Goal: Task Accomplishment & Management: Use online tool/utility

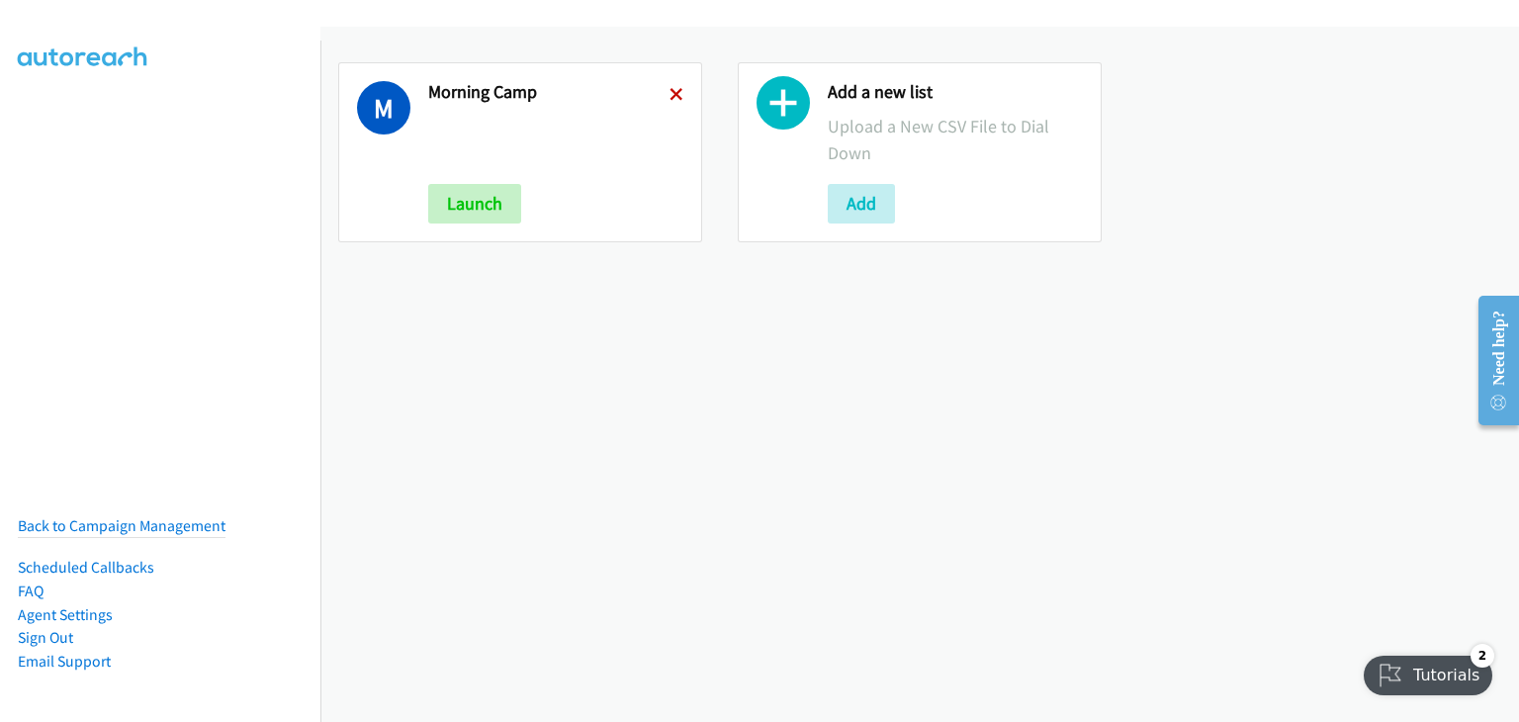
click at [670, 91] on icon at bounding box center [677, 96] width 14 height 14
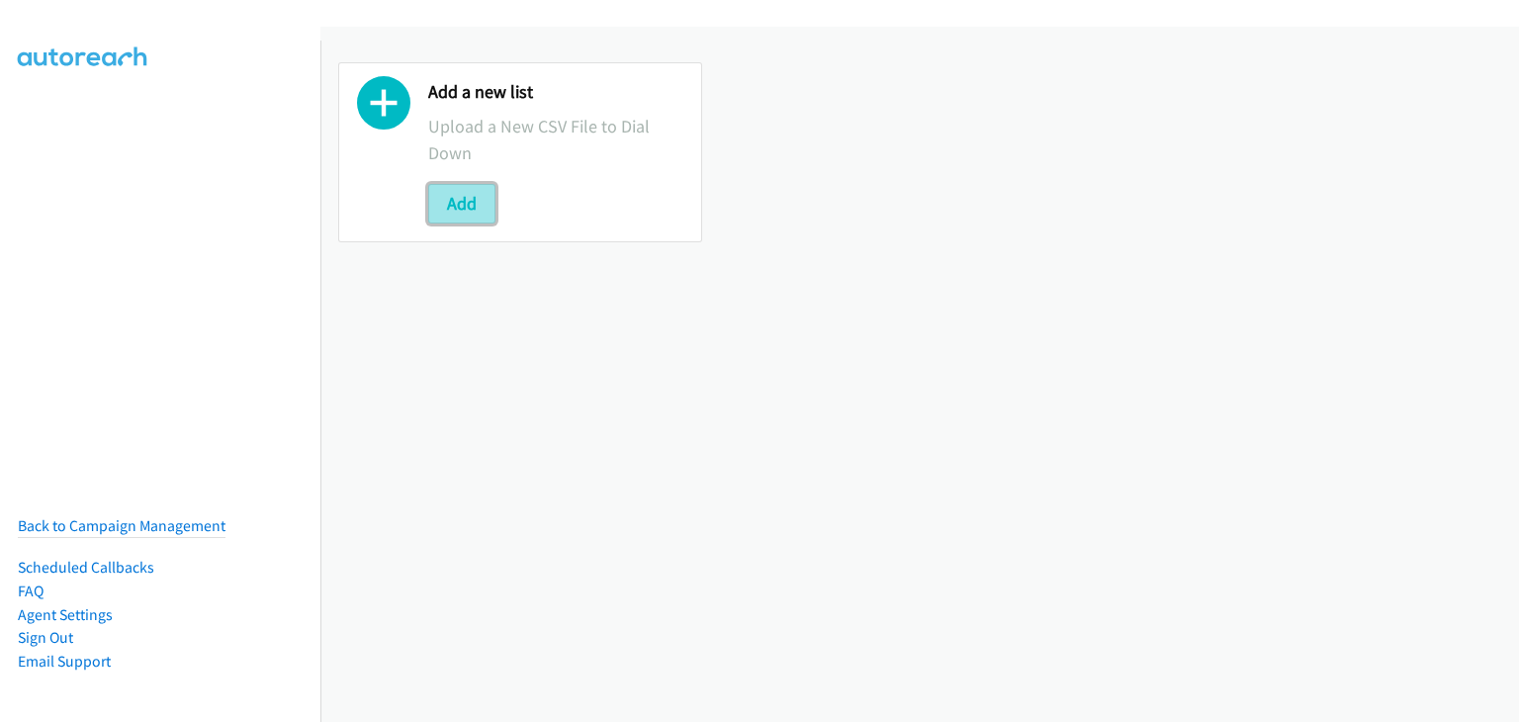
click at [475, 211] on button "Add" at bounding box center [461, 204] width 67 height 40
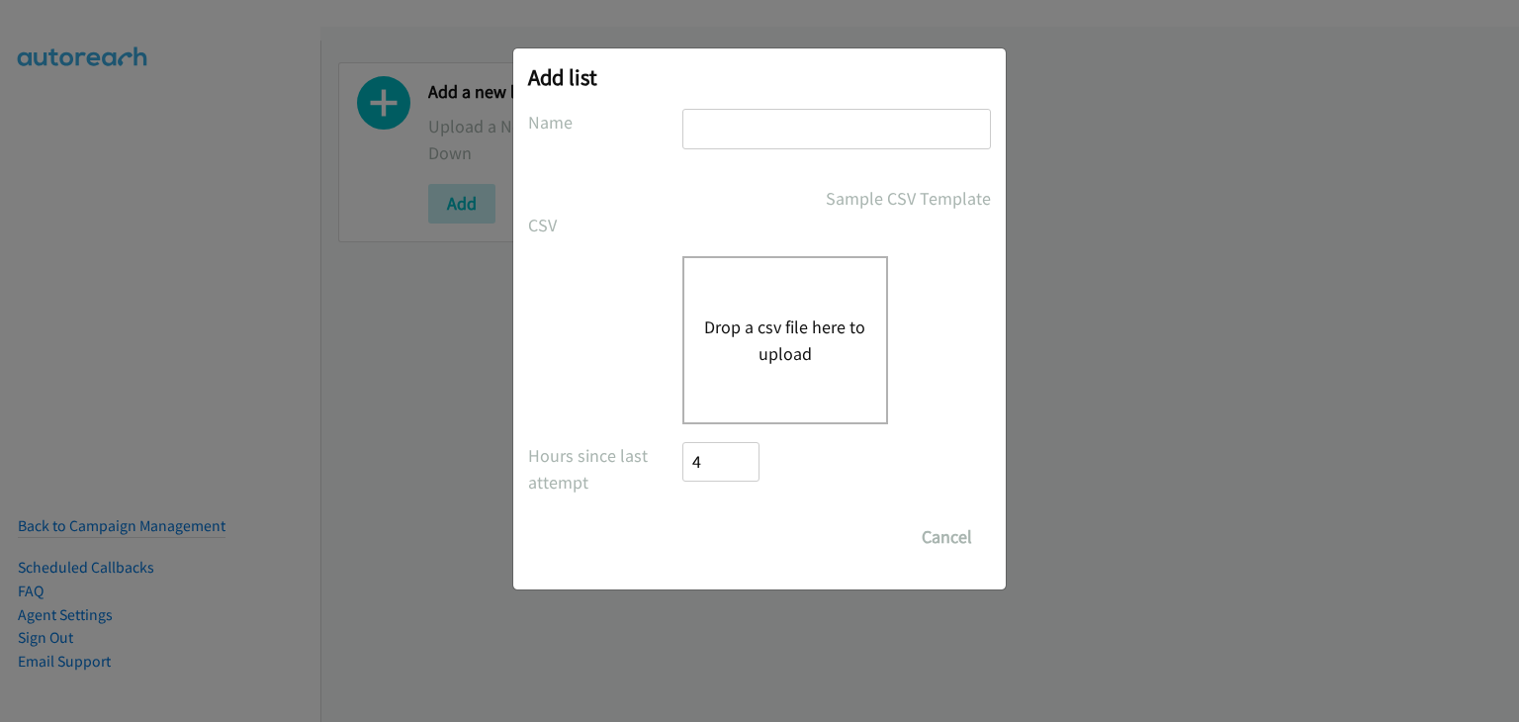
click at [874, 128] on input "text" at bounding box center [836, 129] width 309 height 41
type input "Morning Camp"
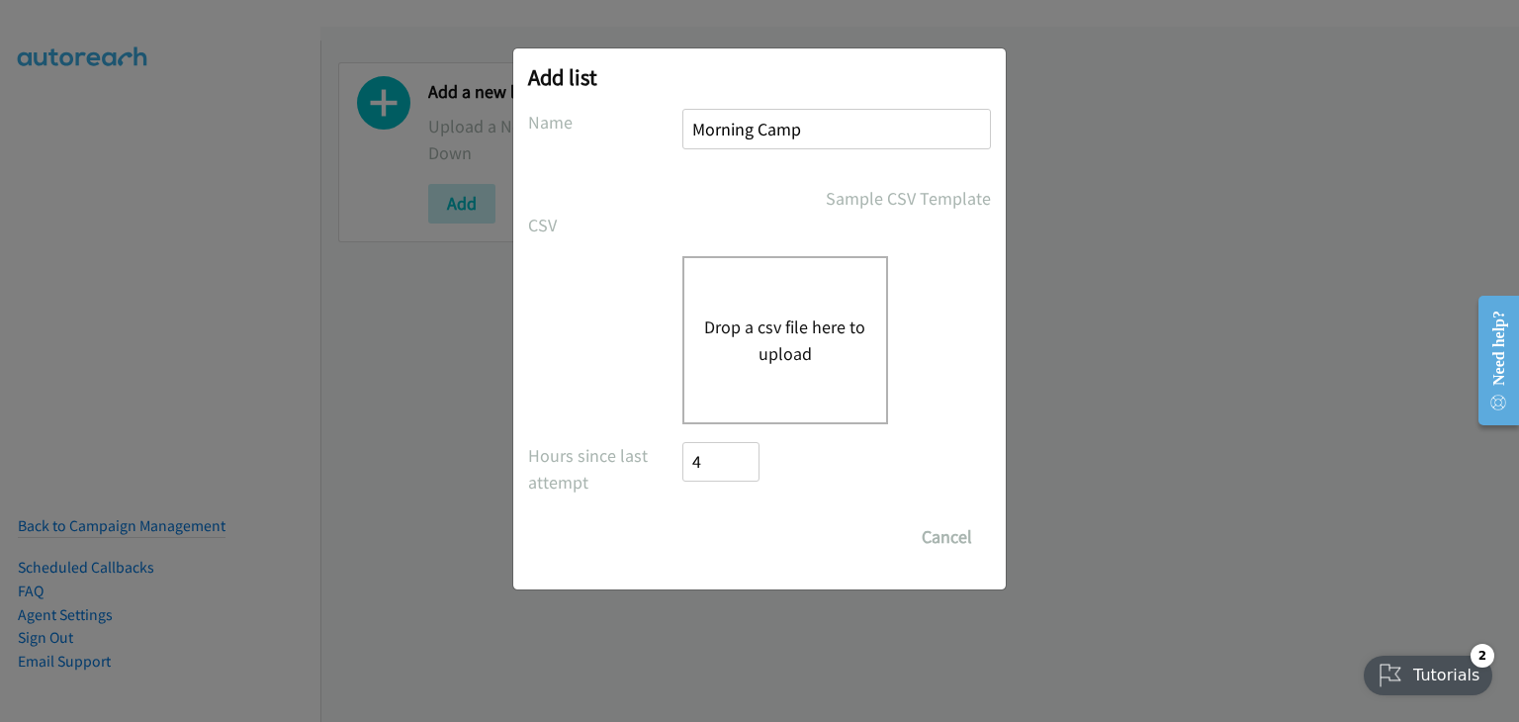
click at [816, 345] on button "Drop a csv file here to upload" at bounding box center [785, 340] width 162 height 53
click at [380, 411] on div "Add list No phone fields were returned for that Report or List View Please uplo…" at bounding box center [759, 370] width 1519 height 704
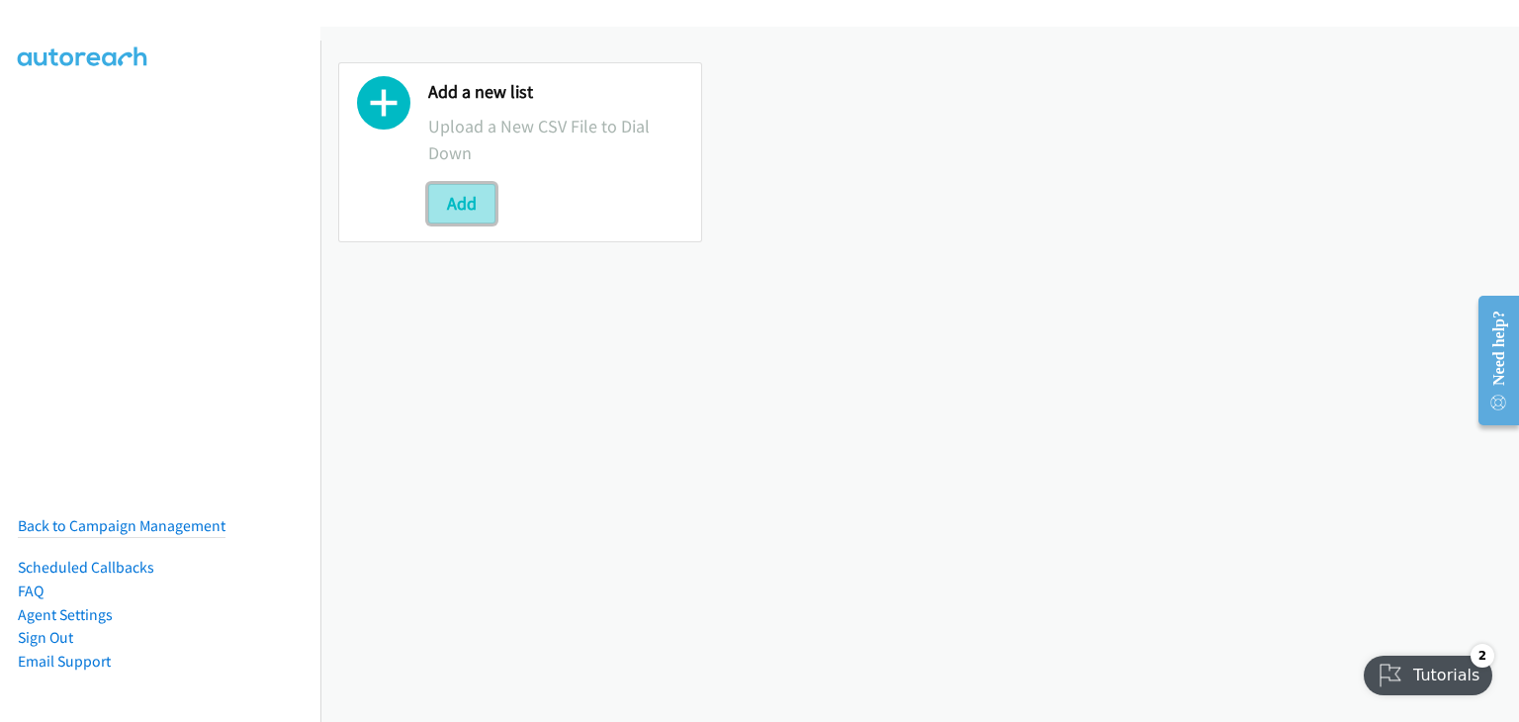
click at [471, 201] on button "Add" at bounding box center [461, 204] width 67 height 40
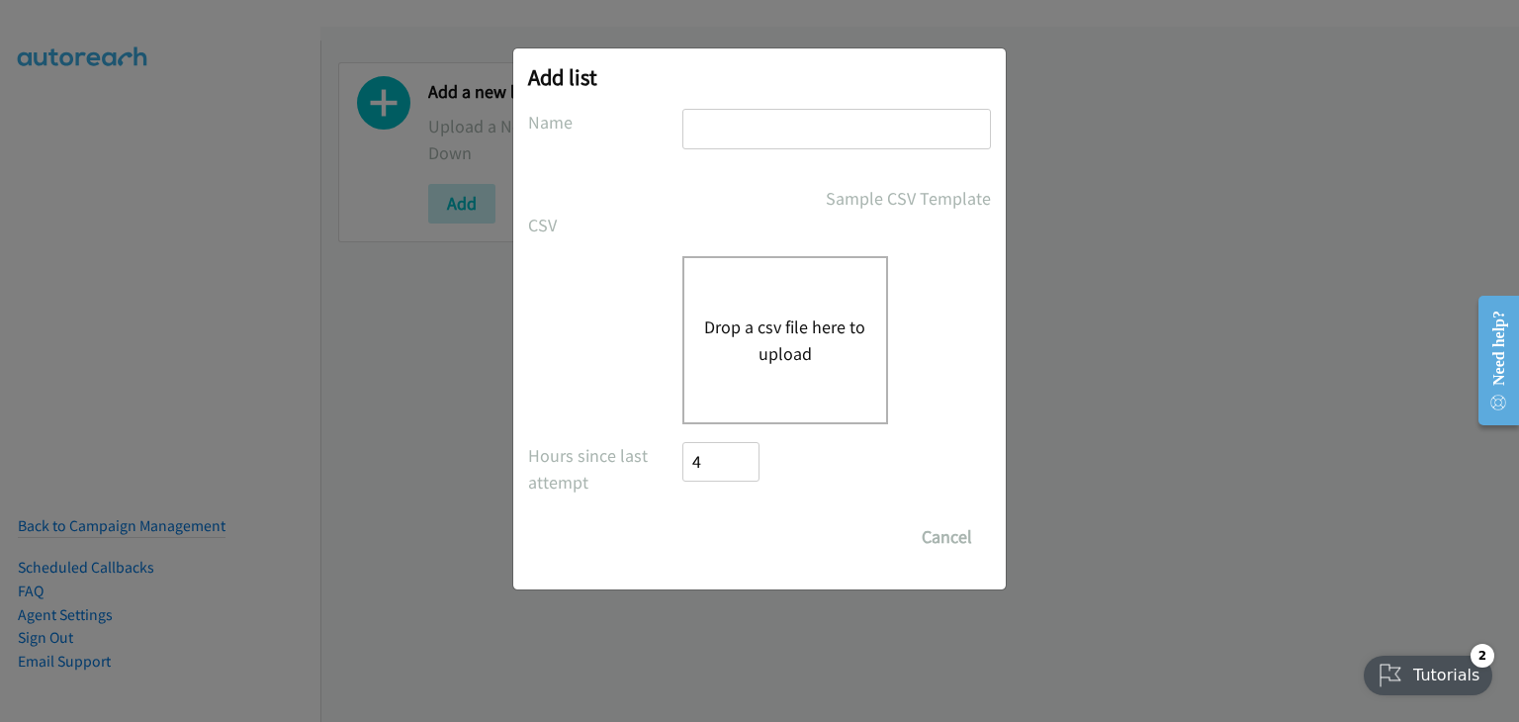
click at [711, 134] on input "text" at bounding box center [836, 129] width 309 height 41
type input "Morning Camp"
click at [796, 328] on button "Drop a csv file here to upload" at bounding box center [785, 340] width 162 height 53
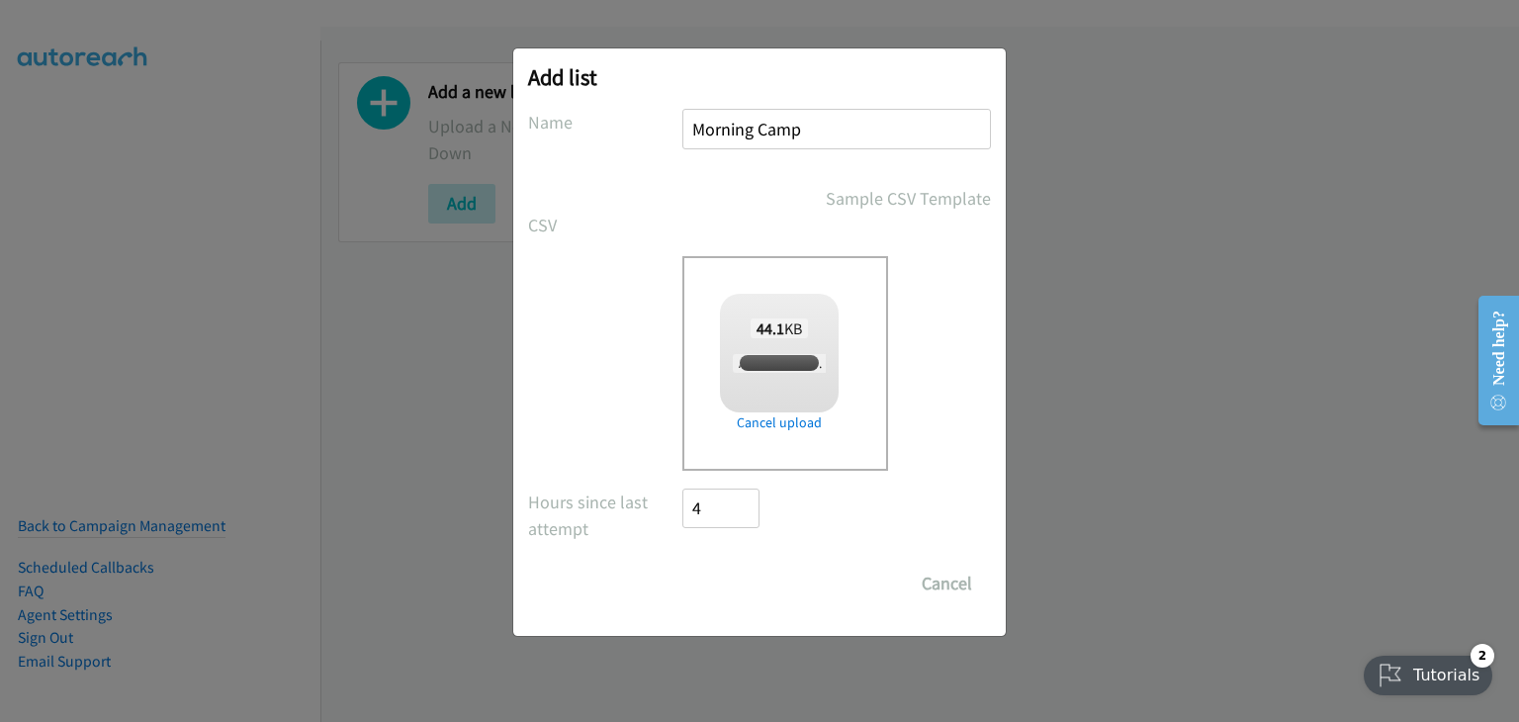
checkbox input "true"
click at [756, 577] on input "Save List" at bounding box center [734, 584] width 104 height 40
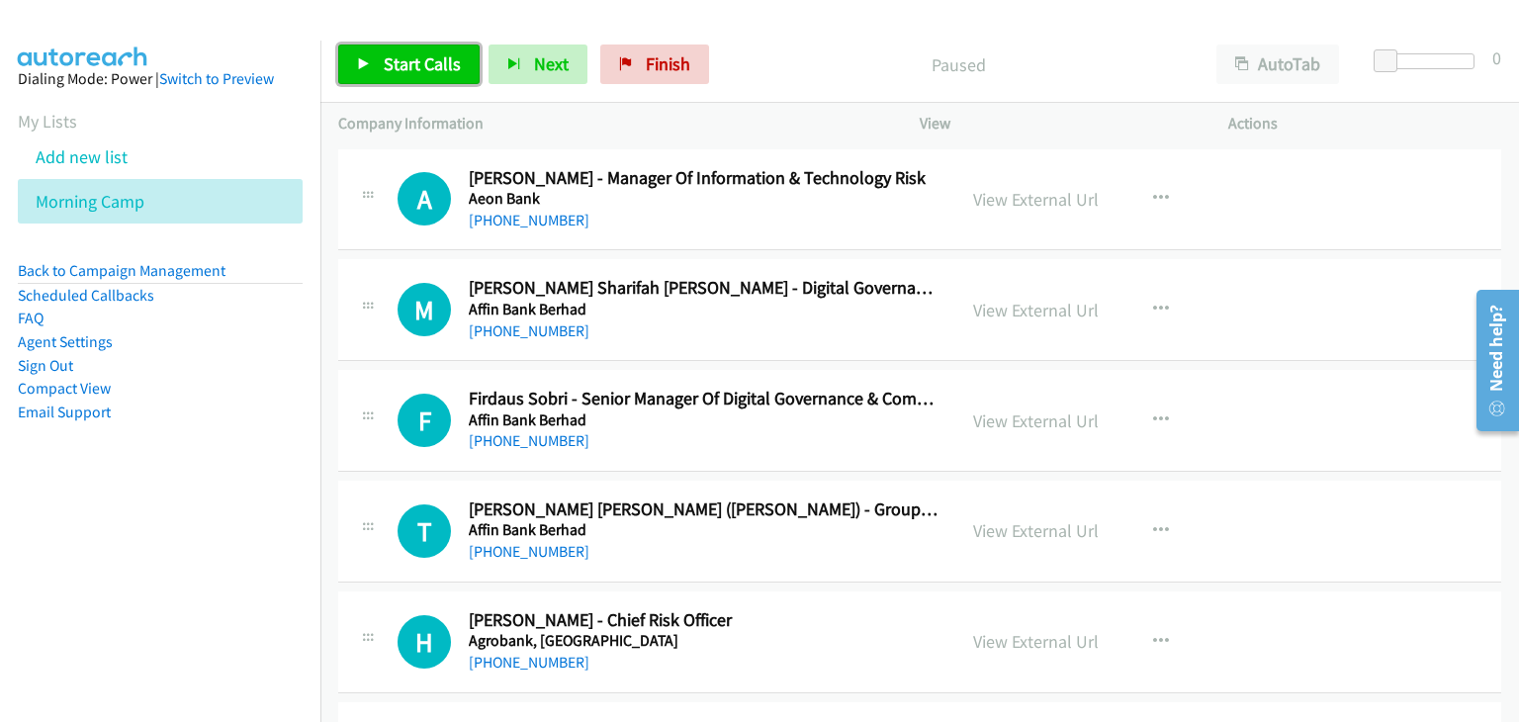
click at [355, 54] on link "Start Calls" at bounding box center [408, 65] width 141 height 40
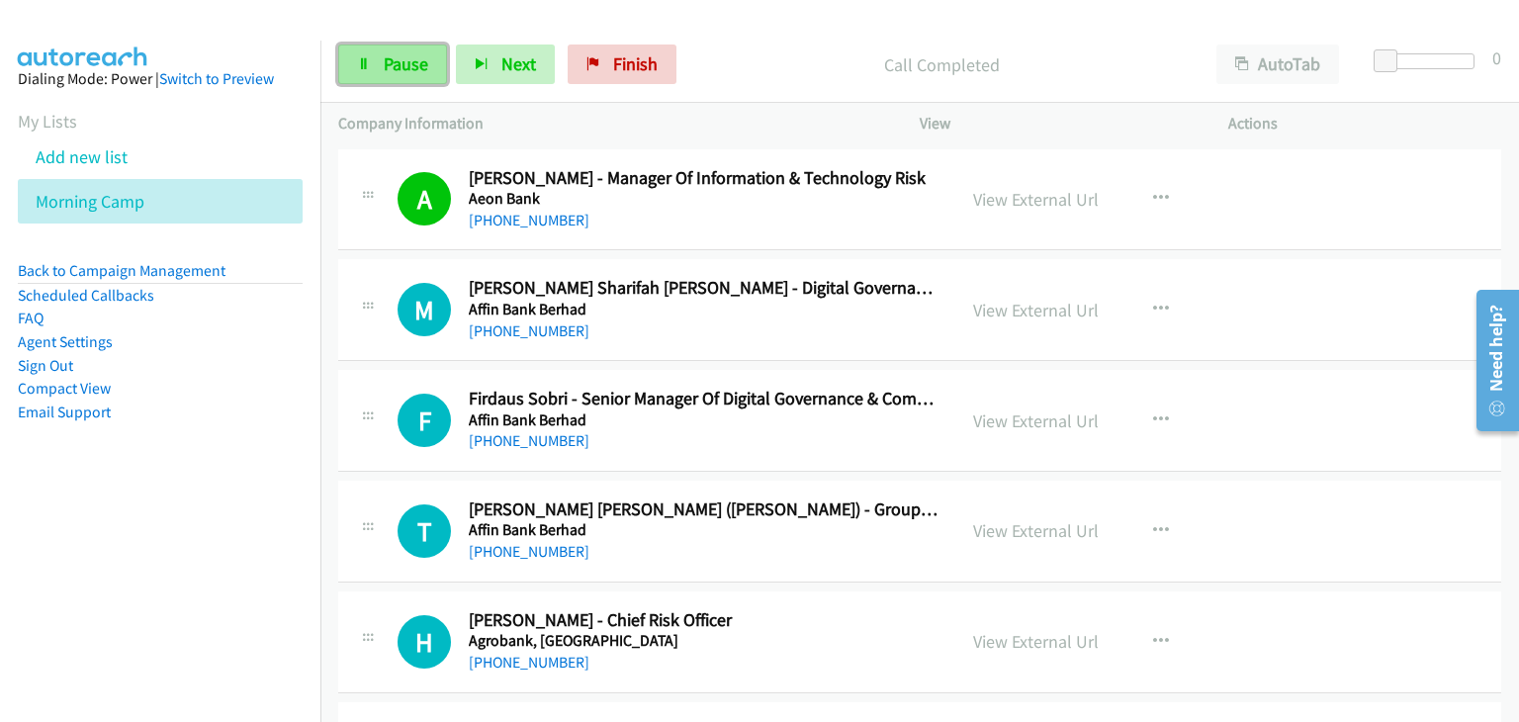
click at [395, 63] on span "Pause" at bounding box center [406, 63] width 45 height 23
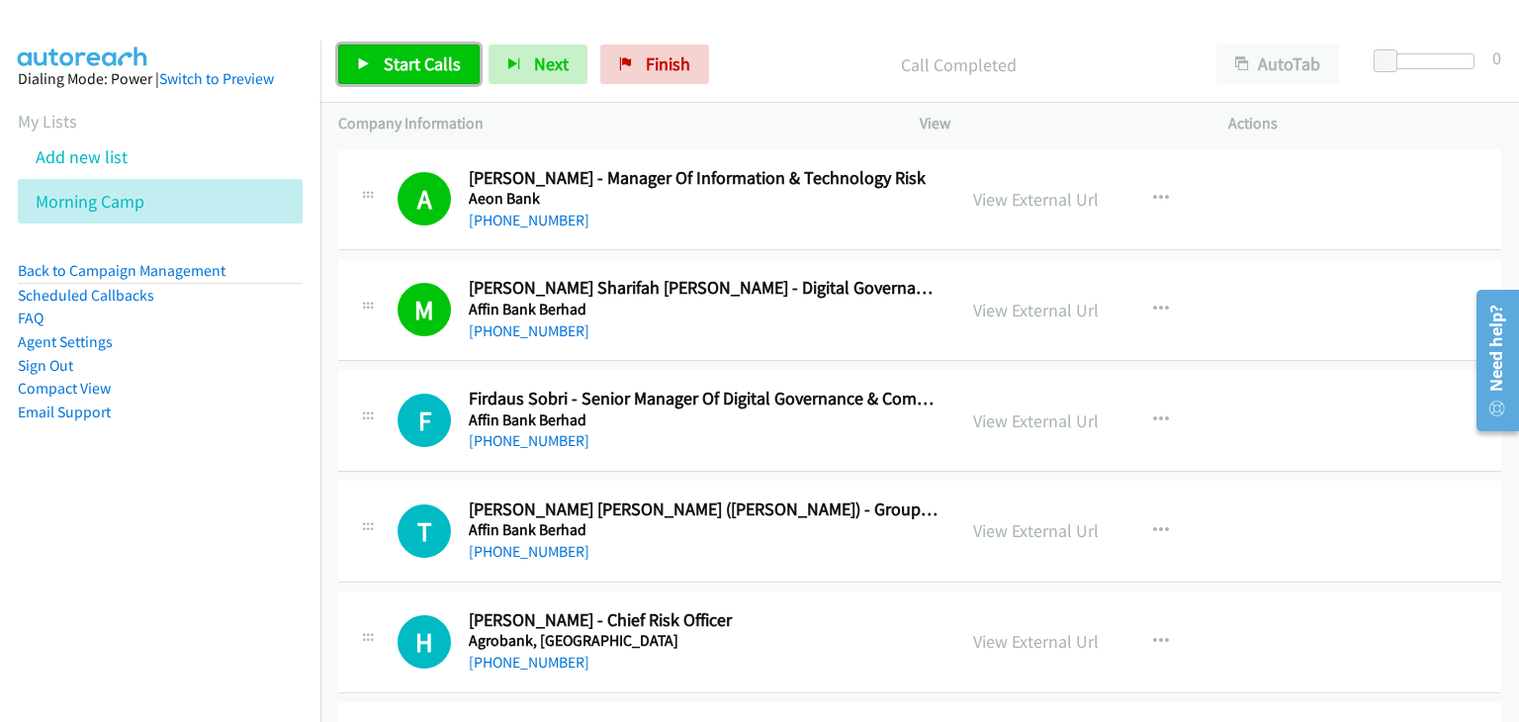
click at [376, 61] on link "Start Calls" at bounding box center [408, 65] width 141 height 40
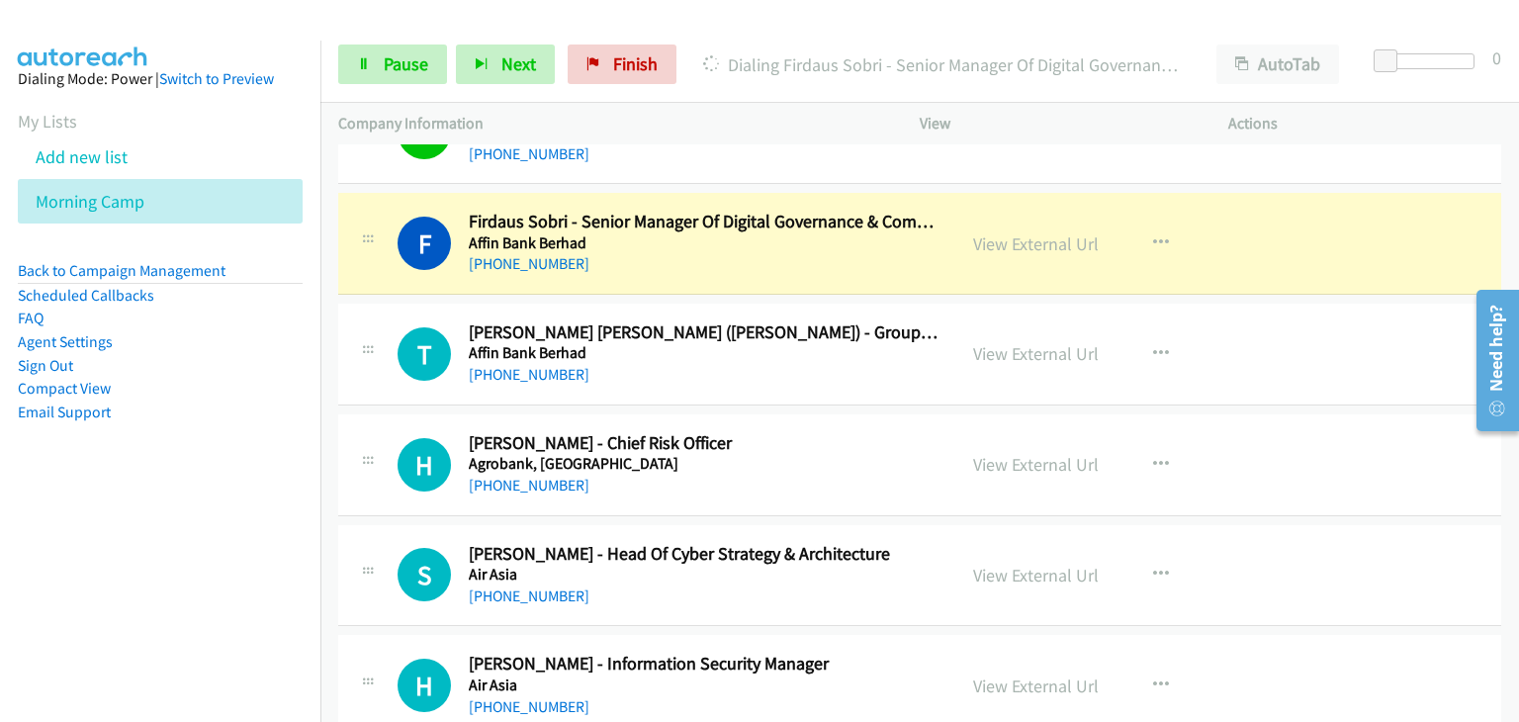
scroll to position [198, 0]
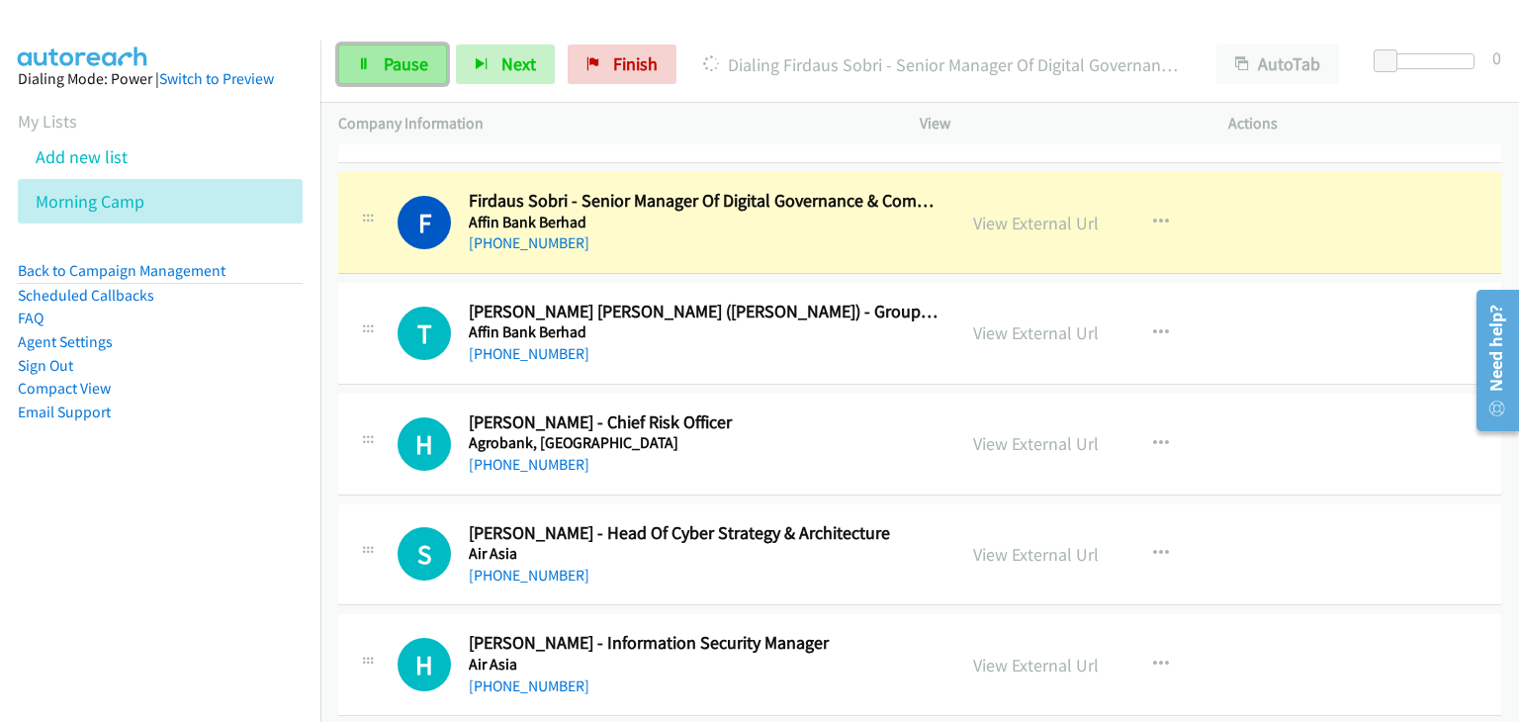
click at [384, 60] on span "Pause" at bounding box center [406, 63] width 45 height 23
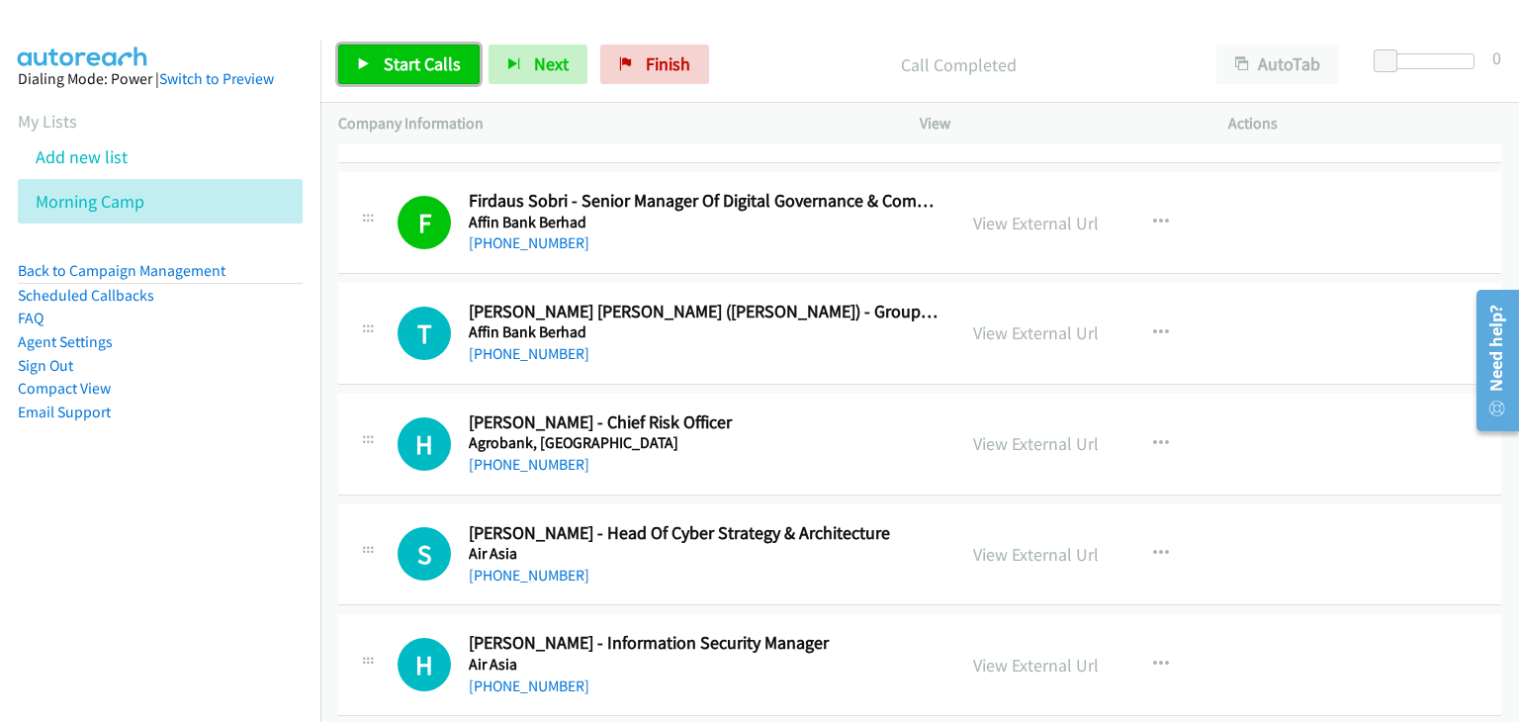
click at [447, 74] on span "Start Calls" at bounding box center [422, 63] width 77 height 23
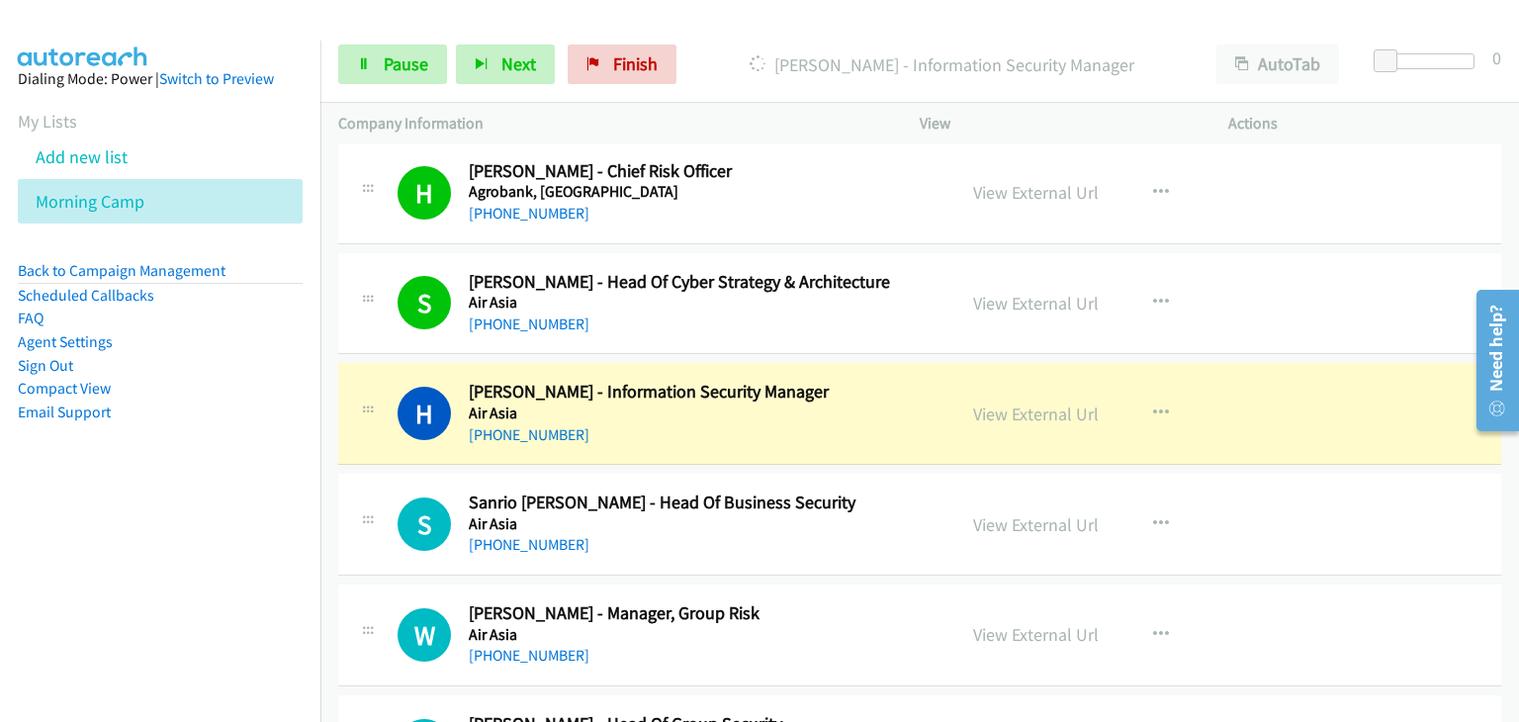
scroll to position [495, 0]
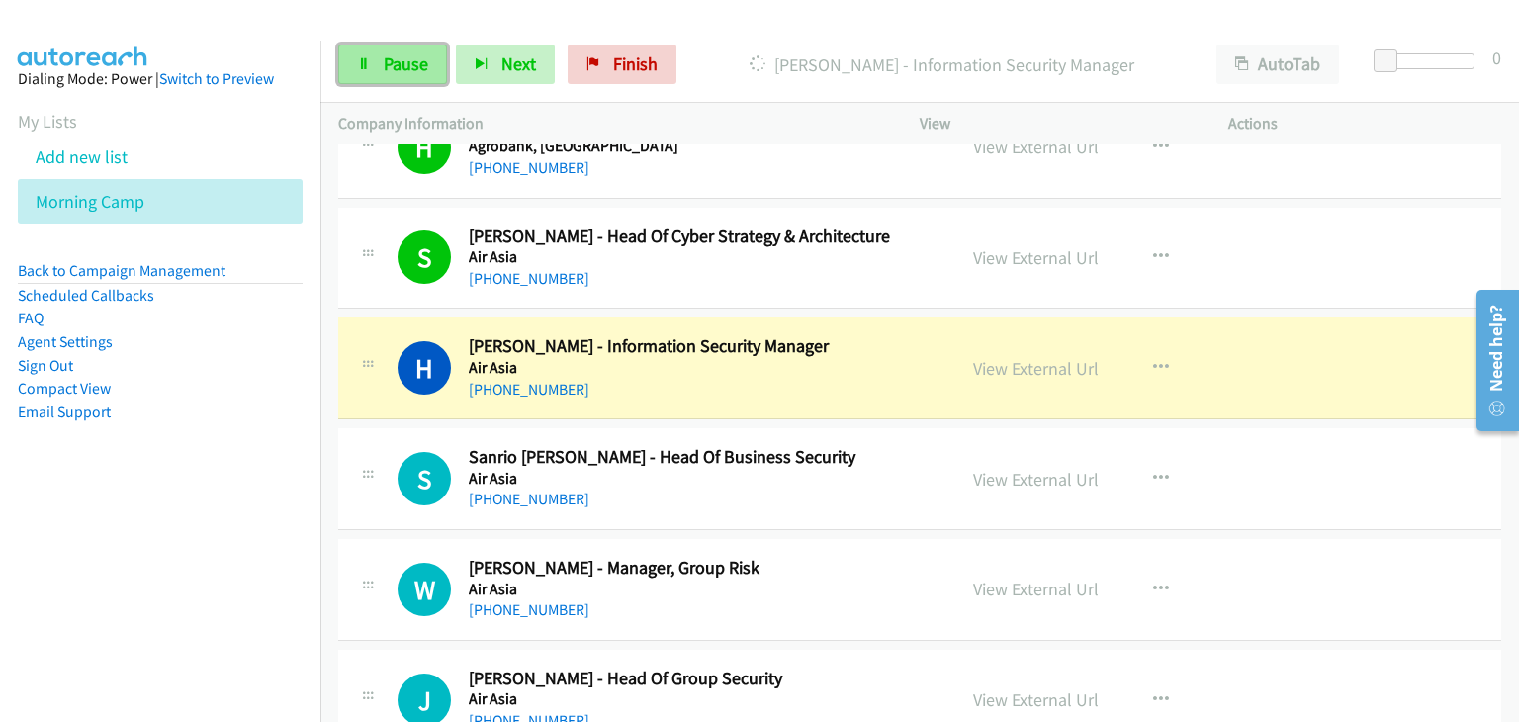
click at [407, 67] on span "Pause" at bounding box center [406, 63] width 45 height 23
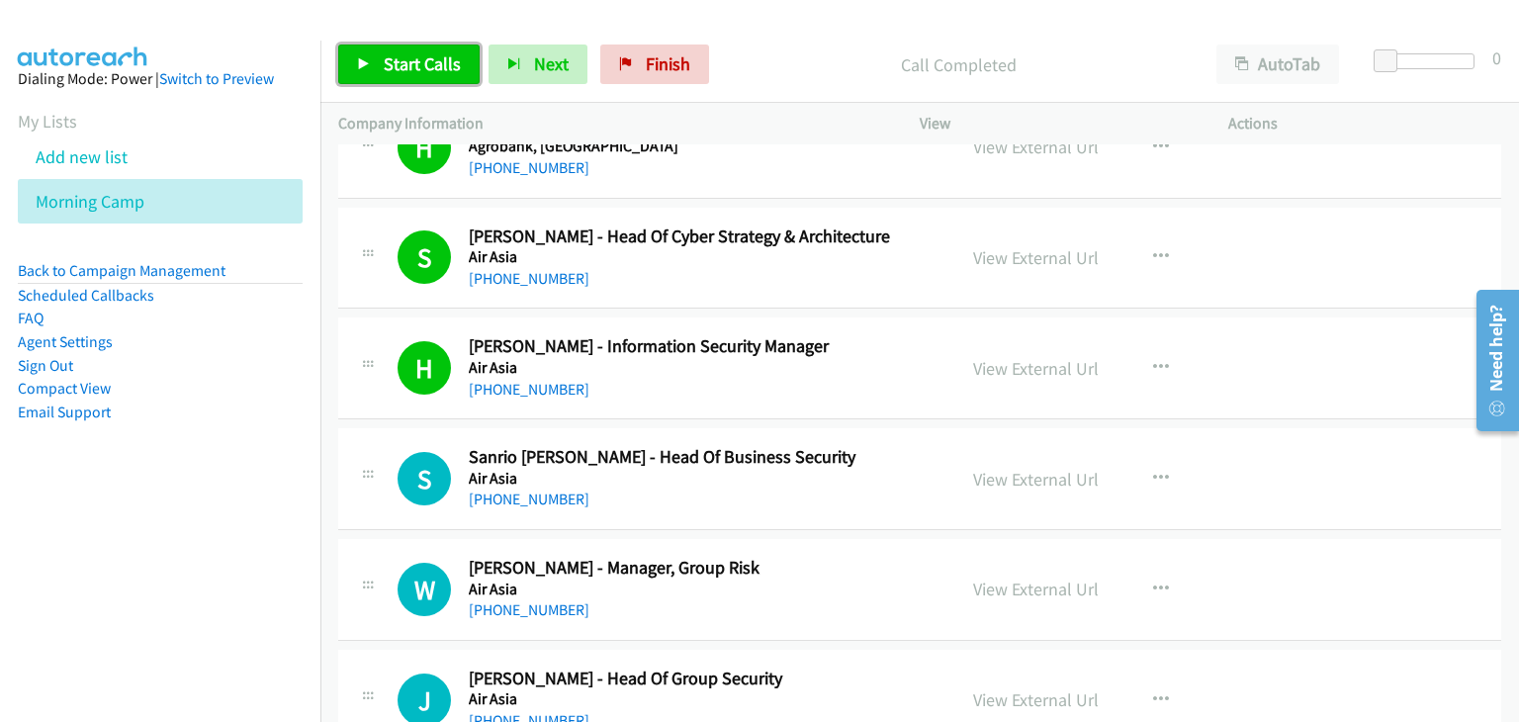
click at [434, 60] on span "Start Calls" at bounding box center [422, 63] width 77 height 23
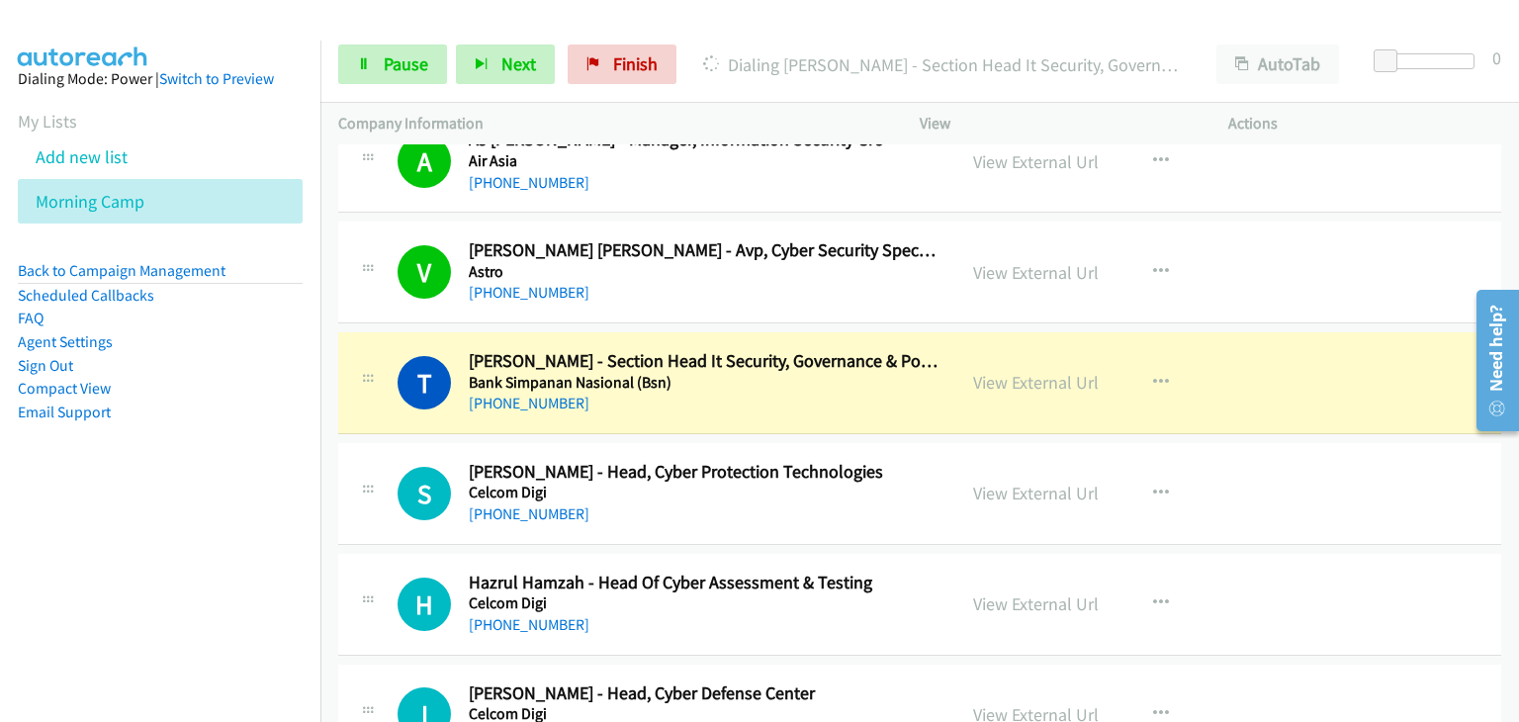
scroll to position [1286, 0]
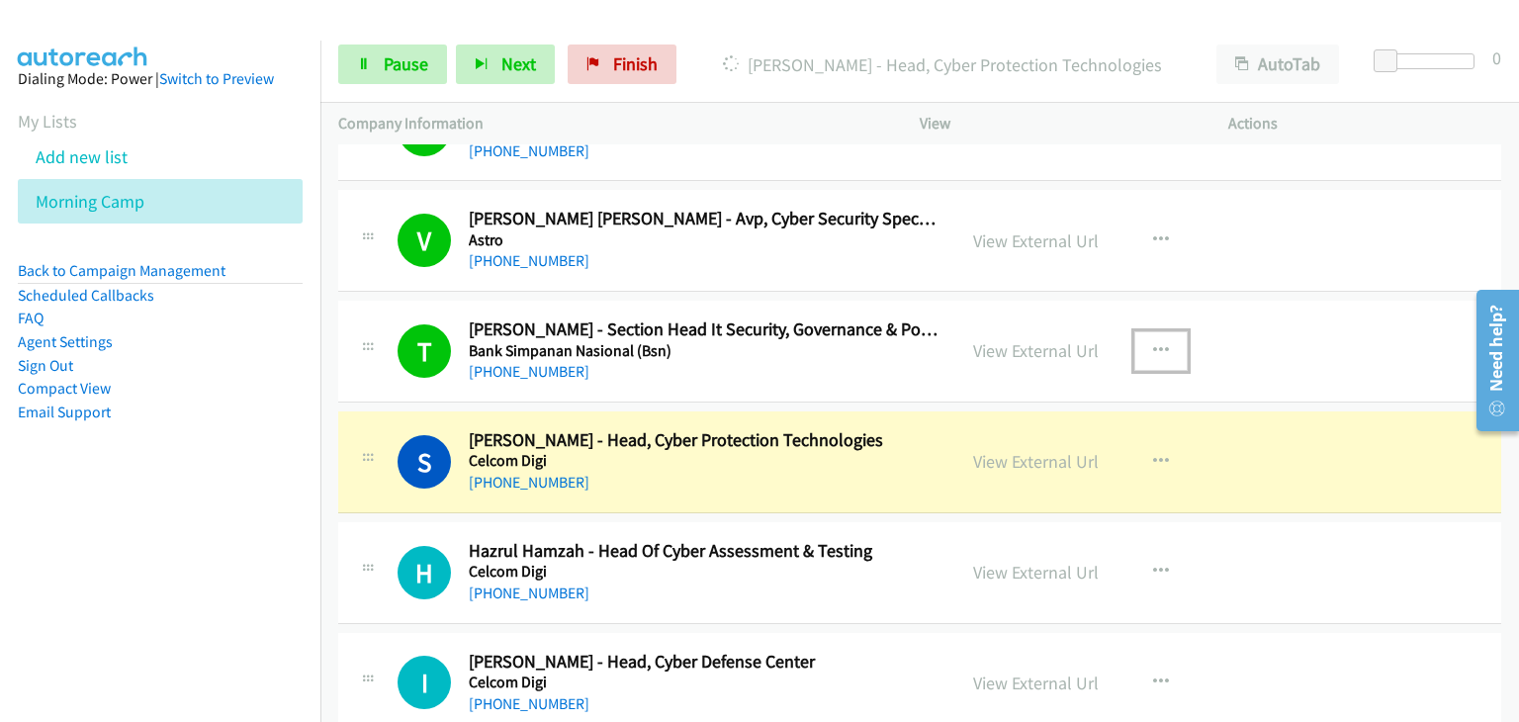
click at [1136, 351] on button "button" at bounding box center [1160, 351] width 53 height 40
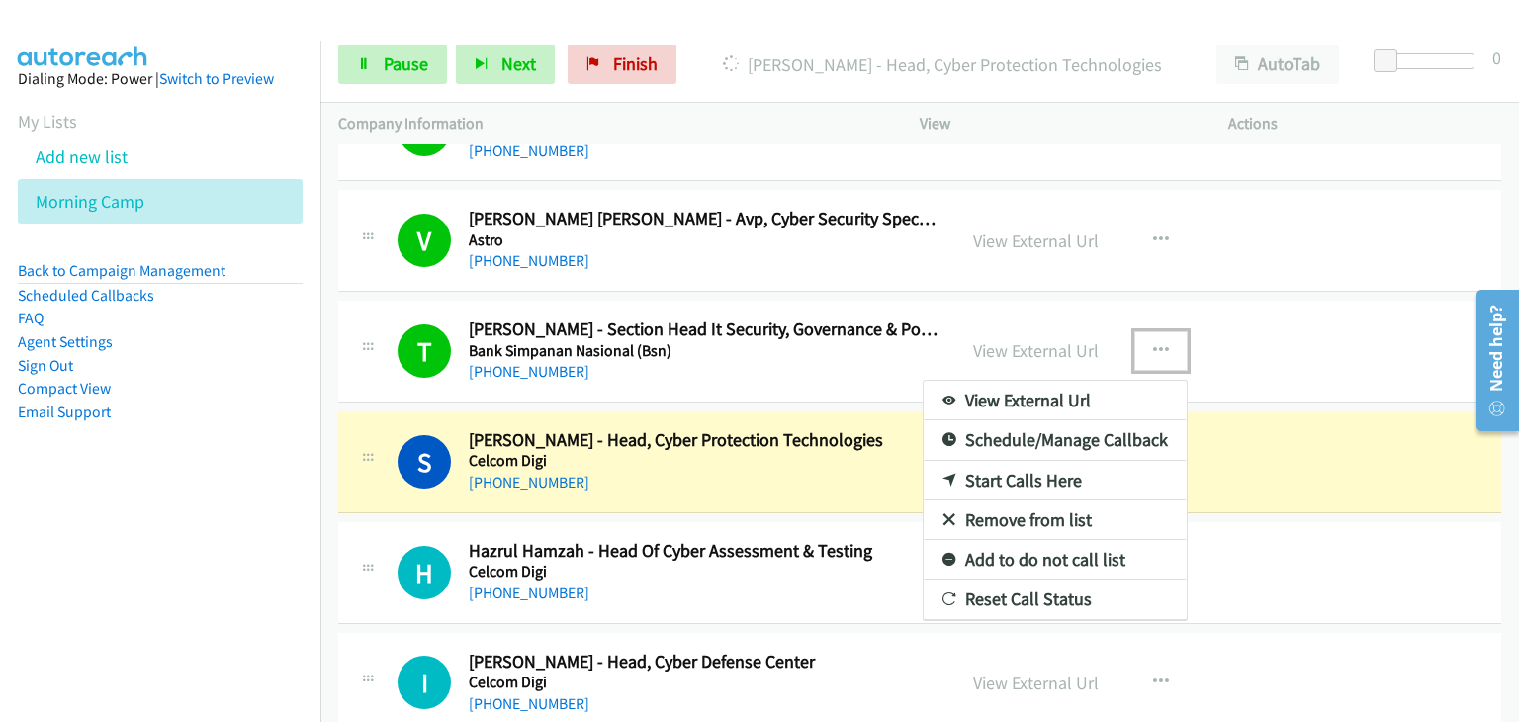
click at [1023, 554] on link "Add to do not call list" at bounding box center [1055, 560] width 263 height 40
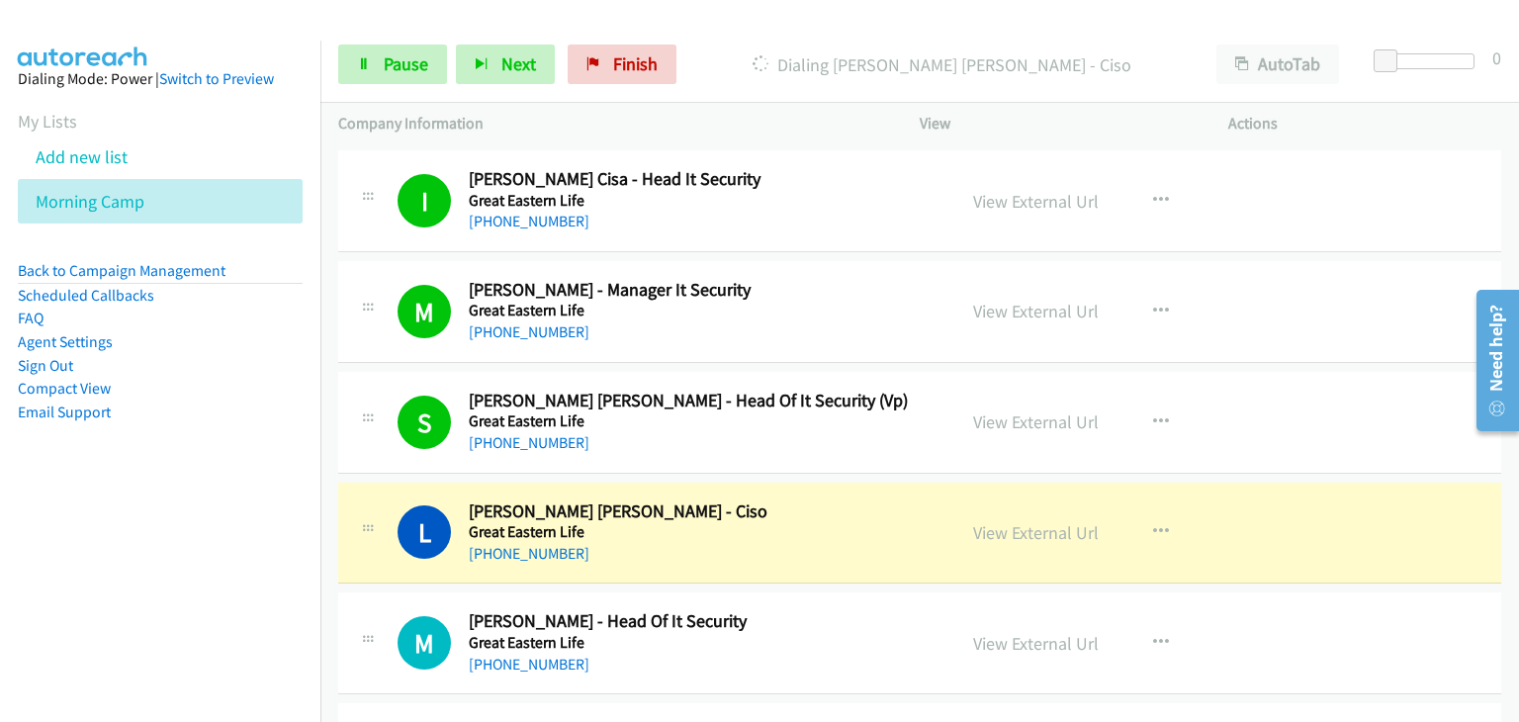
scroll to position [3857, 0]
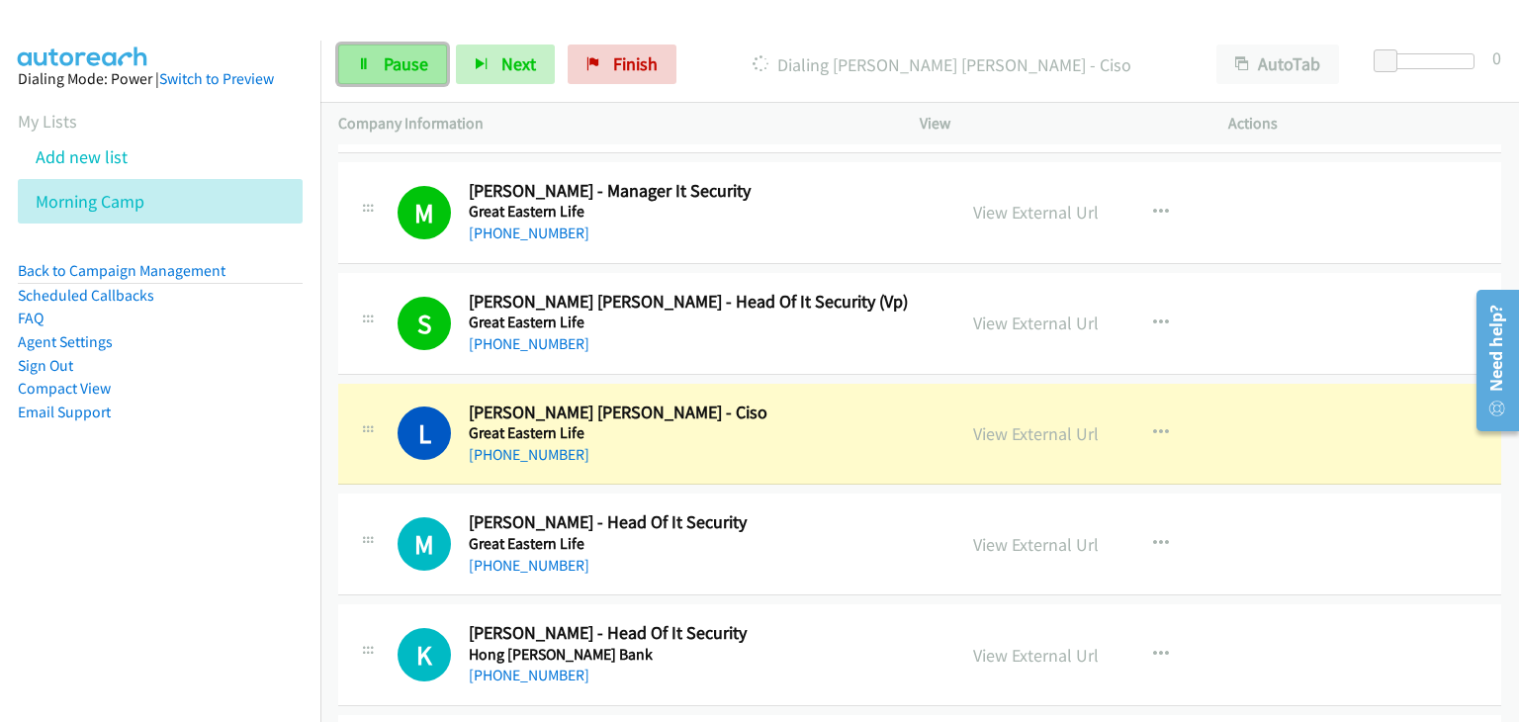
click at [384, 67] on span "Pause" at bounding box center [406, 63] width 45 height 23
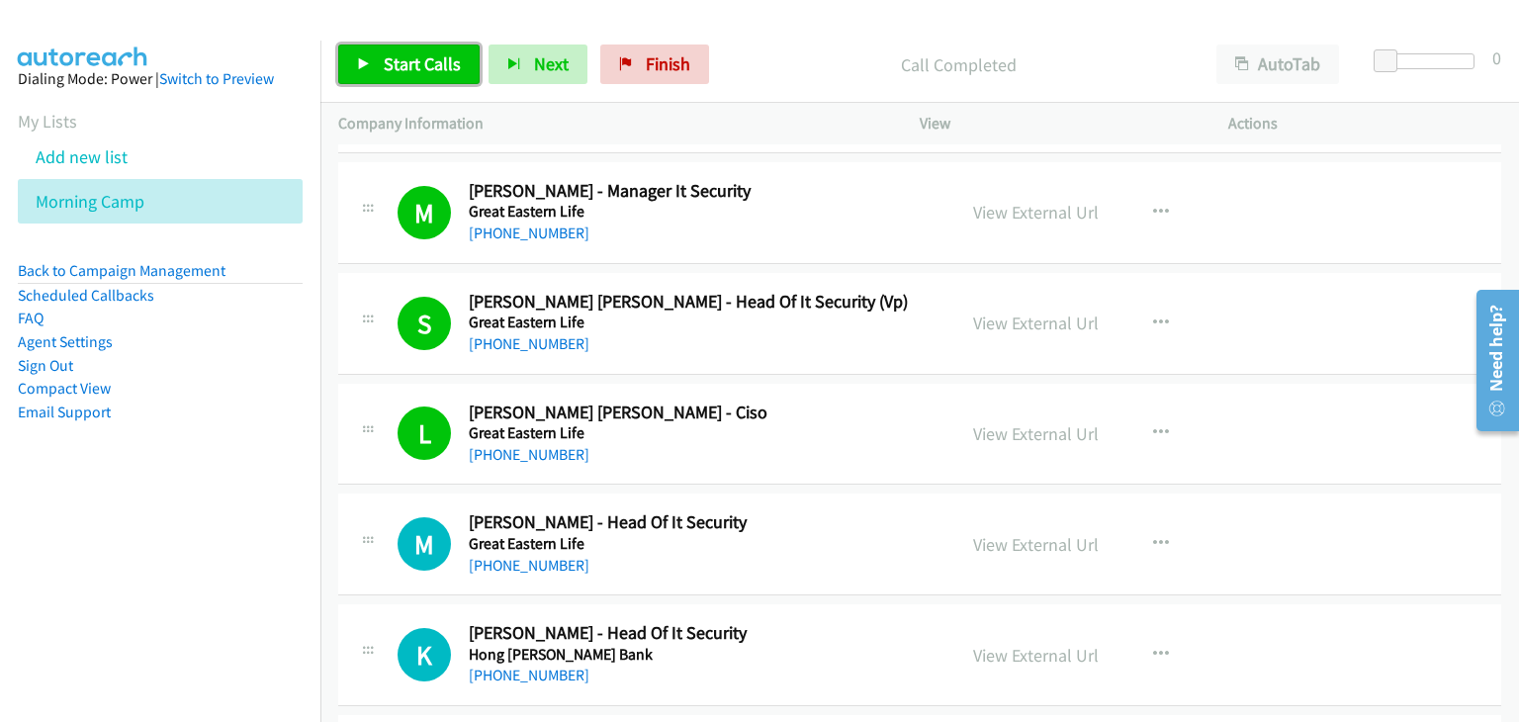
click at [440, 58] on span "Start Calls" at bounding box center [422, 63] width 77 height 23
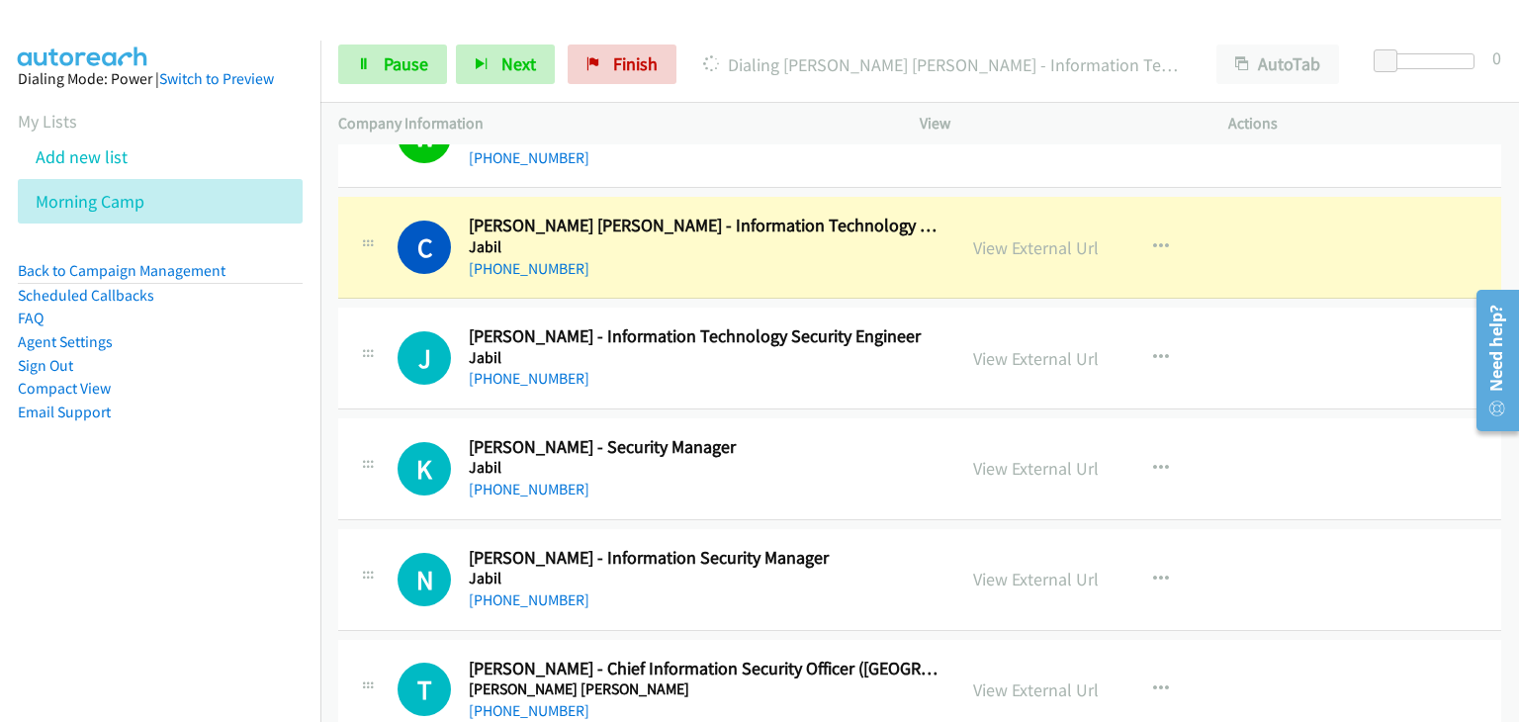
scroll to position [5341, 0]
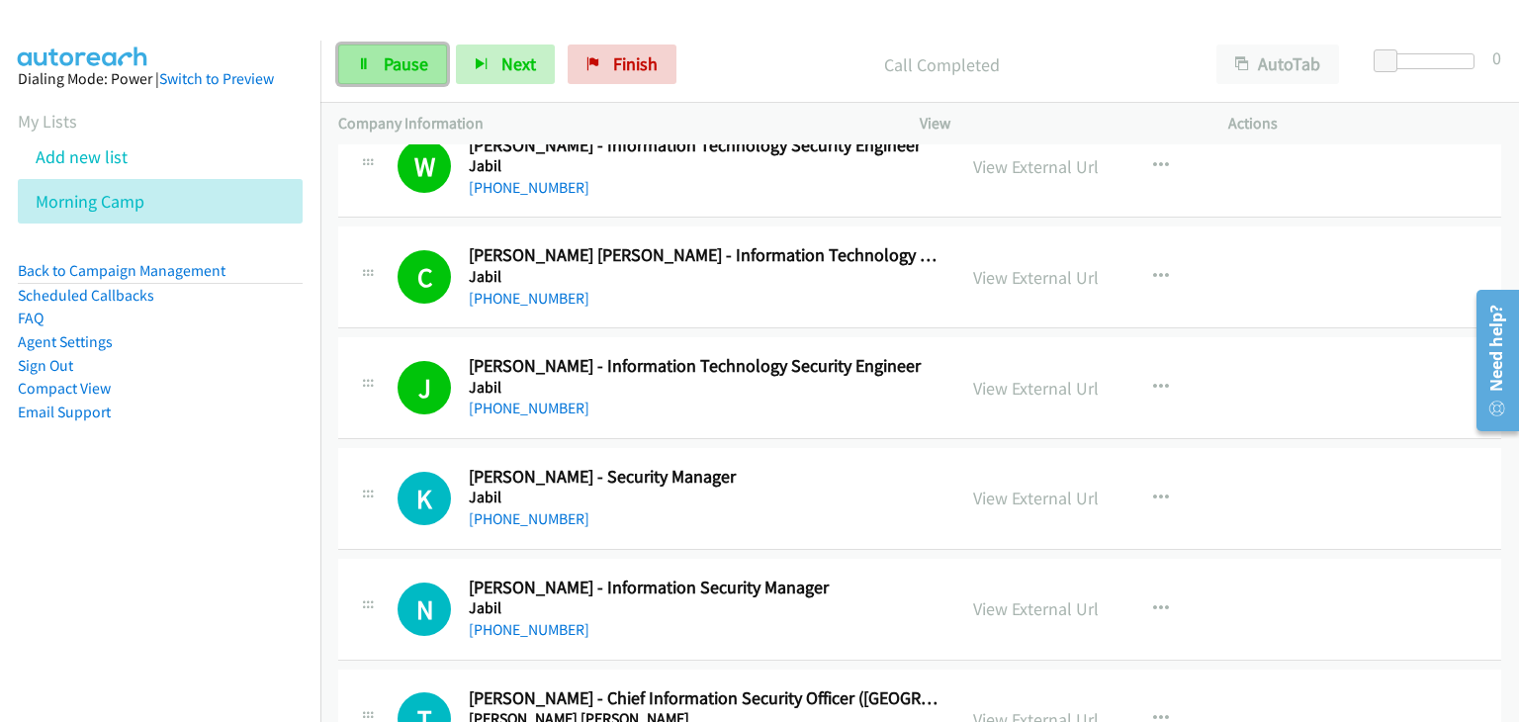
click at [404, 64] on span "Pause" at bounding box center [406, 63] width 45 height 23
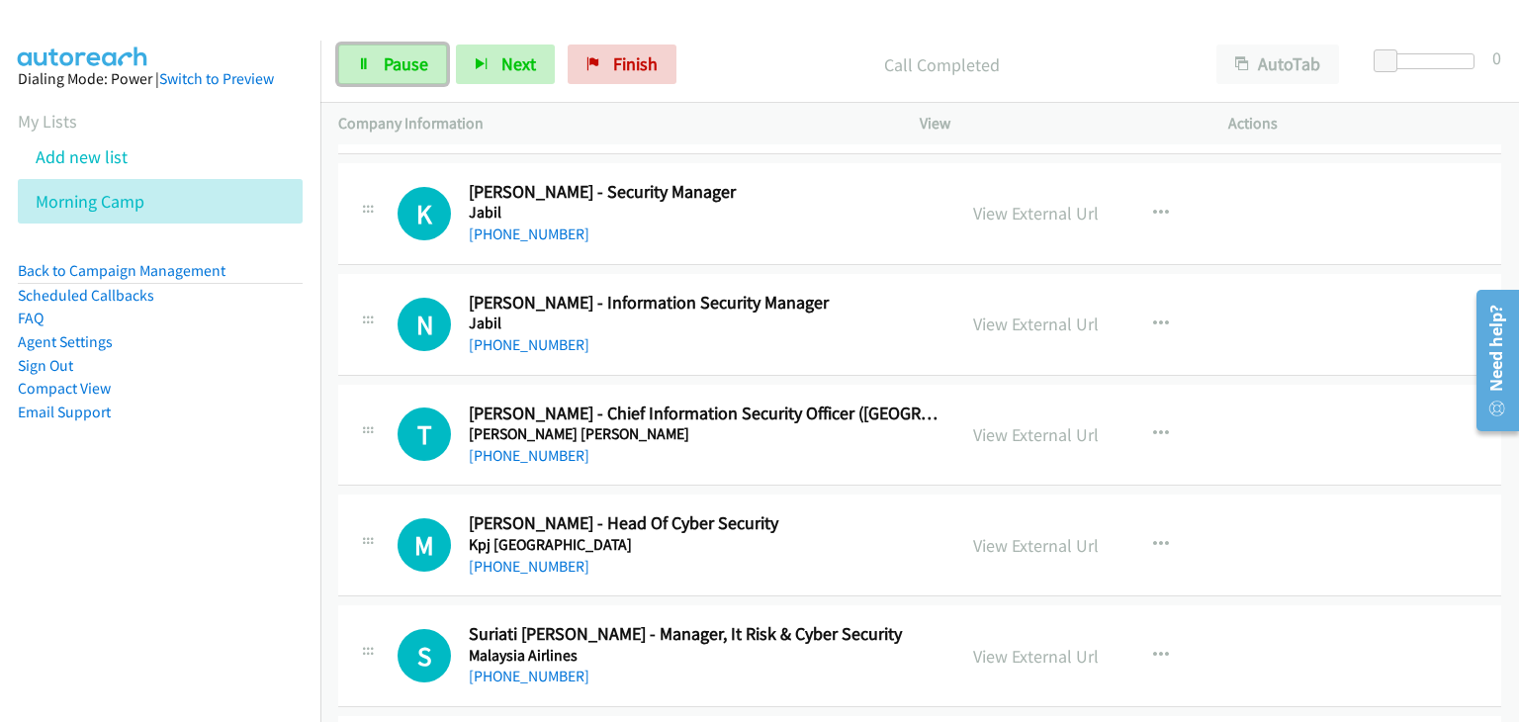
scroll to position [5737, 0]
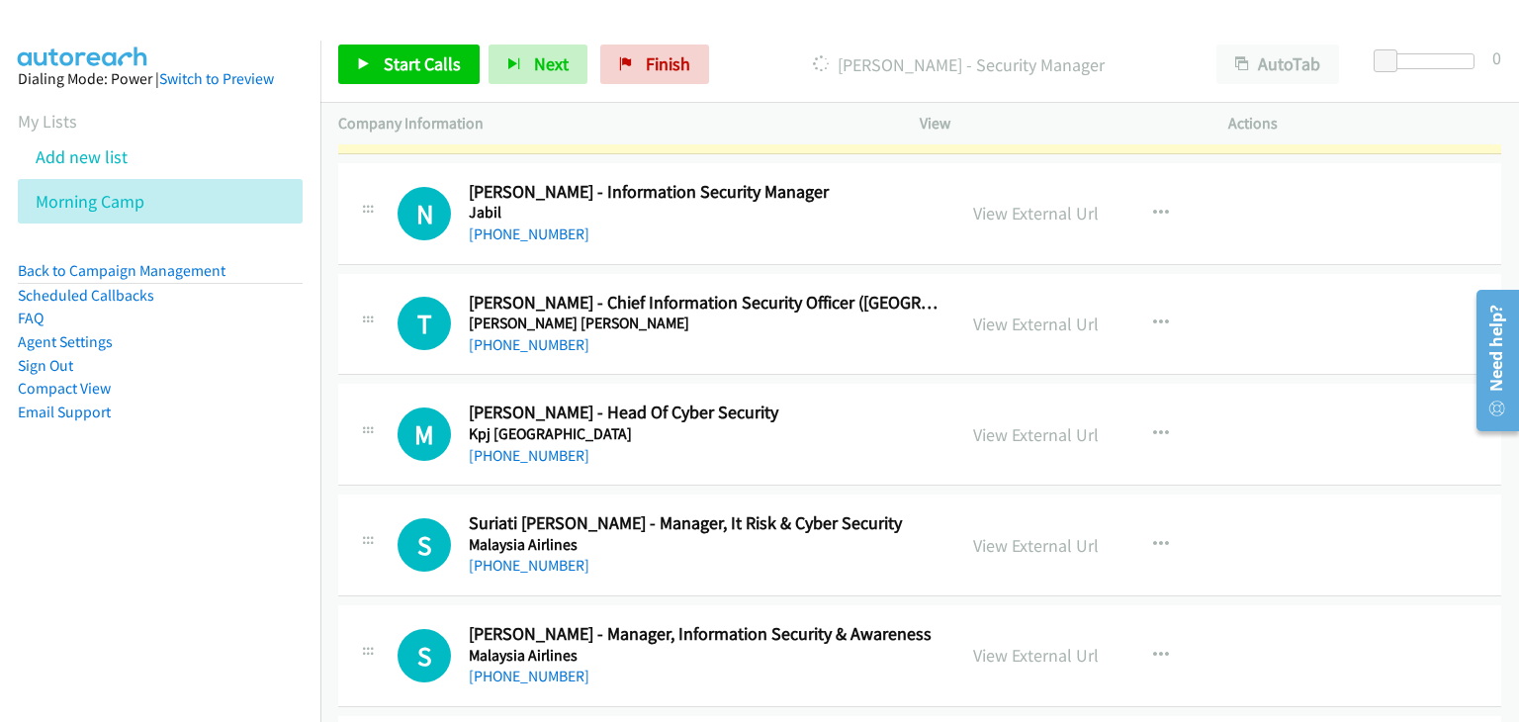
click at [834, 223] on div "[PHONE_NUMBER]" at bounding box center [703, 235] width 469 height 24
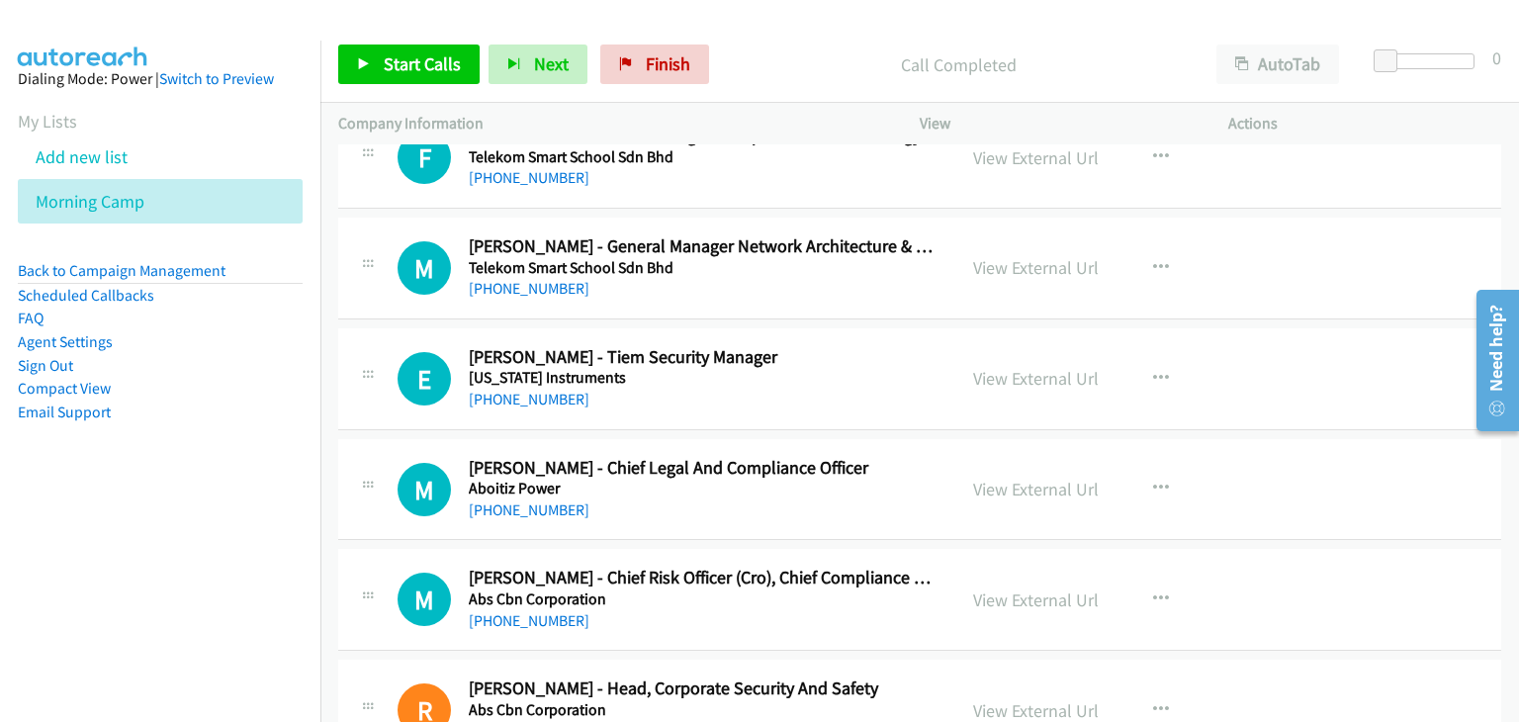
scroll to position [8011, 0]
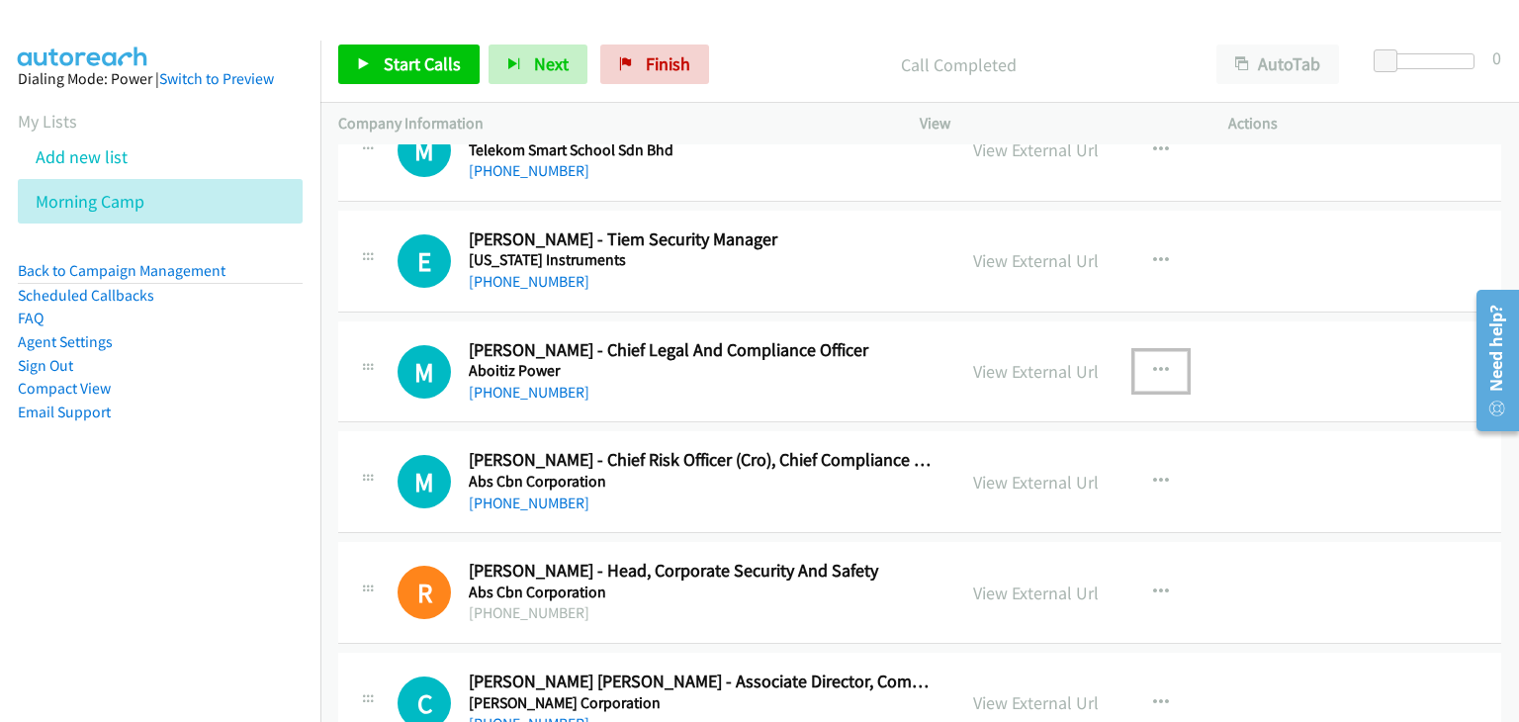
click at [1166, 359] on button "button" at bounding box center [1160, 371] width 53 height 40
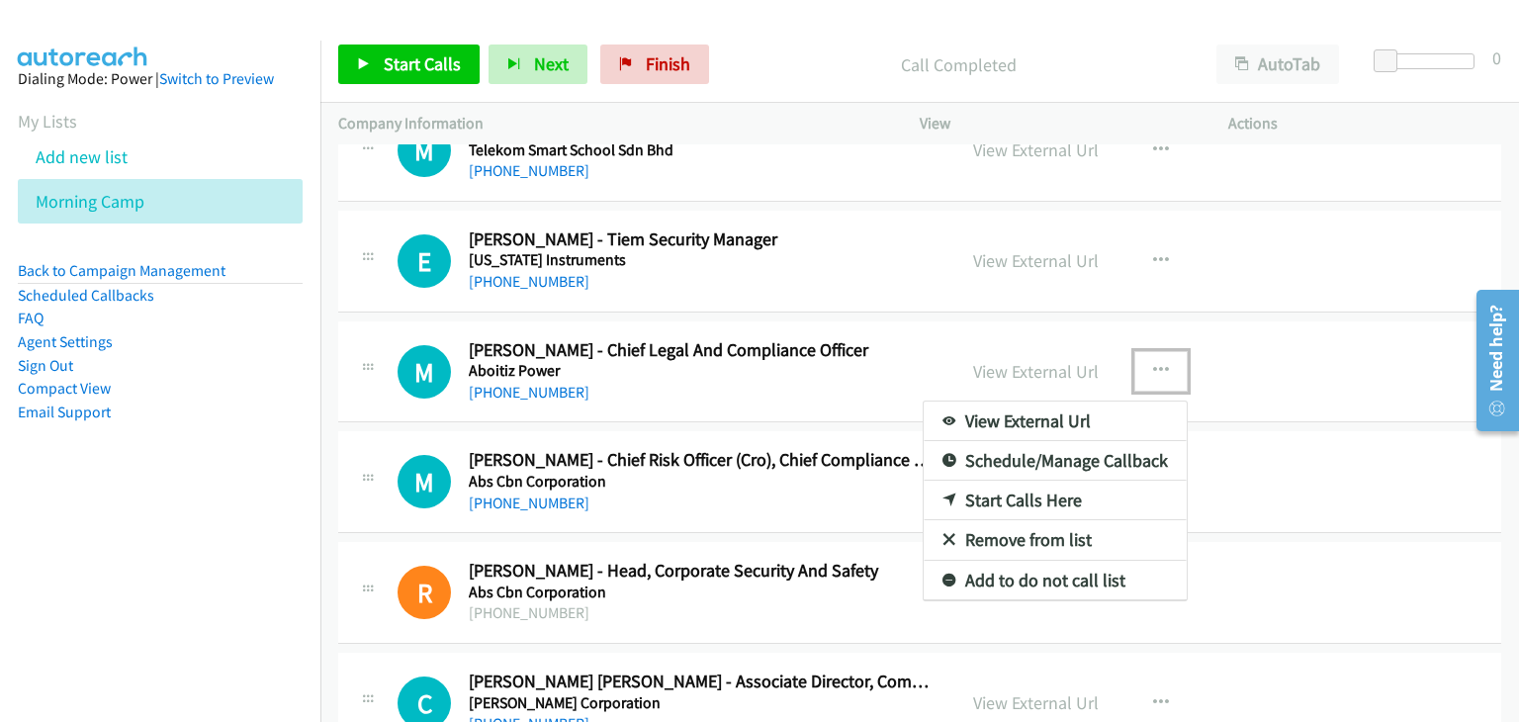
click at [1051, 494] on link "Start Calls Here" at bounding box center [1055, 501] width 263 height 40
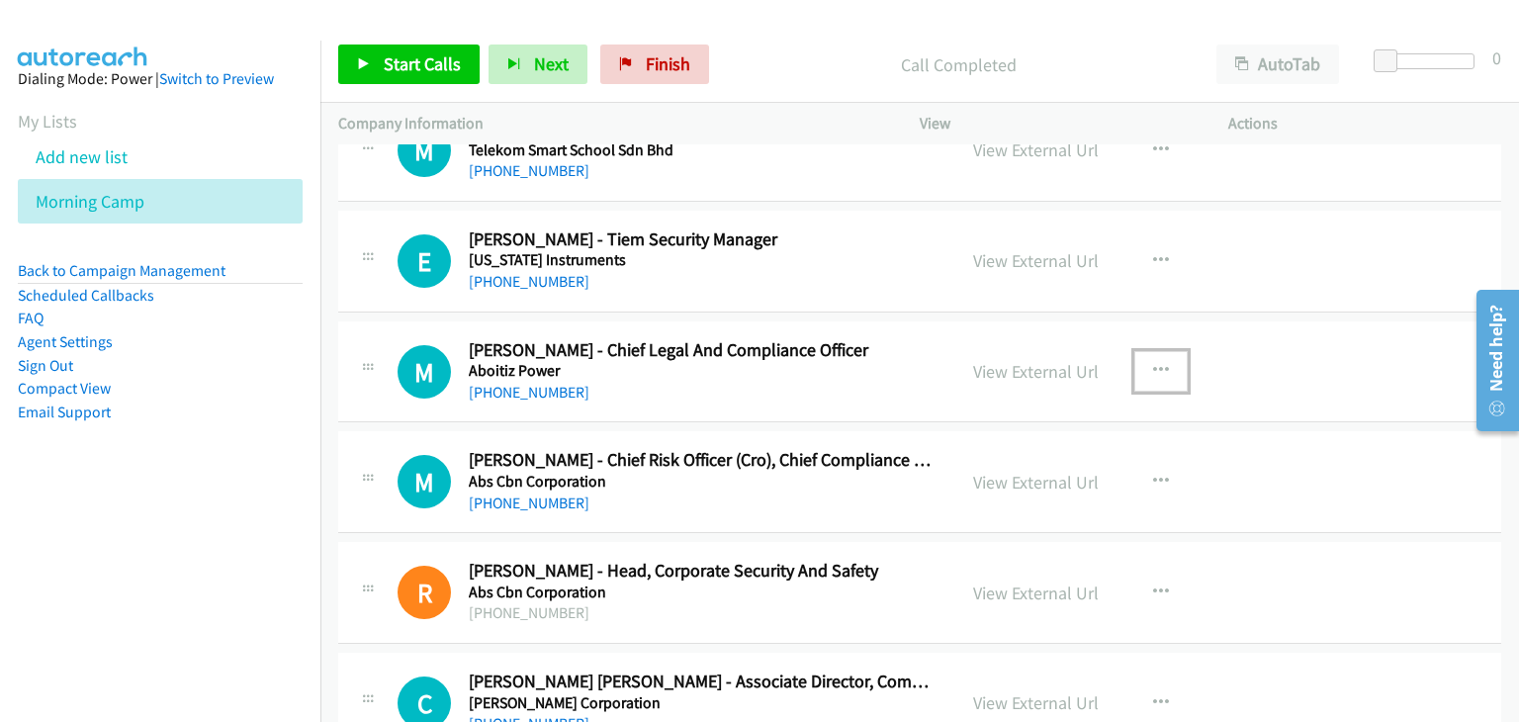
click at [1153, 363] on icon "button" at bounding box center [1161, 371] width 16 height 16
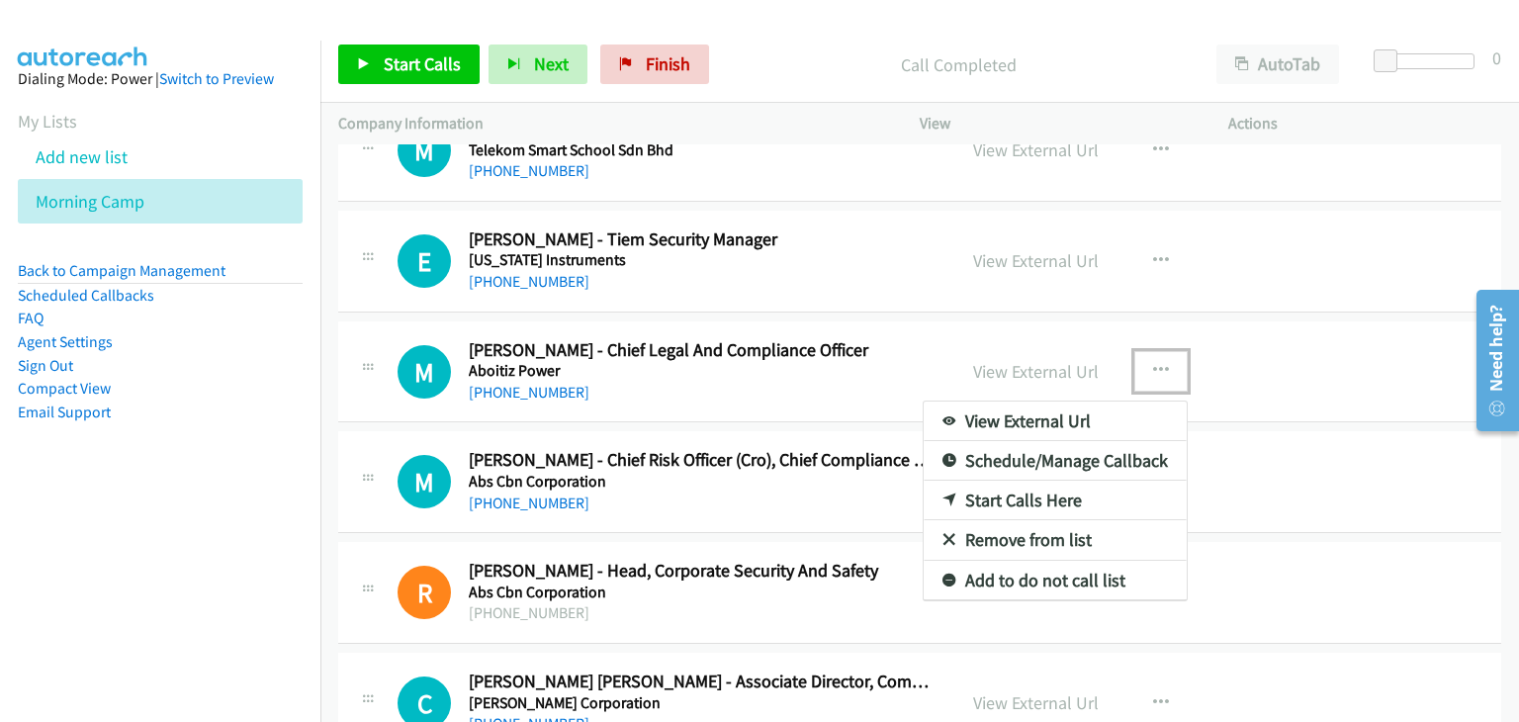
click at [1010, 488] on link "Start Calls Here" at bounding box center [1055, 501] width 263 height 40
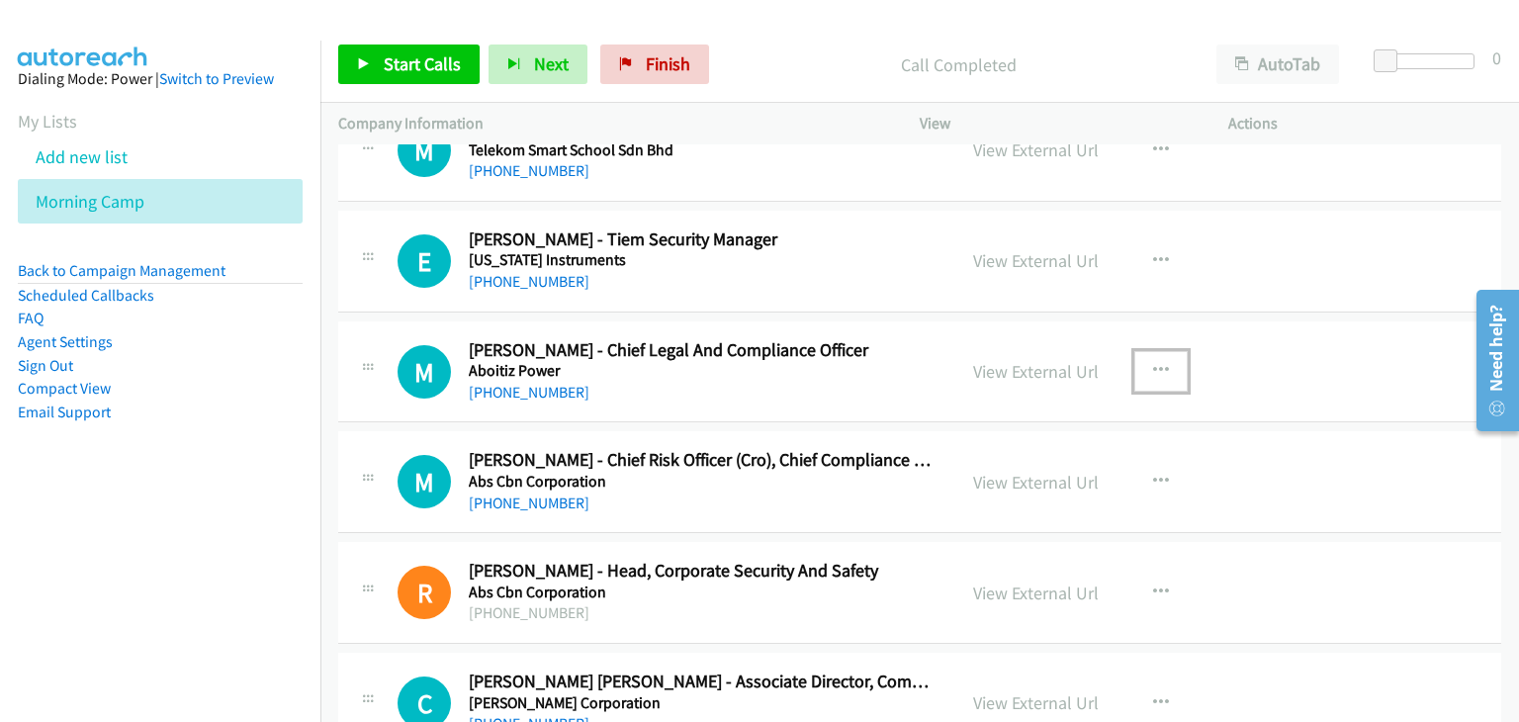
click at [1153, 363] on icon "button" at bounding box center [1161, 371] width 16 height 16
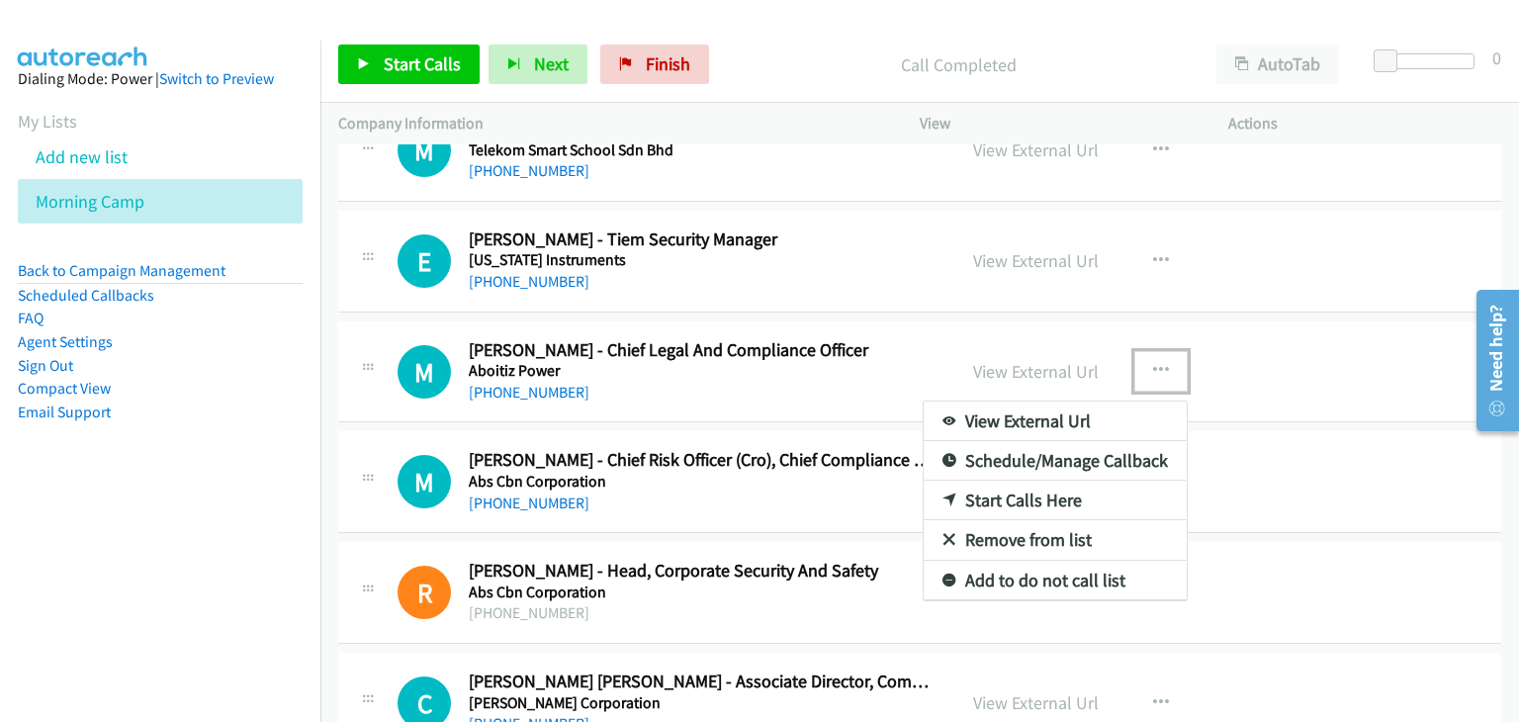
click at [1025, 488] on link "Start Calls Here" at bounding box center [1055, 501] width 263 height 40
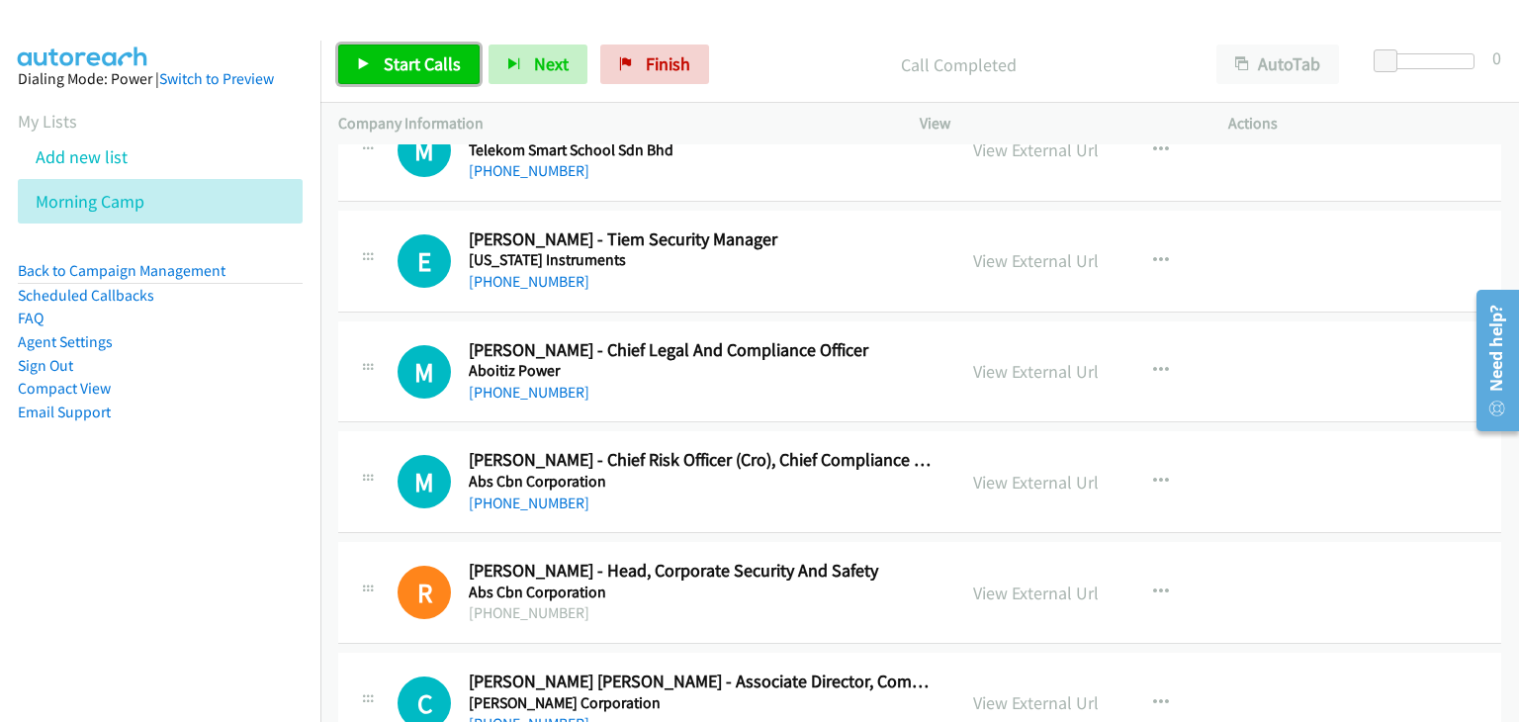
click at [416, 72] on span "Start Calls" at bounding box center [422, 63] width 77 height 23
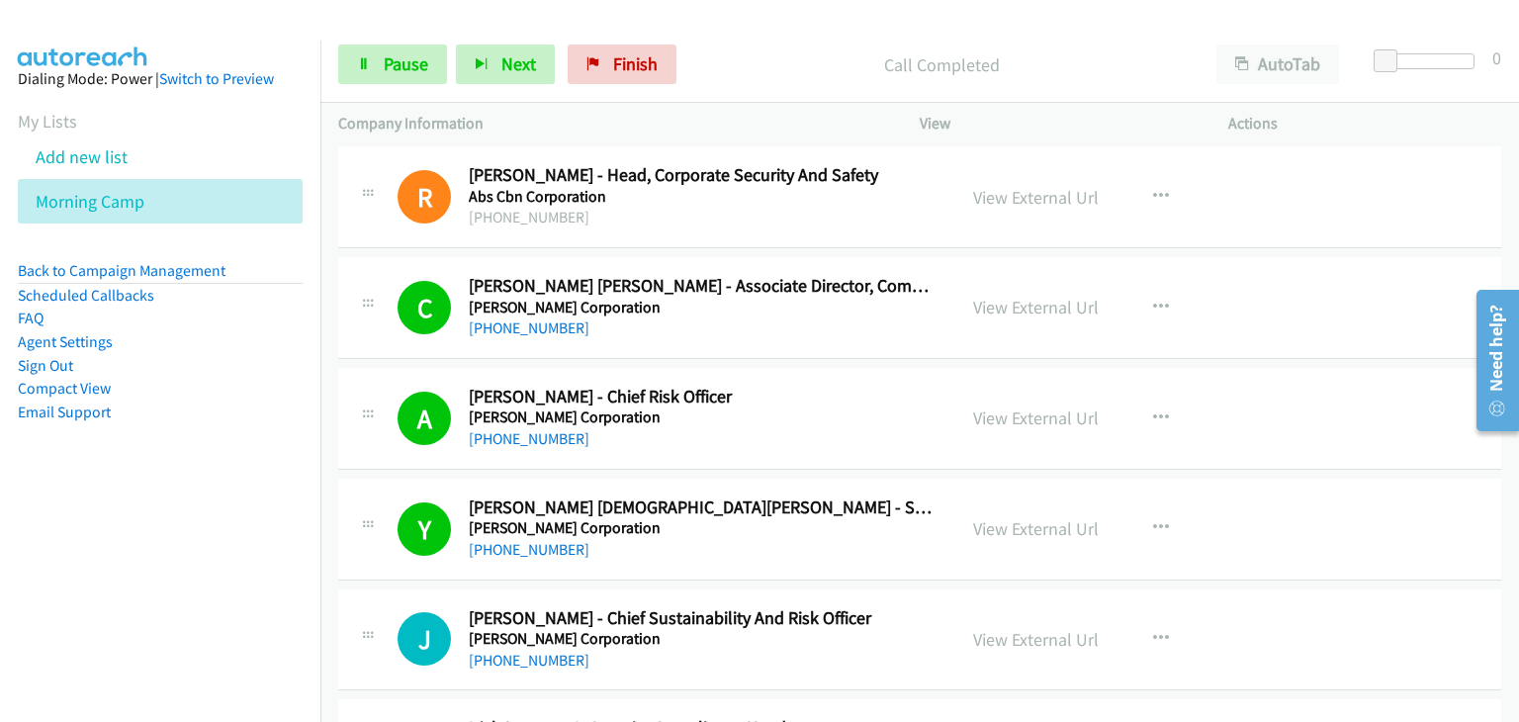
scroll to position [8704, 0]
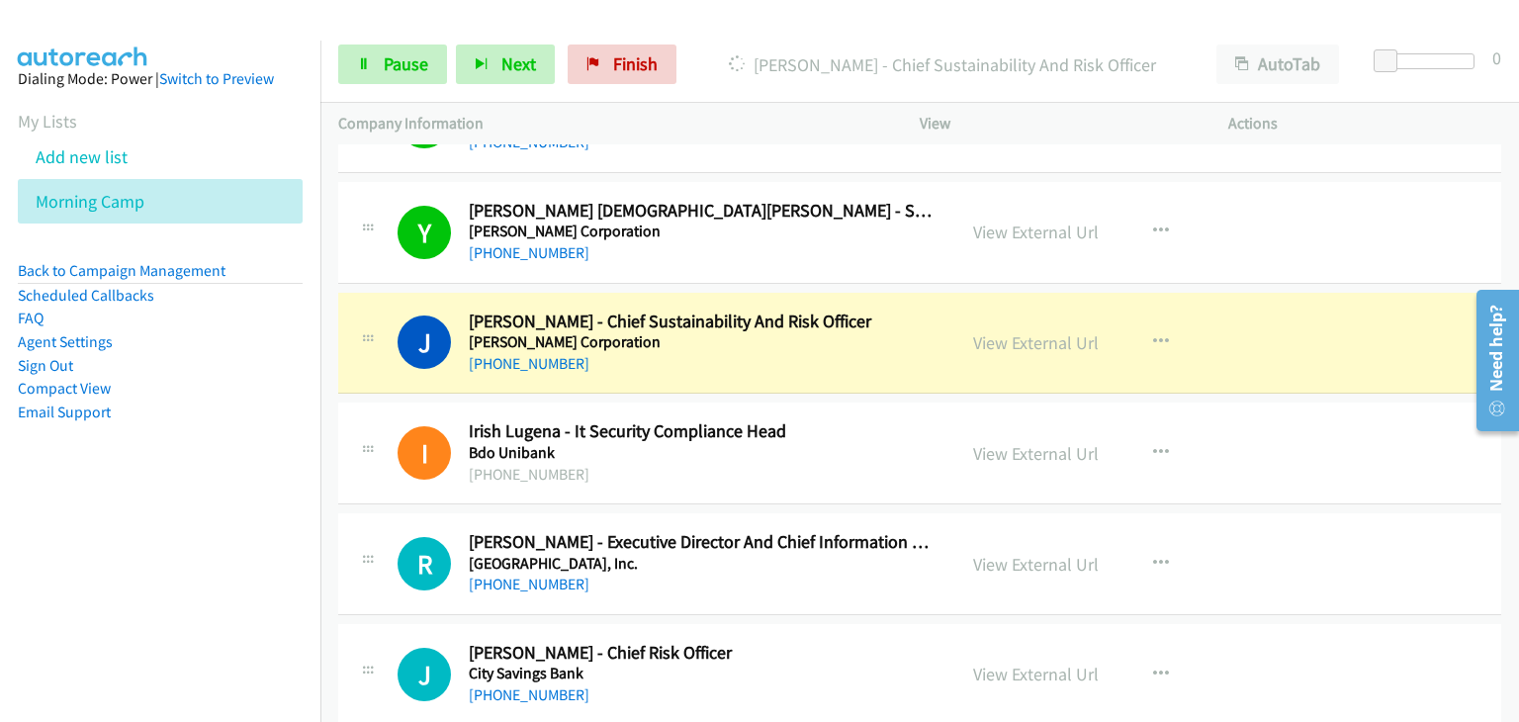
click at [391, 200] on div "Y Callback Scheduled [PERSON_NAME] [DEMOGRAPHIC_DATA][PERSON_NAME] - Security A…" at bounding box center [647, 232] width 582 height 65
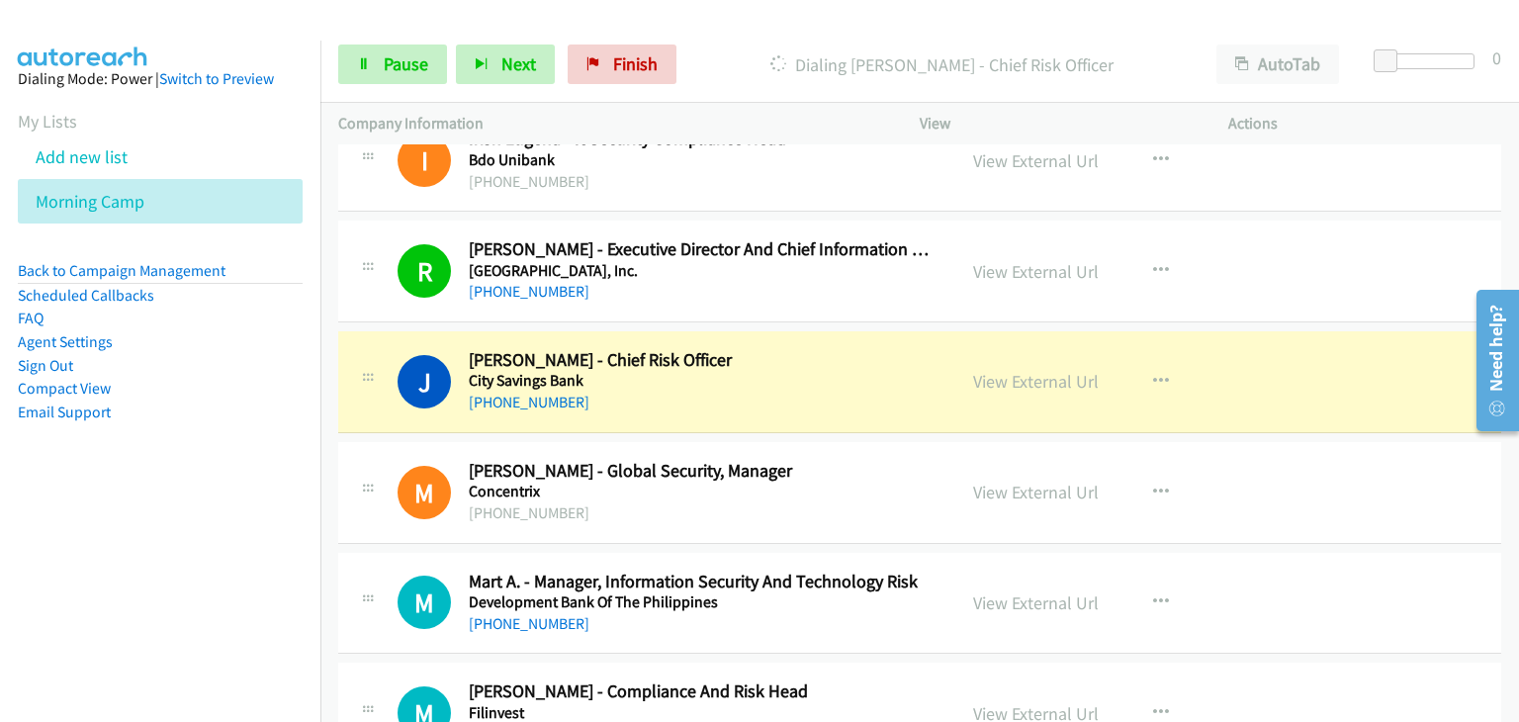
scroll to position [9001, 0]
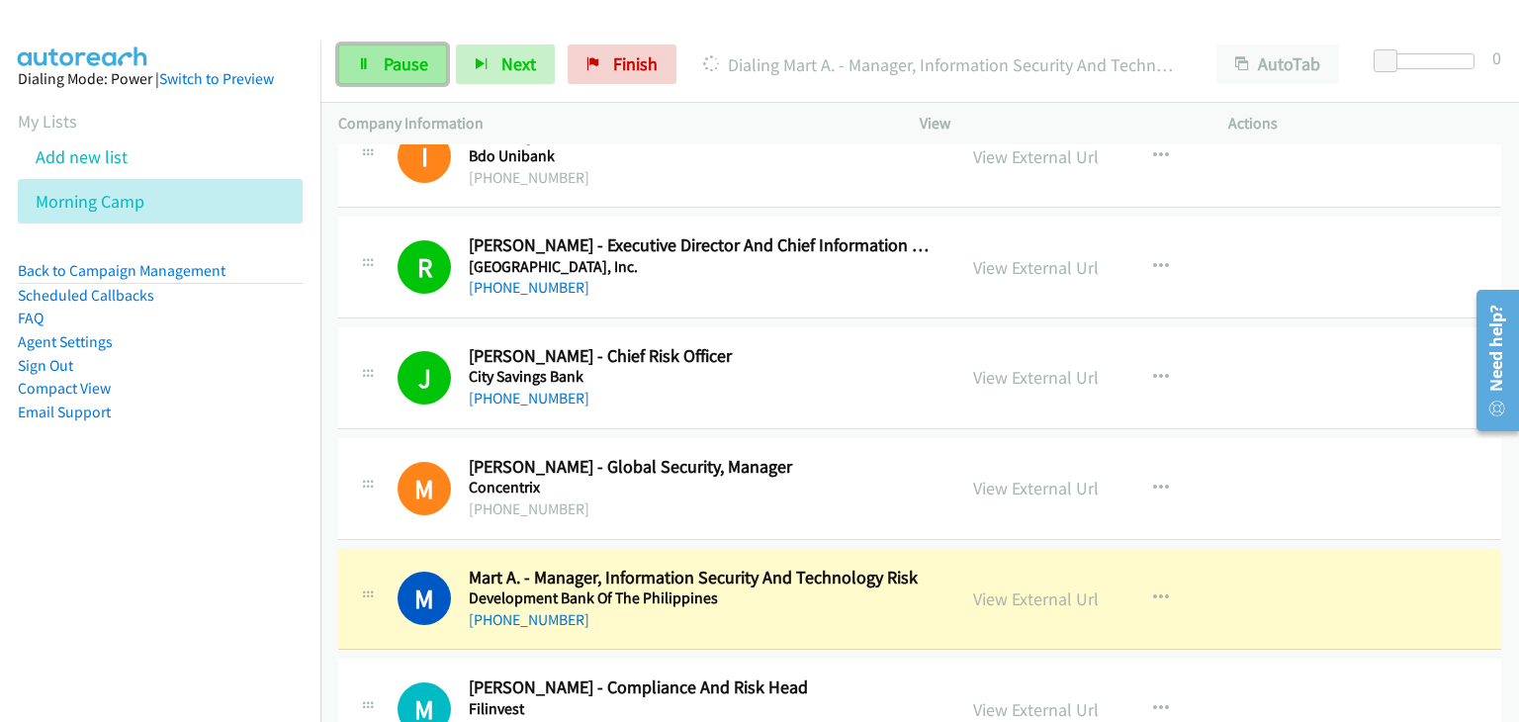
click at [428, 45] on link "Pause" at bounding box center [392, 65] width 109 height 40
click at [400, 70] on span "Pause" at bounding box center [406, 63] width 45 height 23
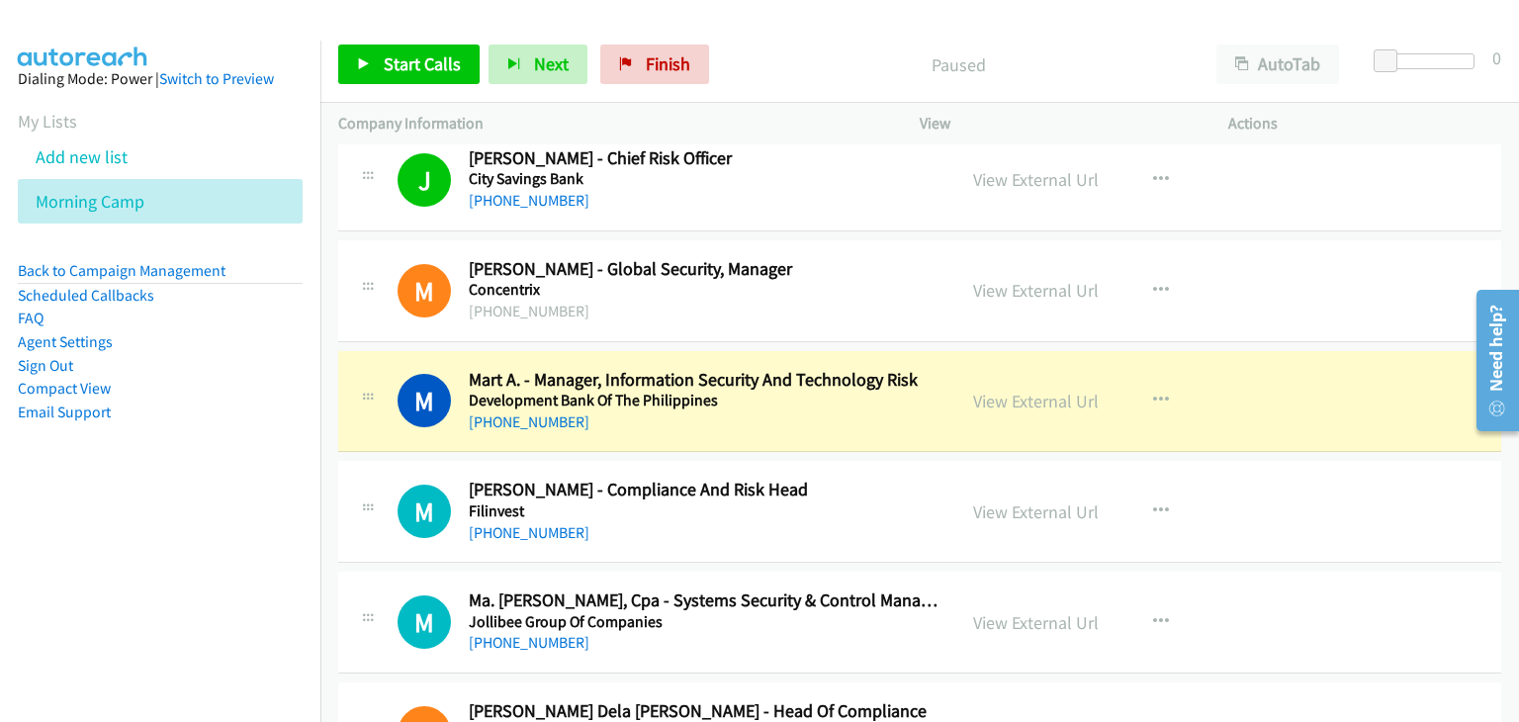
scroll to position [9297, 0]
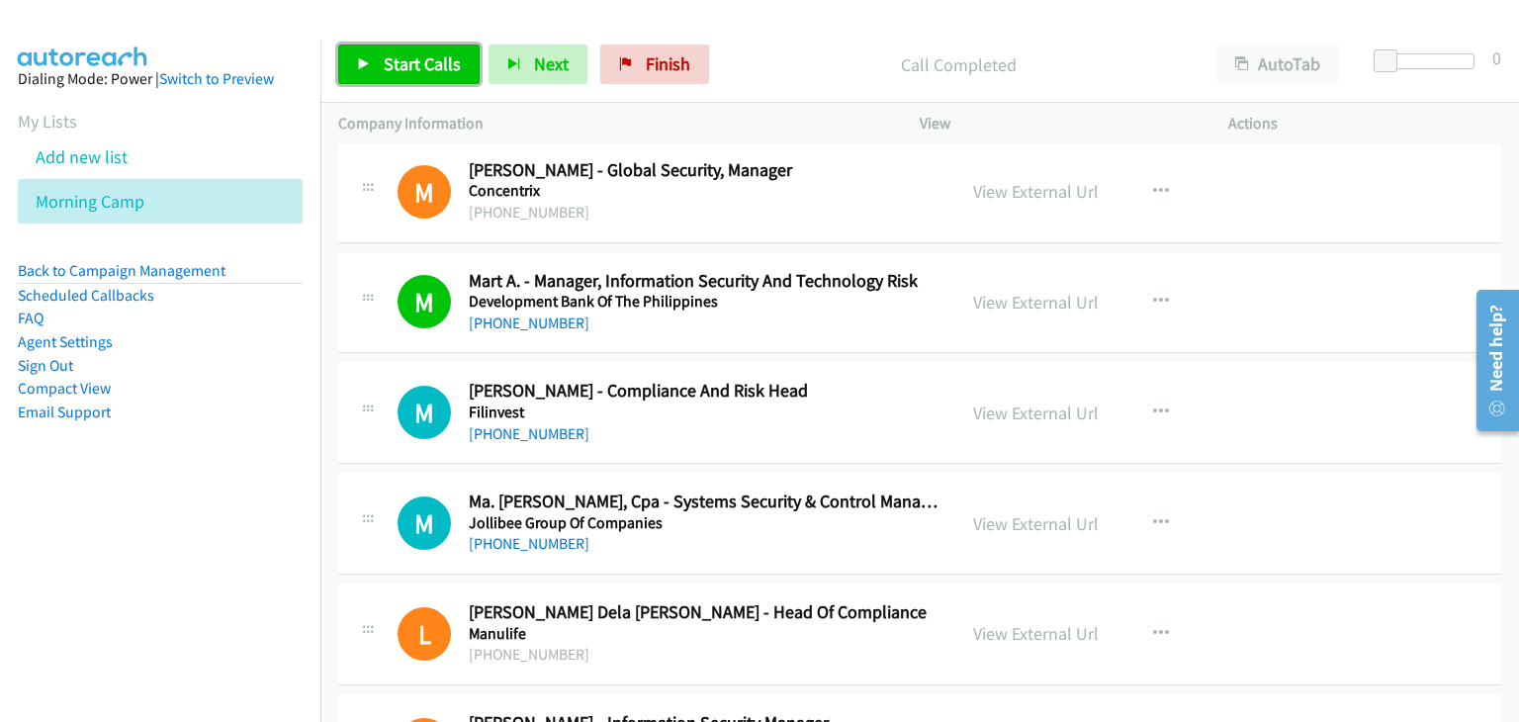
click at [415, 72] on span "Start Calls" at bounding box center [422, 63] width 77 height 23
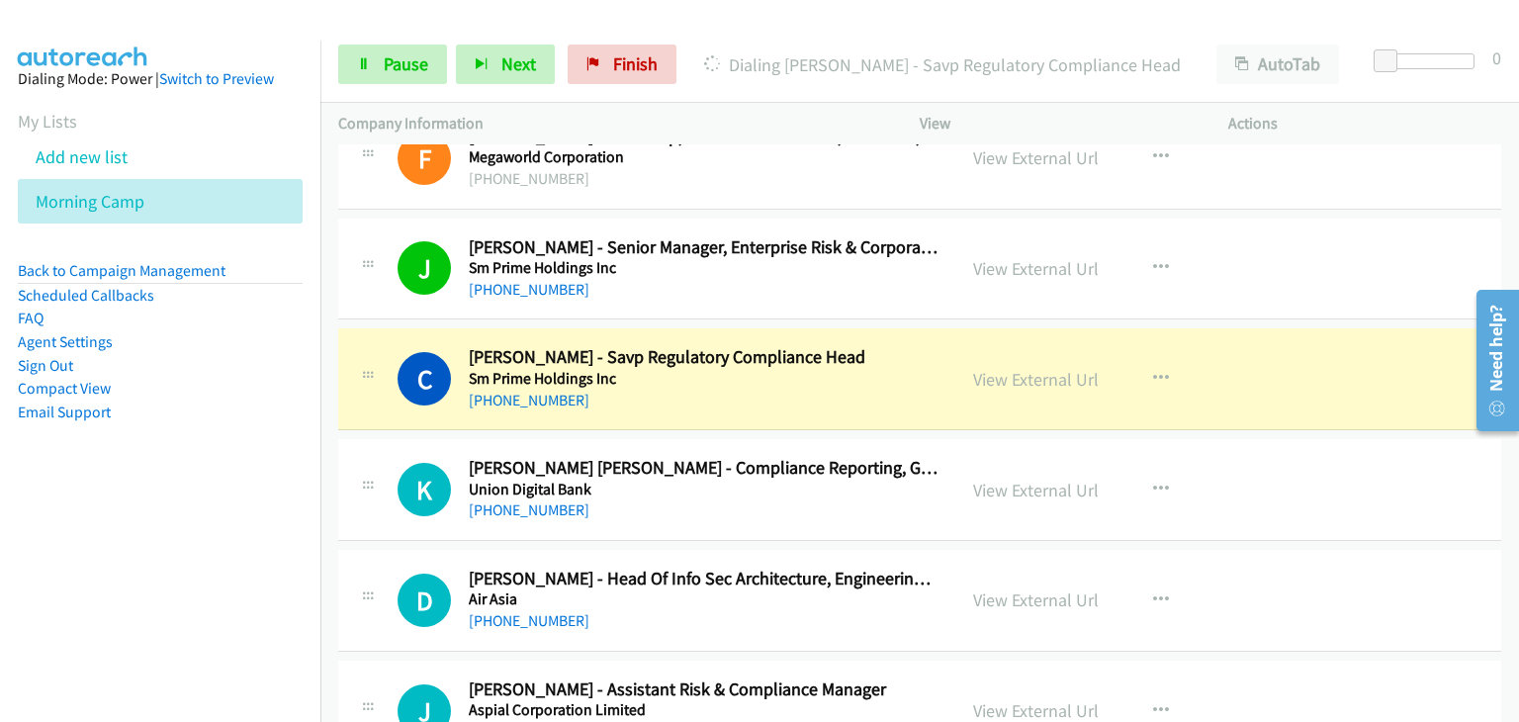
scroll to position [10583, 0]
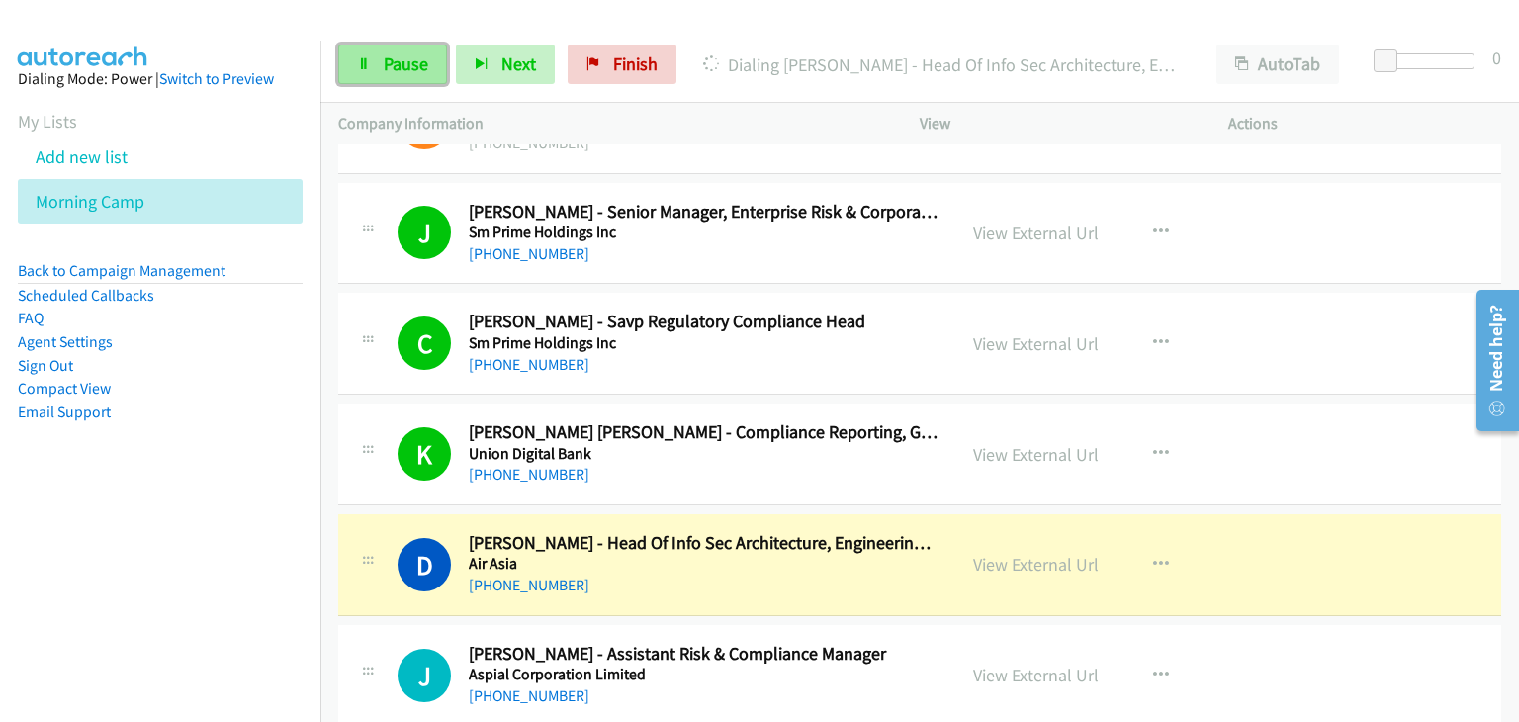
click at [410, 62] on span "Pause" at bounding box center [406, 63] width 45 height 23
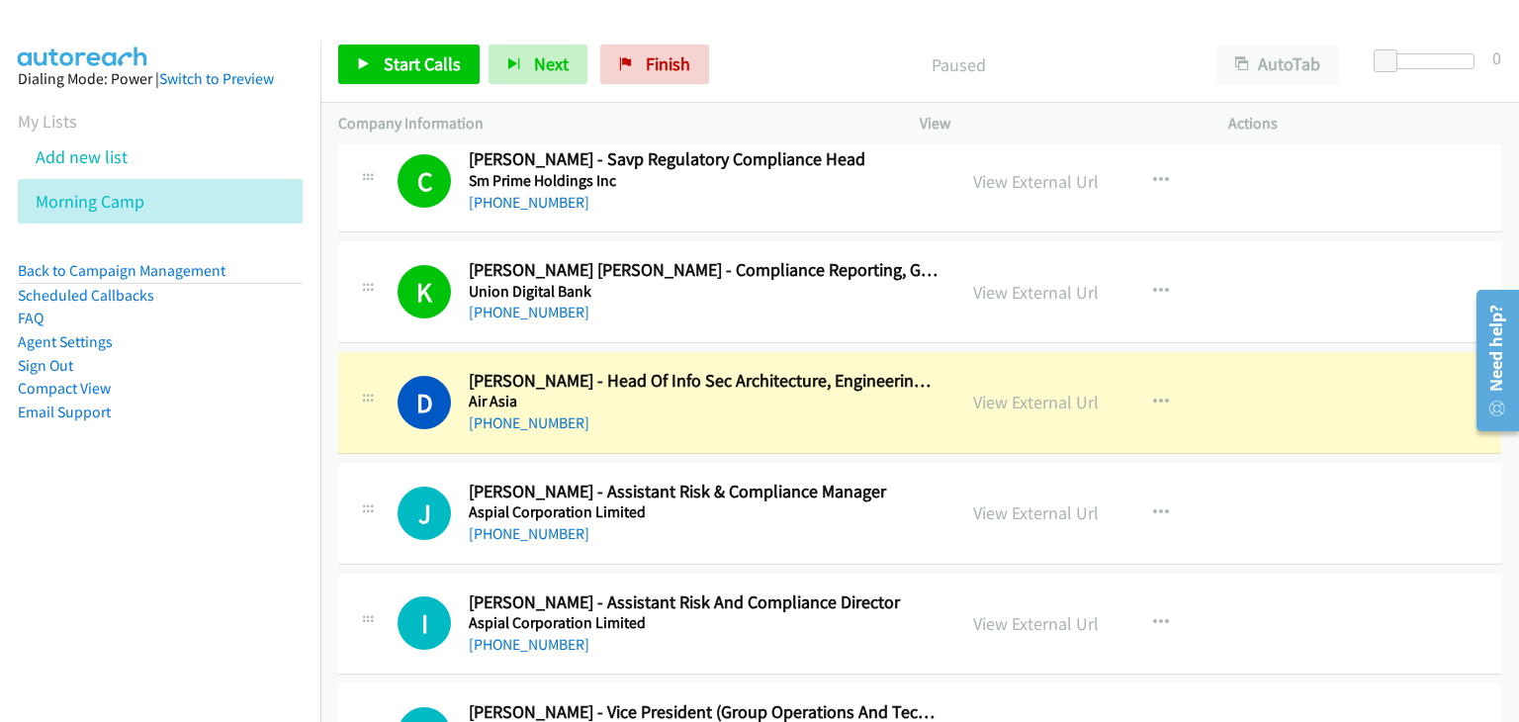
scroll to position [10781, 0]
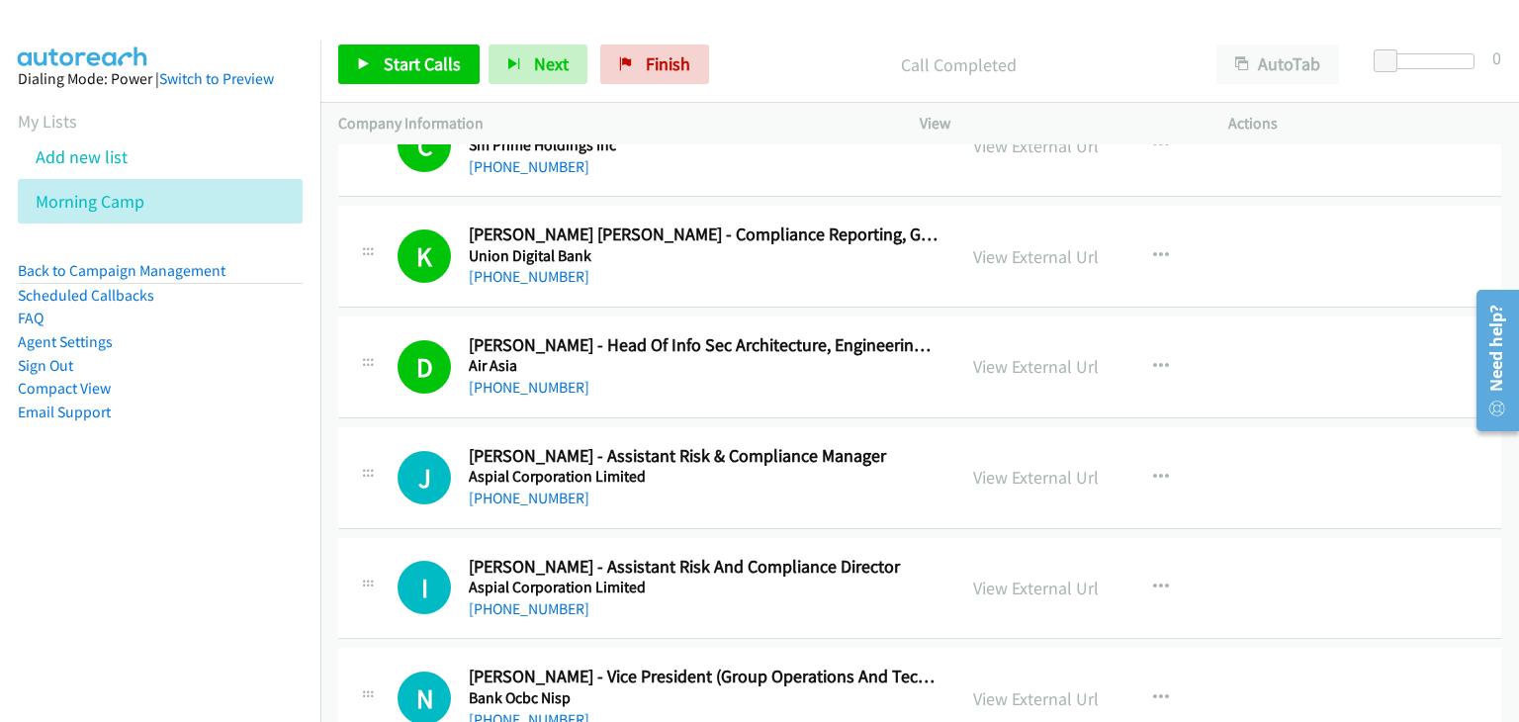
click at [1315, 24] on div at bounding box center [750, 38] width 1501 height 76
drag, startPoint x: 362, startPoint y: 58, endPoint x: 408, endPoint y: 88, distance: 55.1
click at [362, 58] on icon at bounding box center [364, 65] width 14 height 14
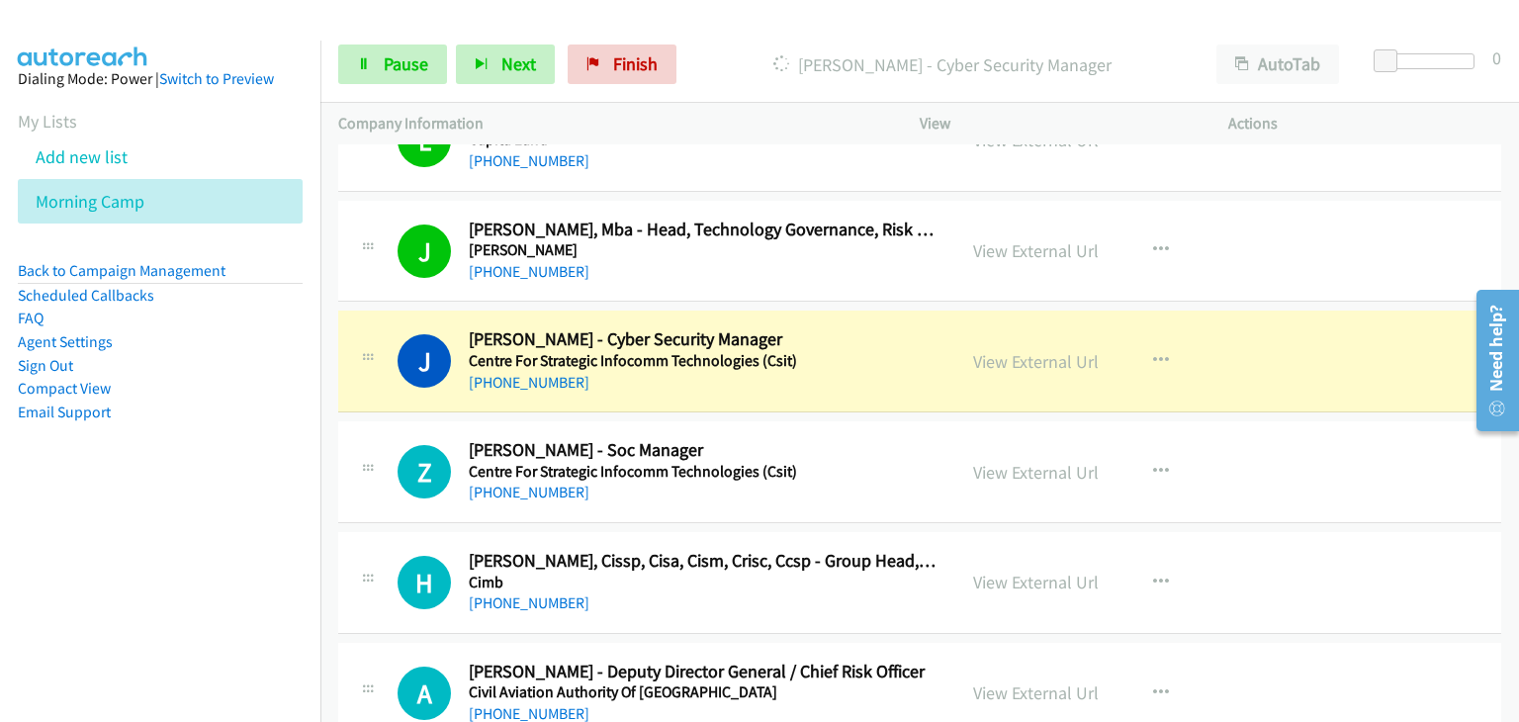
scroll to position [11770, 0]
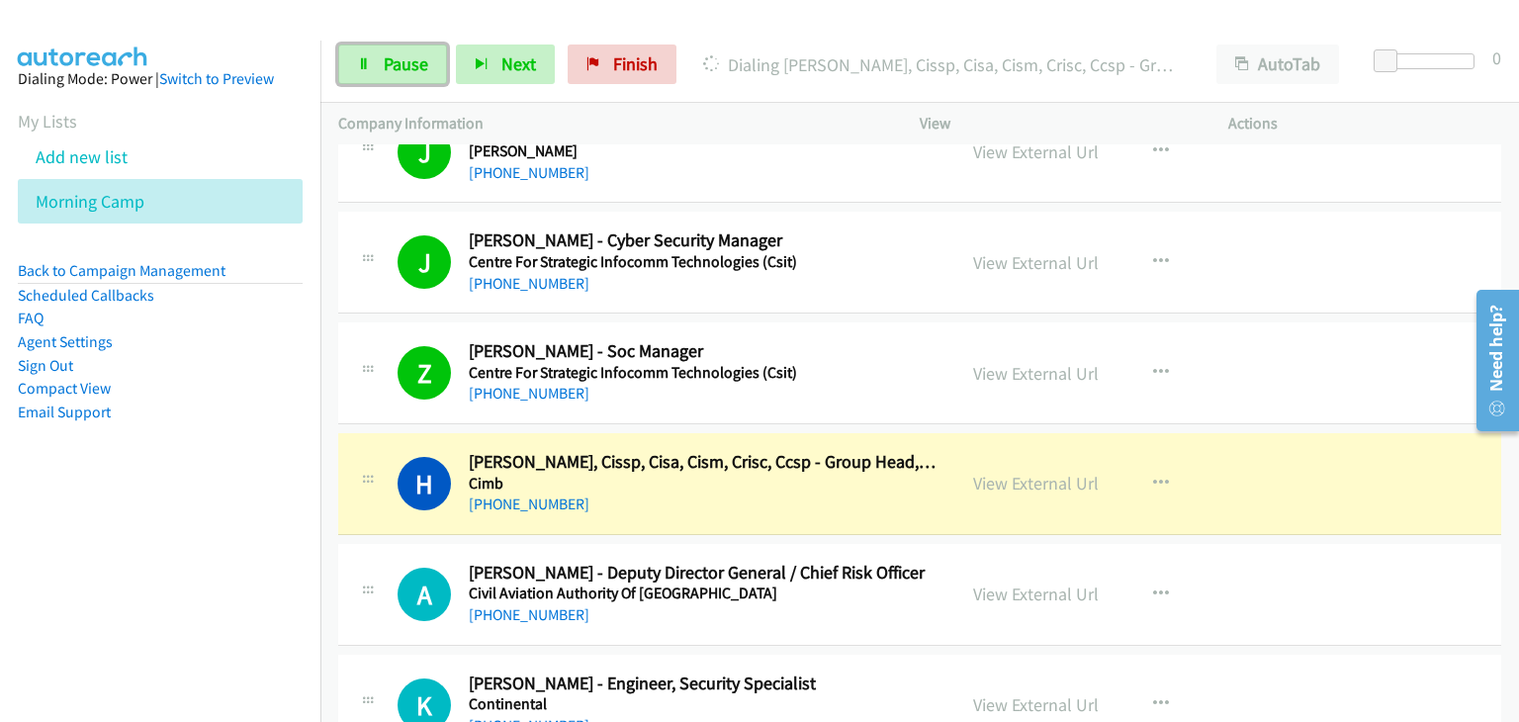
drag, startPoint x: 404, startPoint y: 74, endPoint x: 714, endPoint y: 87, distance: 310.8
click at [404, 74] on span "Pause" at bounding box center [406, 63] width 45 height 23
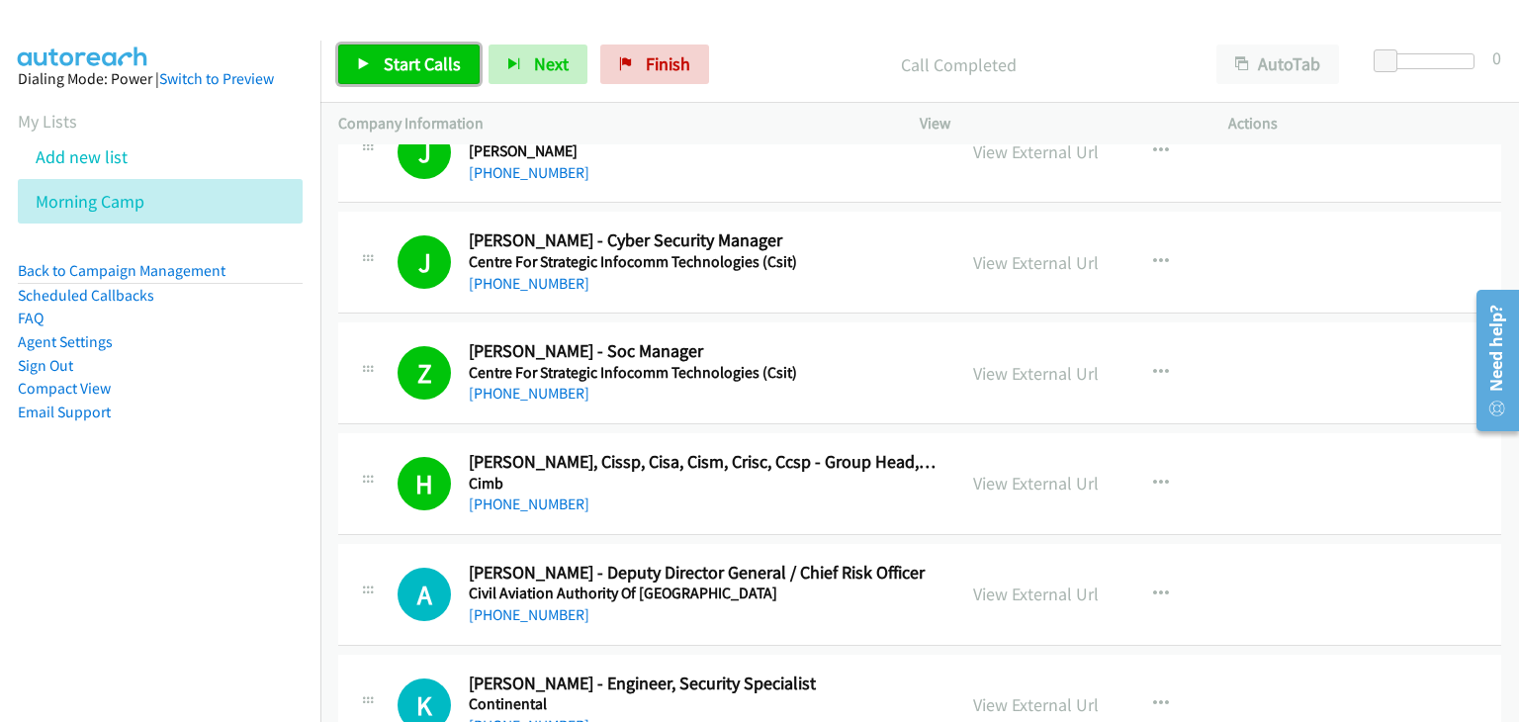
click at [423, 64] on span "Start Calls" at bounding box center [422, 63] width 77 height 23
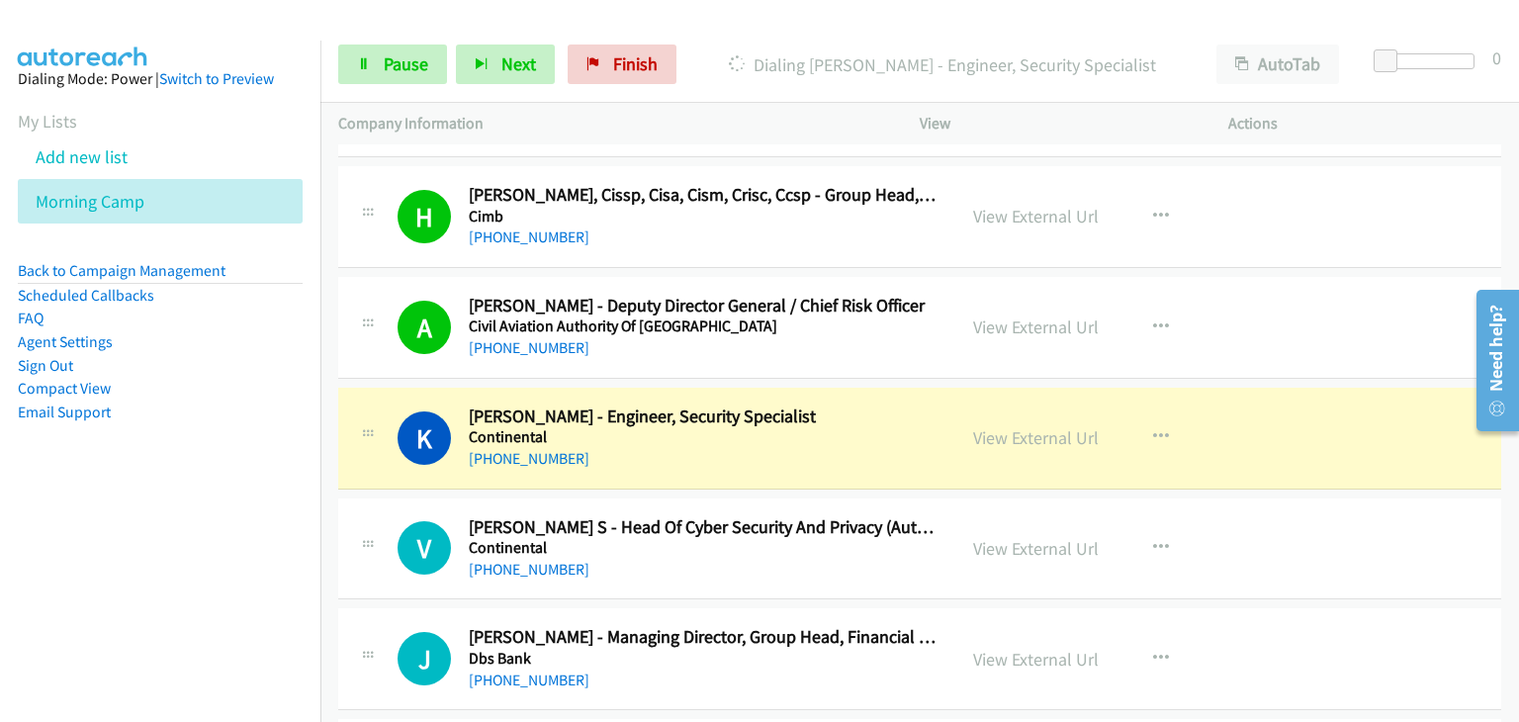
scroll to position [12067, 0]
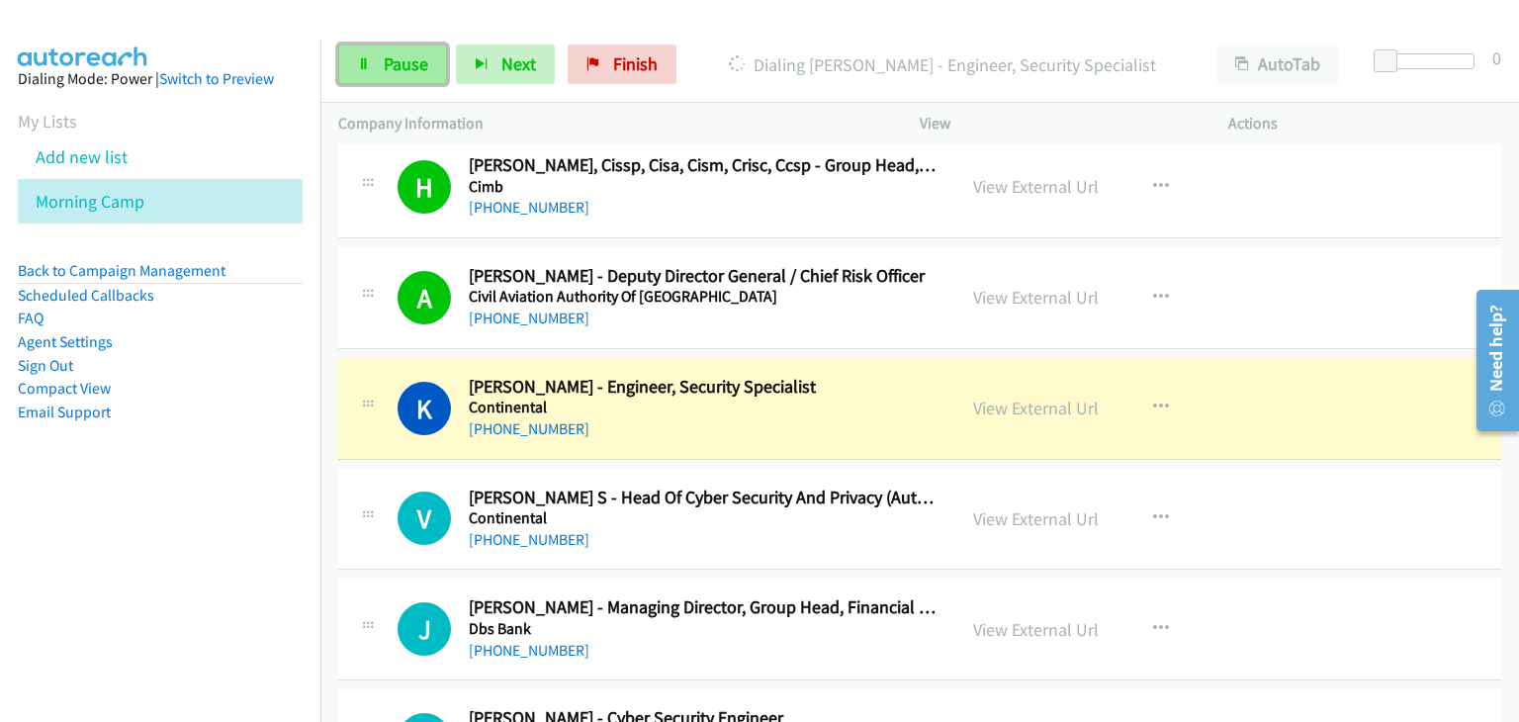
click at [407, 66] on span "Pause" at bounding box center [406, 63] width 45 height 23
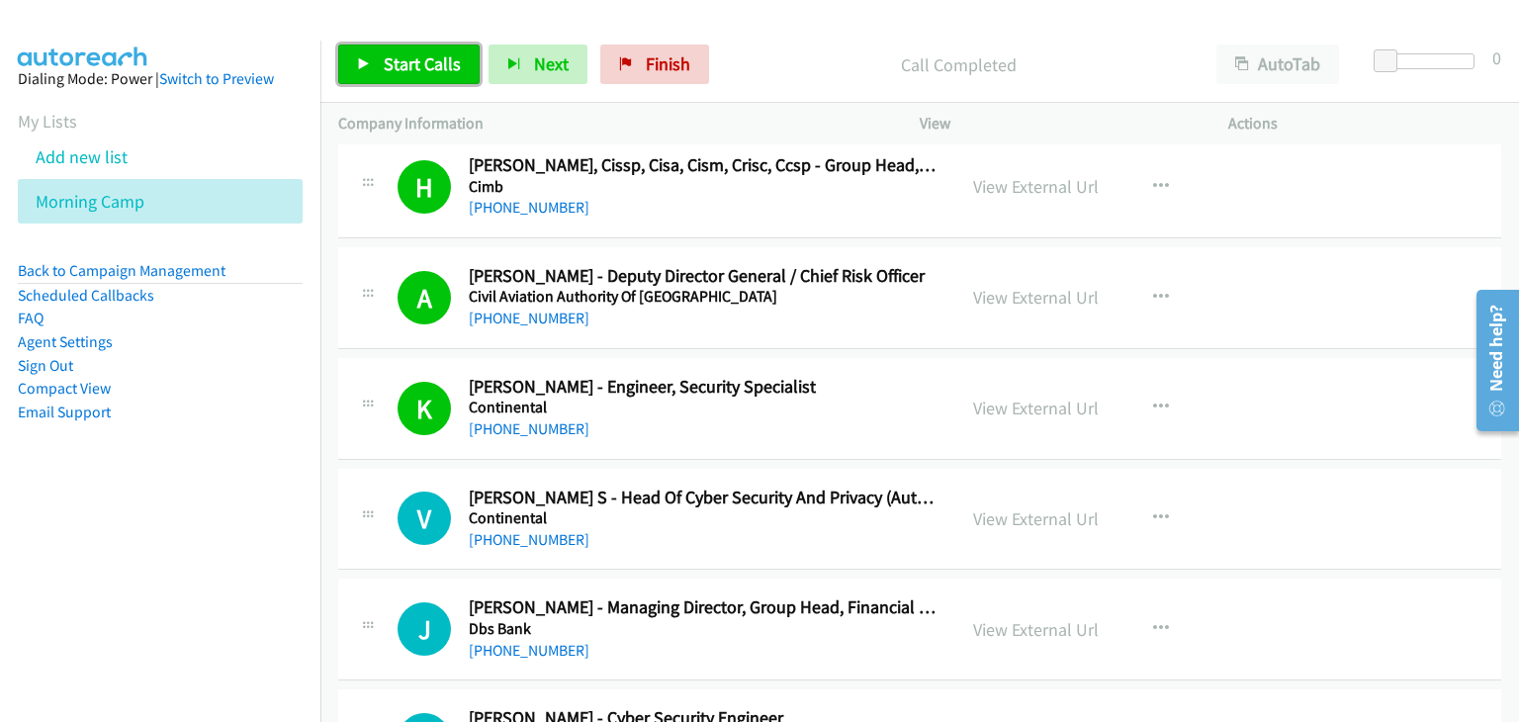
click at [372, 80] on link "Start Calls" at bounding box center [408, 65] width 141 height 40
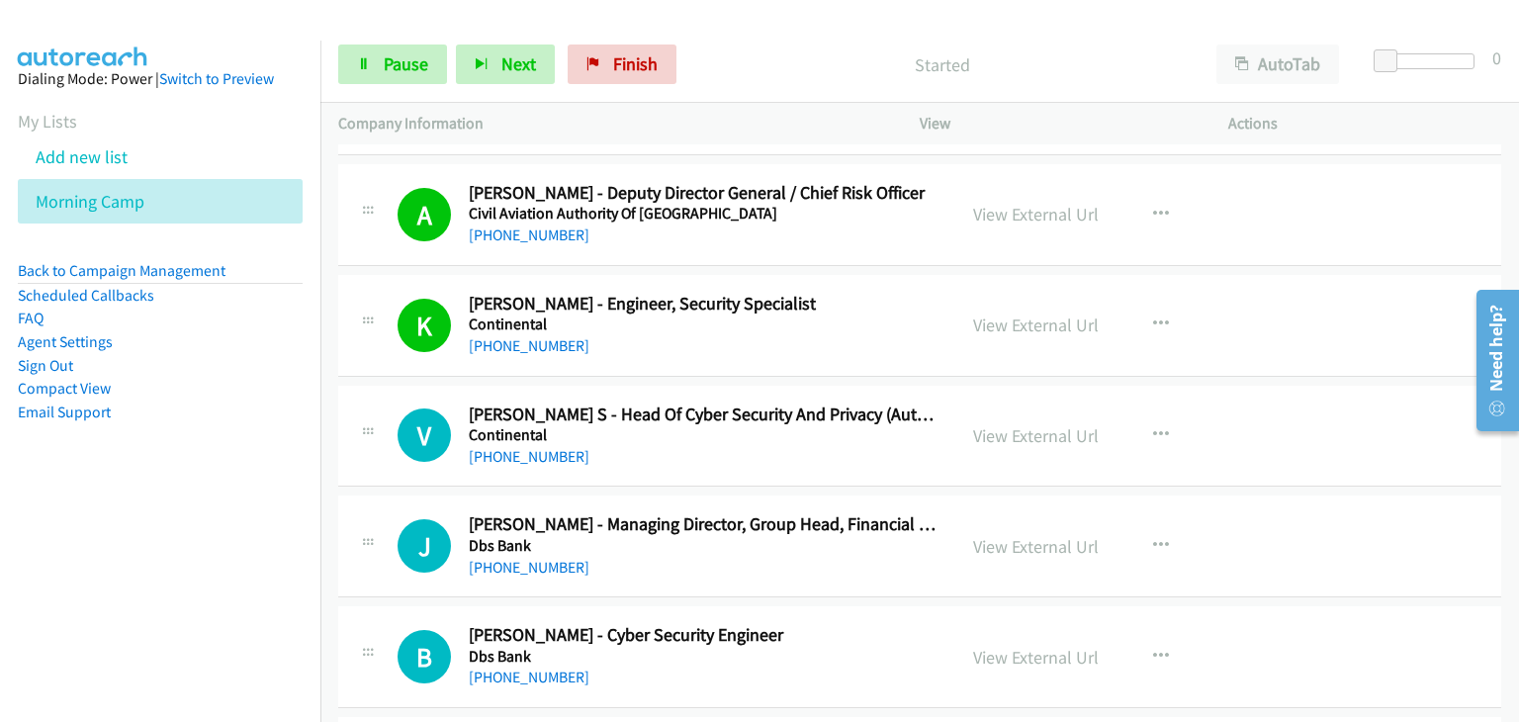
scroll to position [12264, 0]
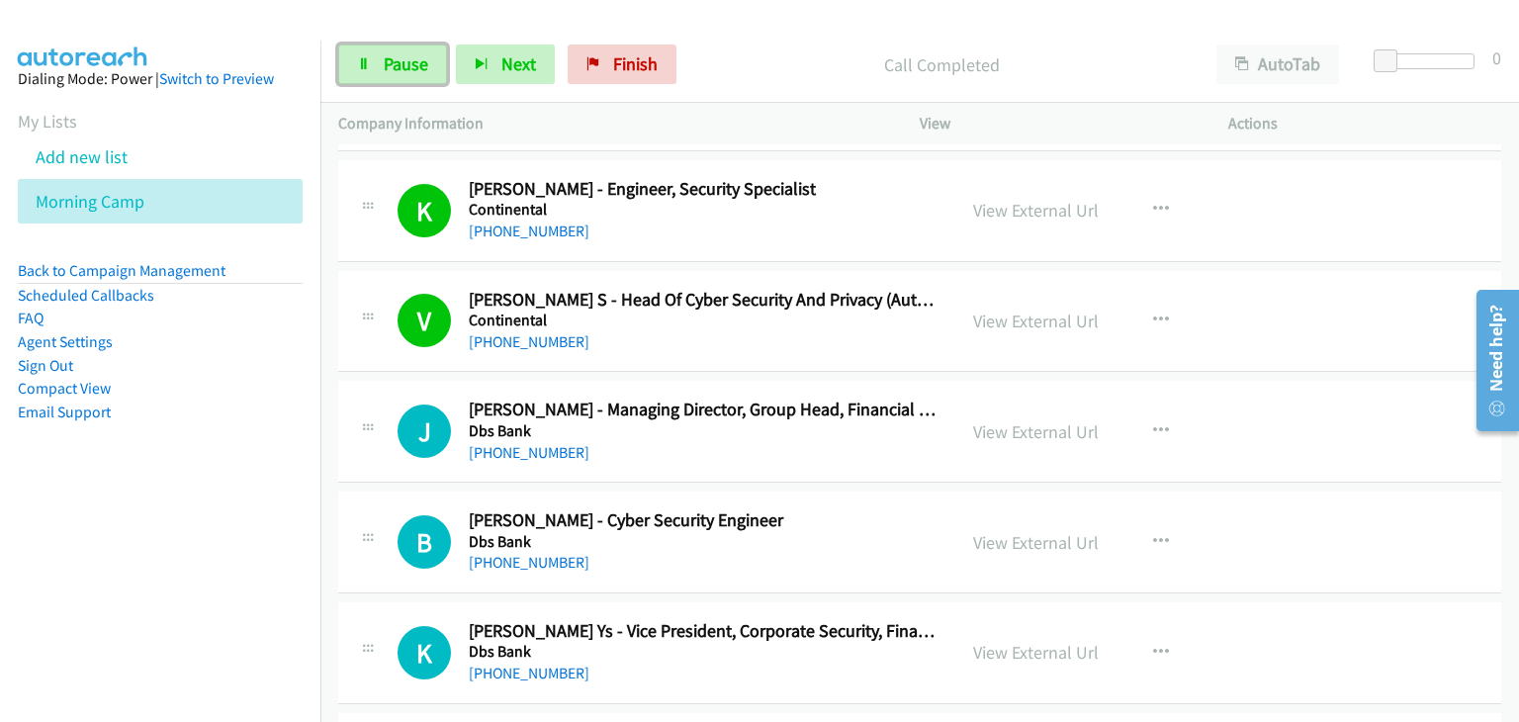
drag, startPoint x: 371, startPoint y: 67, endPoint x: 391, endPoint y: 92, distance: 31.7
click at [372, 66] on link "Pause" at bounding box center [392, 65] width 109 height 40
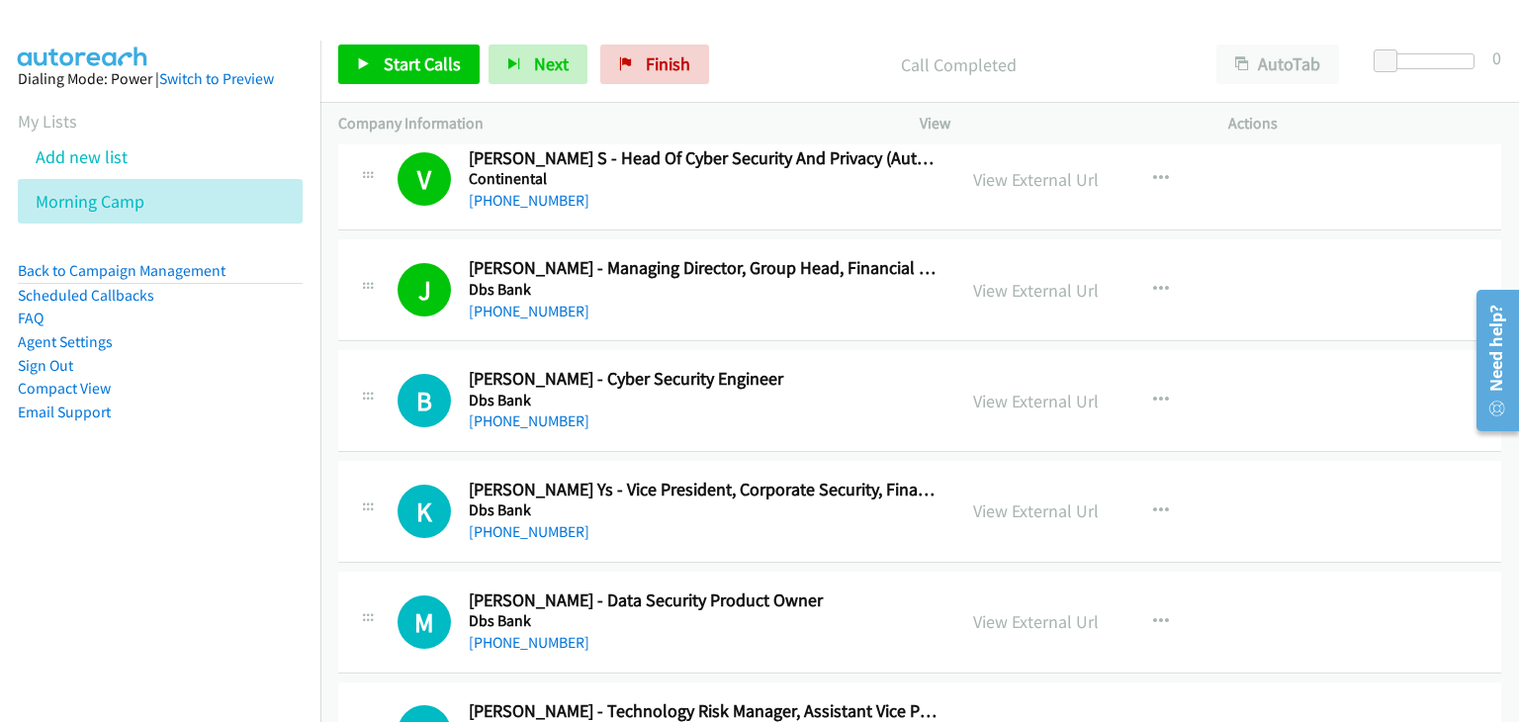
scroll to position [12462, 0]
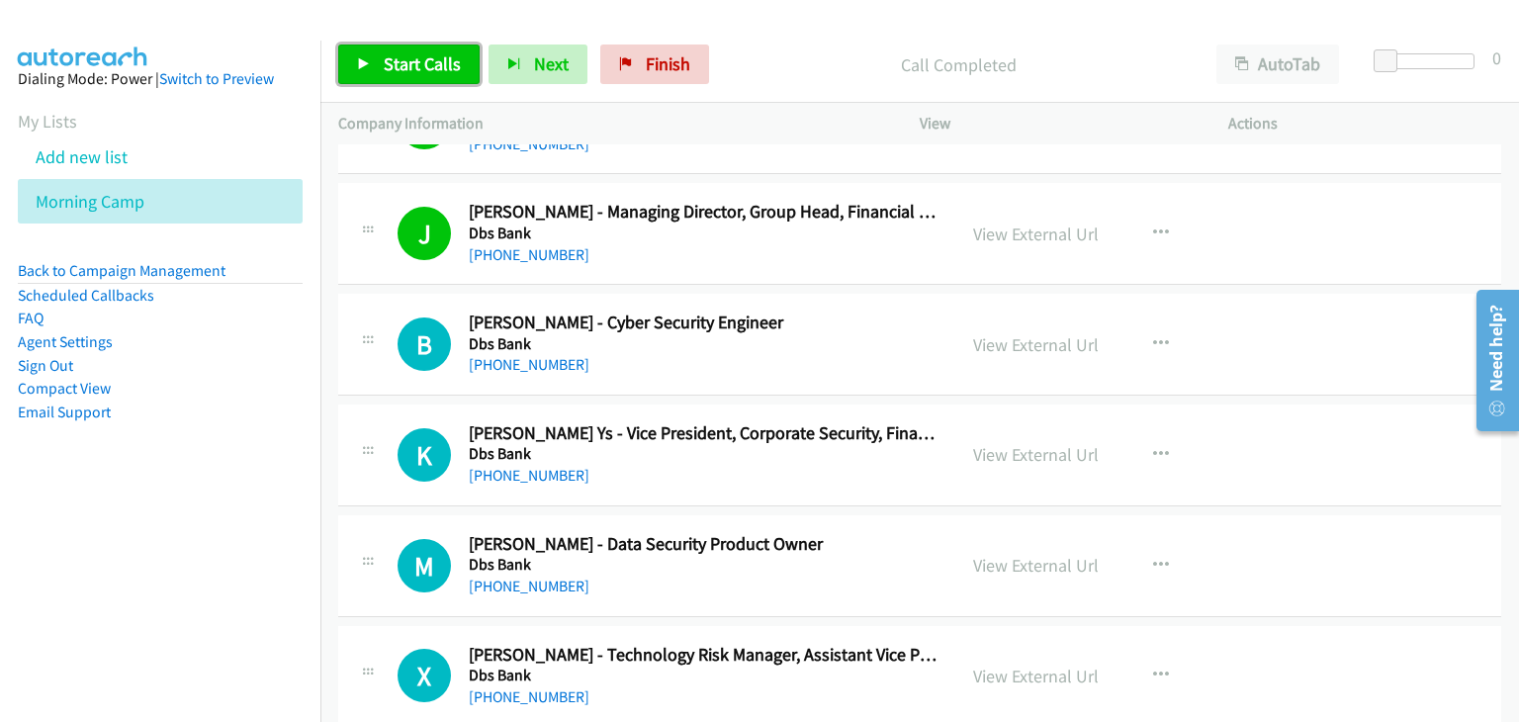
click at [441, 68] on span "Start Calls" at bounding box center [422, 63] width 77 height 23
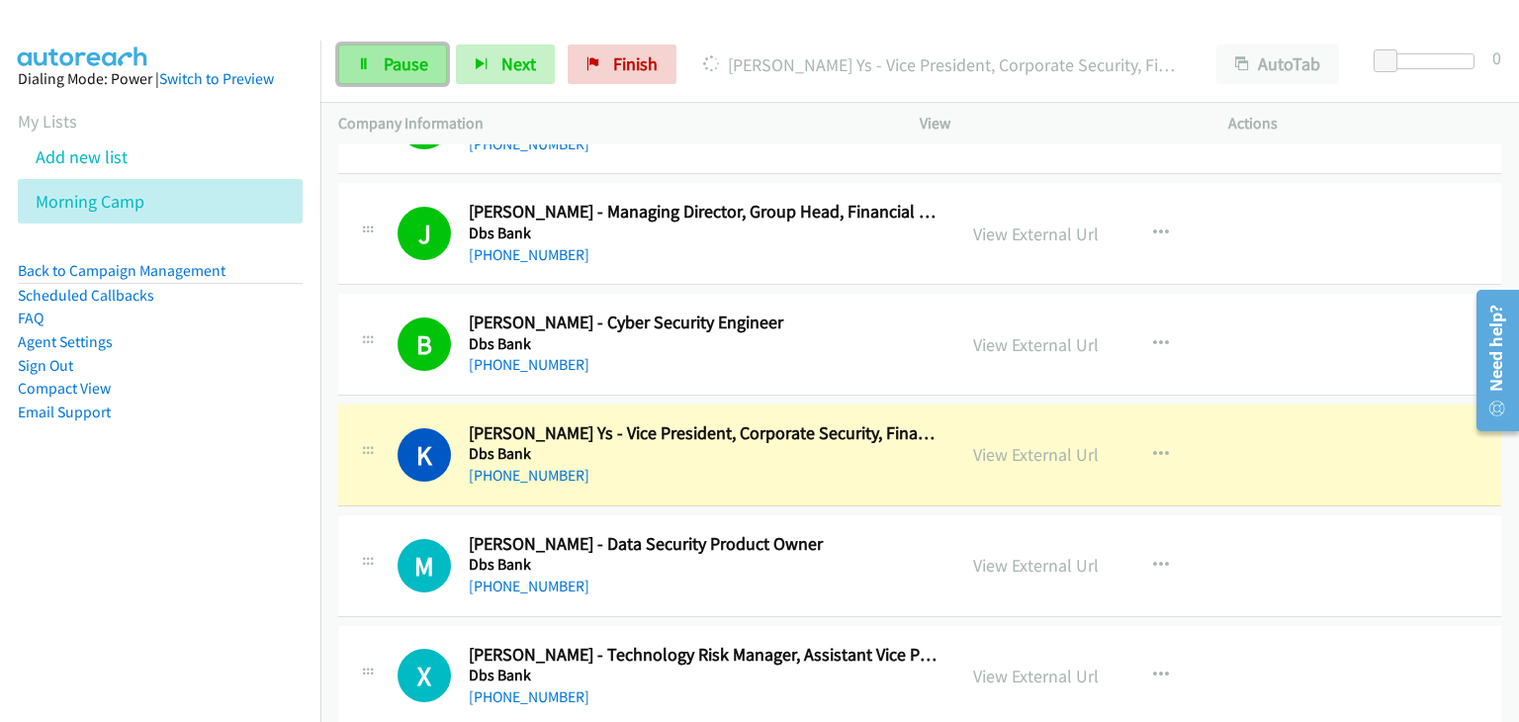
click at [419, 59] on span "Pause" at bounding box center [406, 63] width 45 height 23
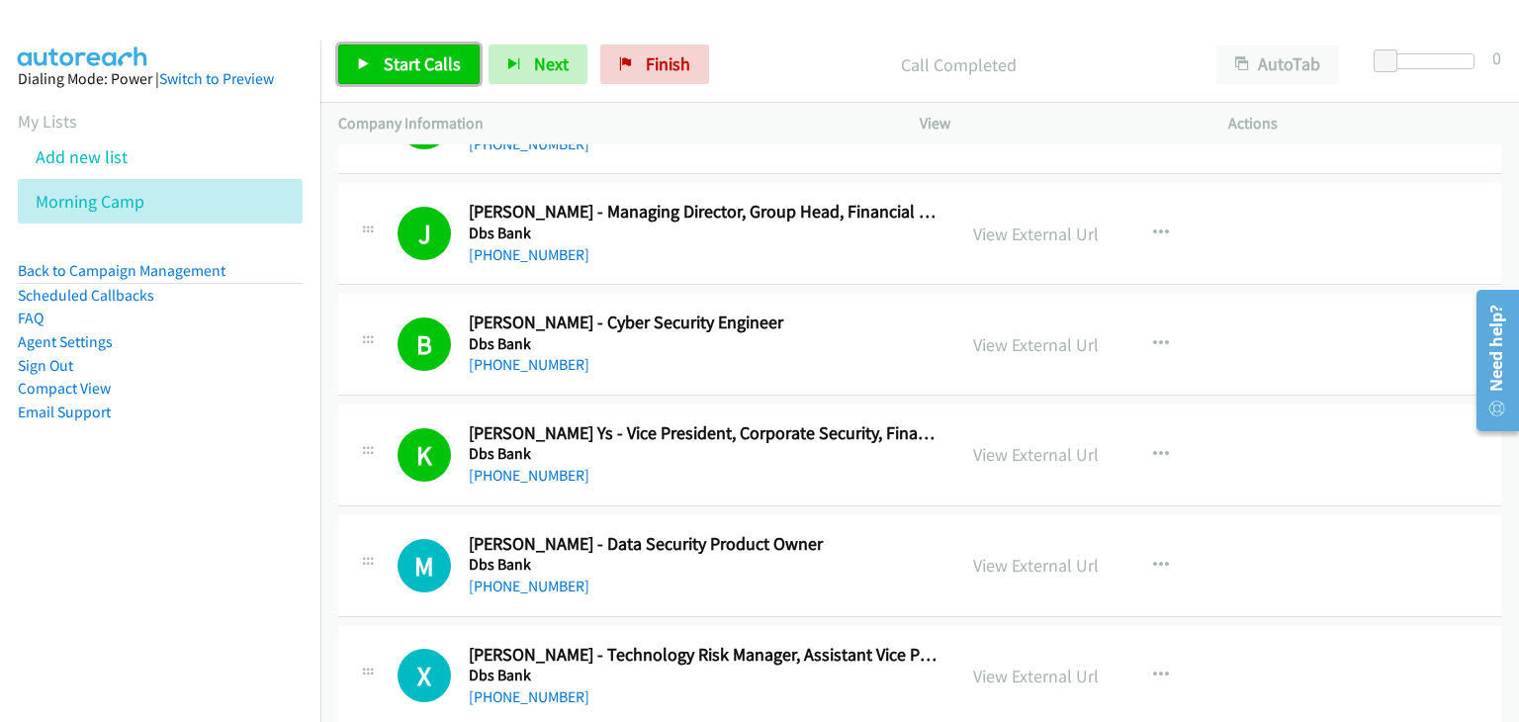
click at [352, 59] on link "Start Calls" at bounding box center [408, 65] width 141 height 40
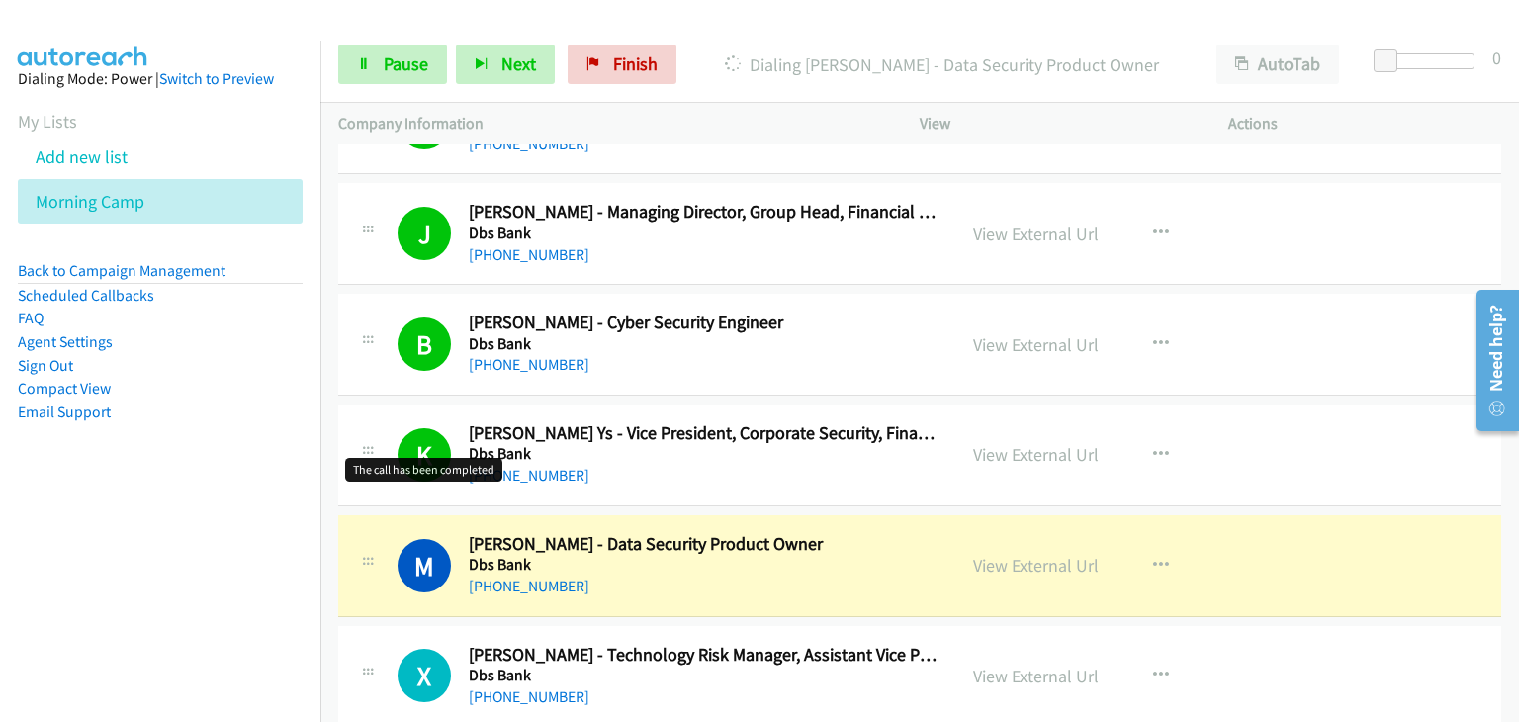
click at [398, 463] on div "K Callback Scheduled [PERSON_NAME] Ys - Vice President, Corporate Security, Fin…" at bounding box center [668, 454] width 540 height 65
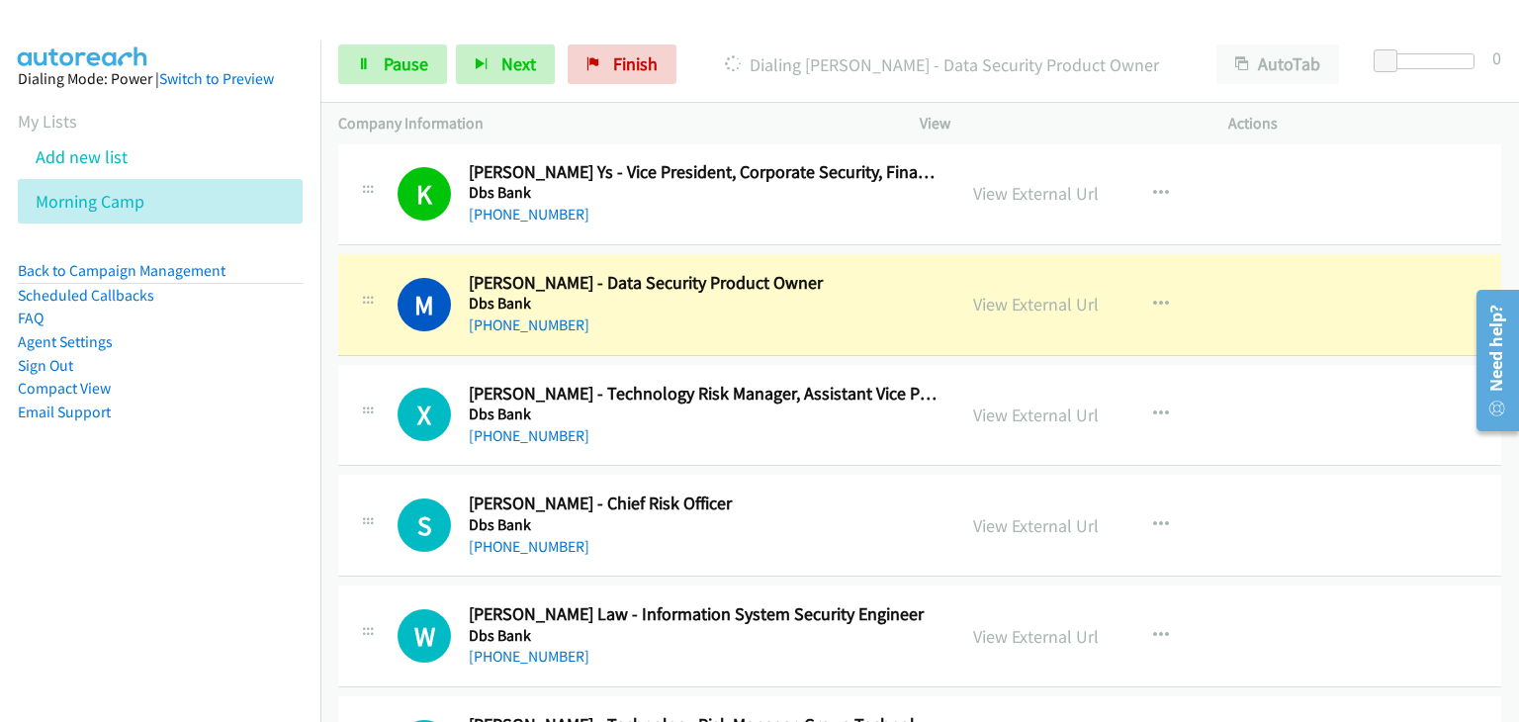
scroll to position [12759, 0]
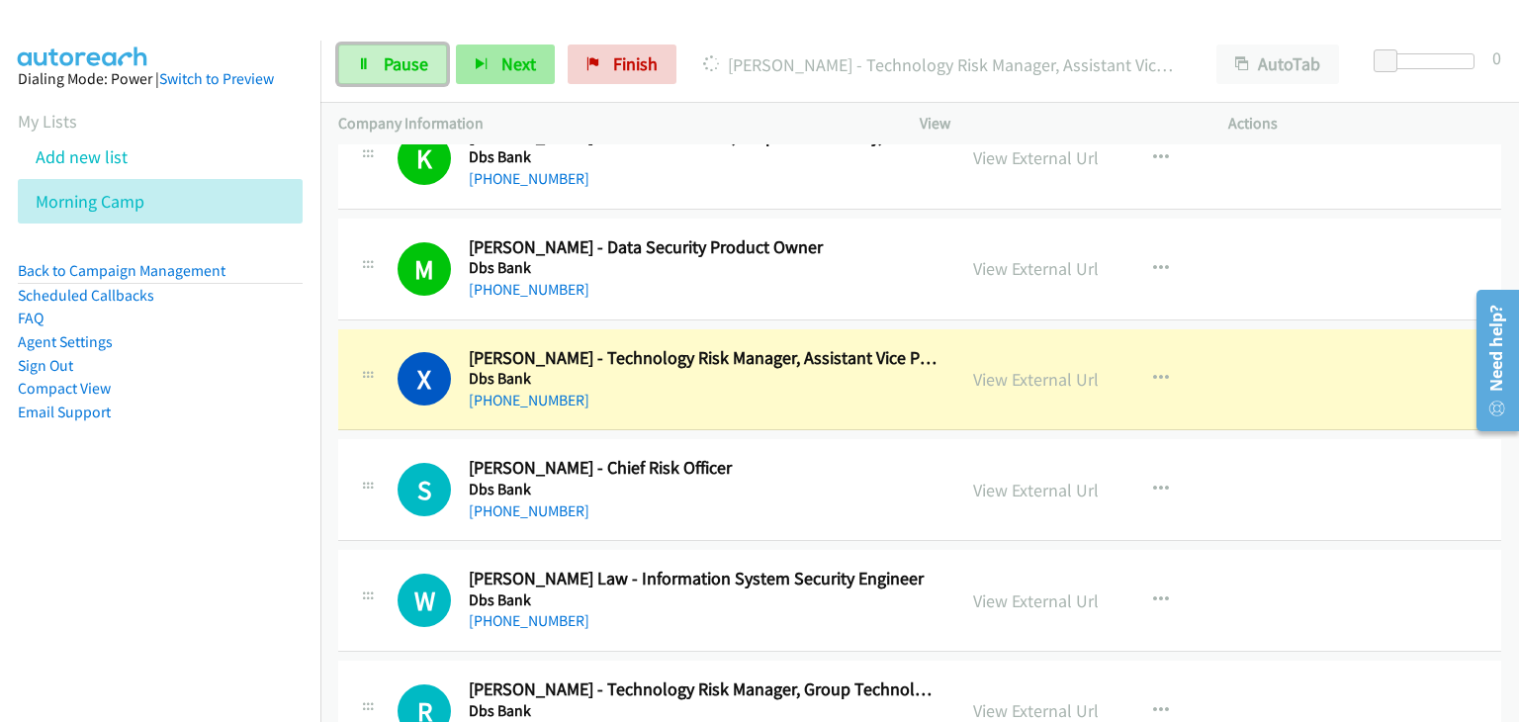
drag, startPoint x: 363, startPoint y: 56, endPoint x: 480, endPoint y: 56, distance: 116.7
click at [364, 58] on icon at bounding box center [364, 65] width 14 height 14
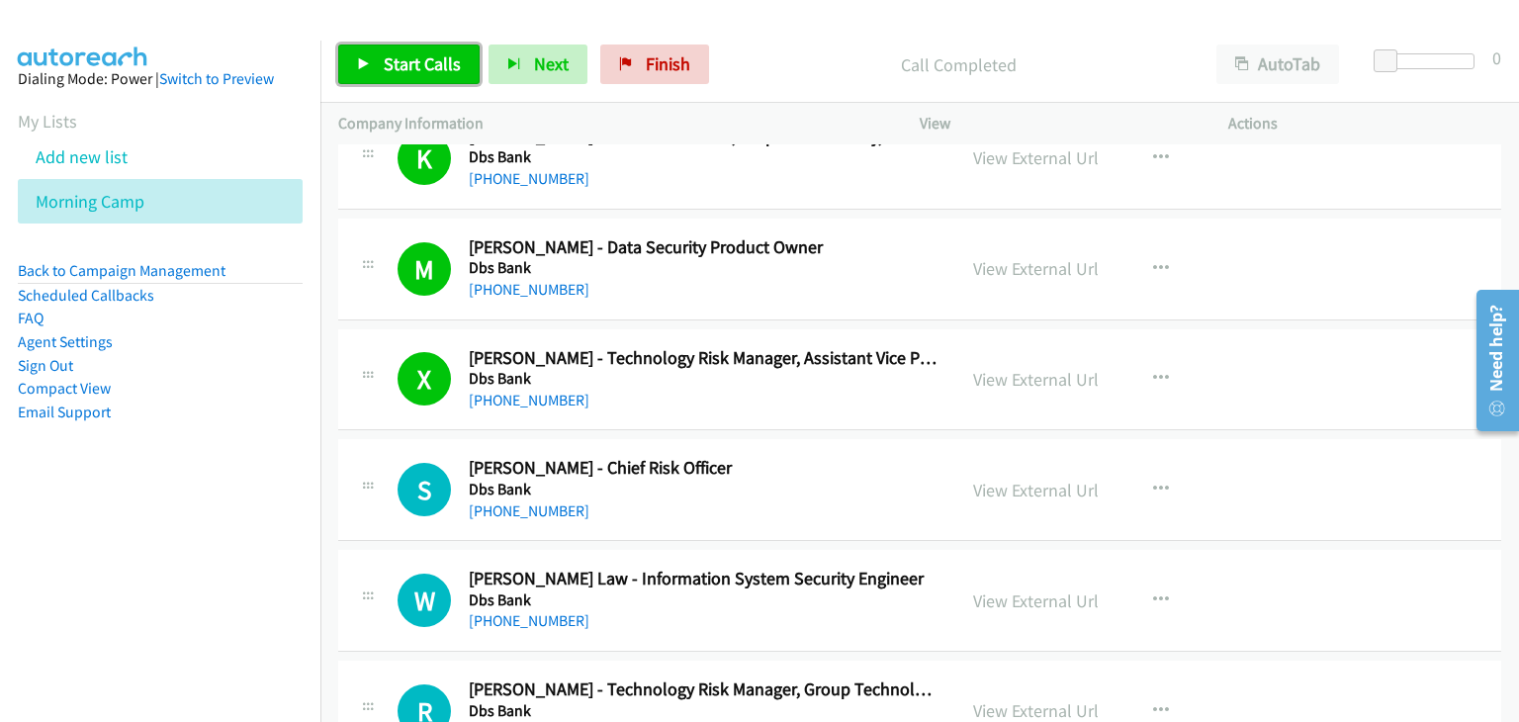
click at [389, 60] on span "Start Calls" at bounding box center [422, 63] width 77 height 23
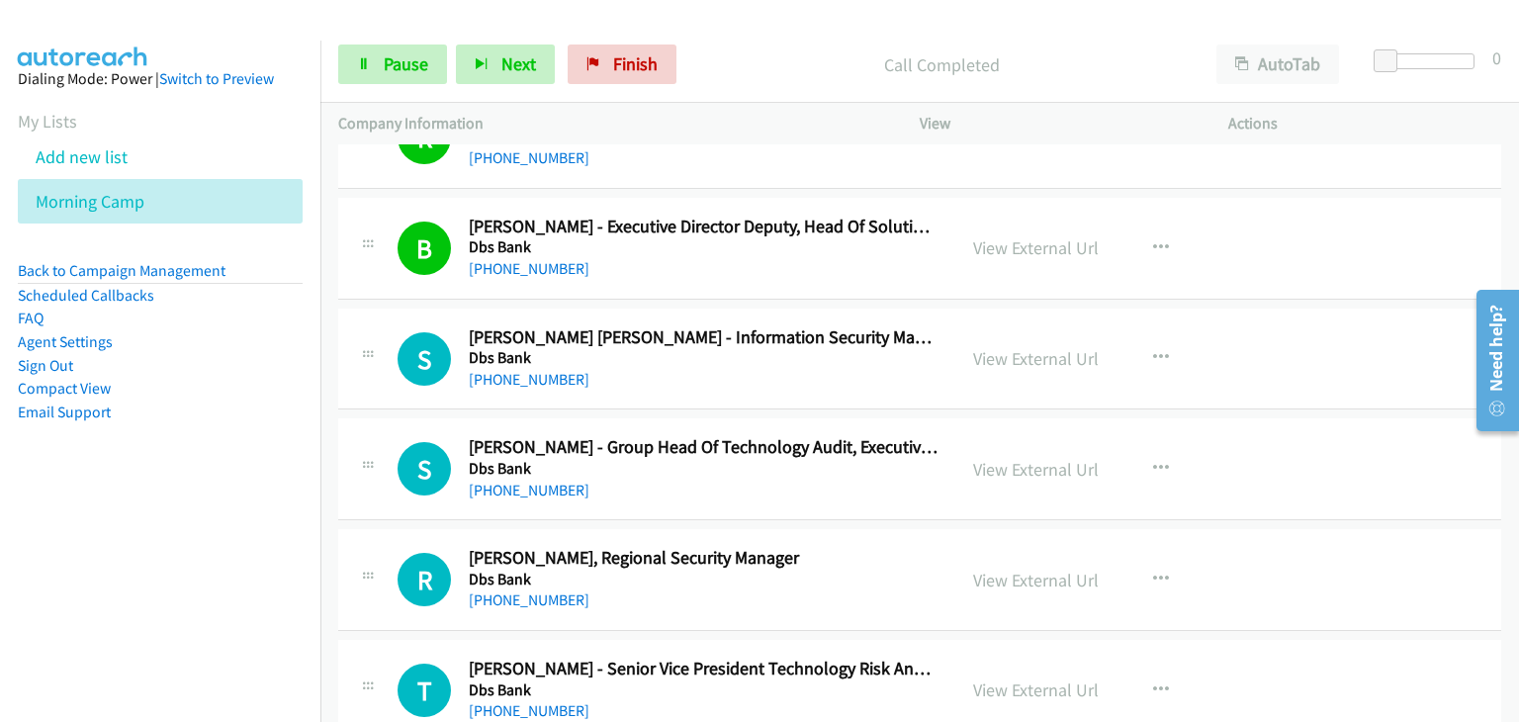
scroll to position [13451, 0]
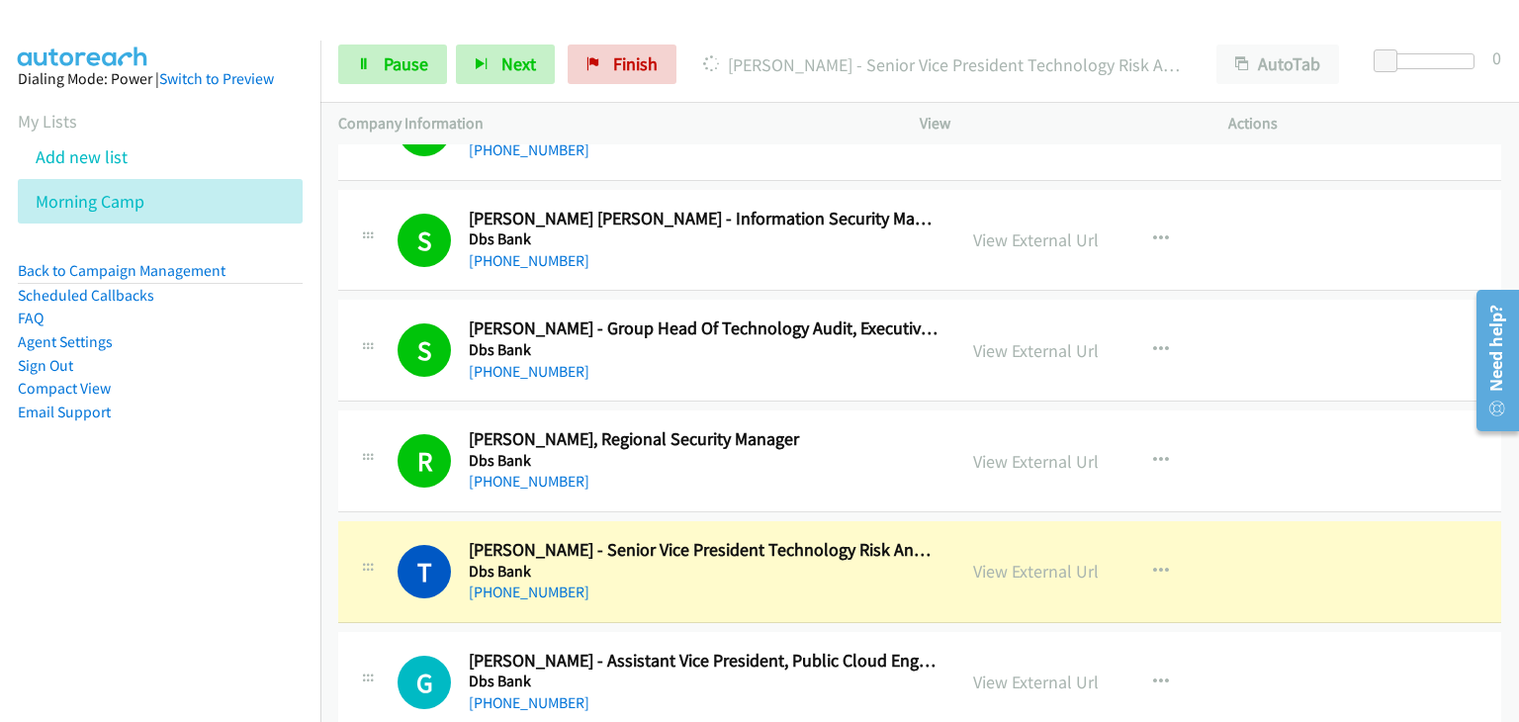
click at [340, 521] on div "T Callback Scheduled [PERSON_NAME] - Senior Vice President Technology Risk And …" at bounding box center [919, 572] width 1163 height 102
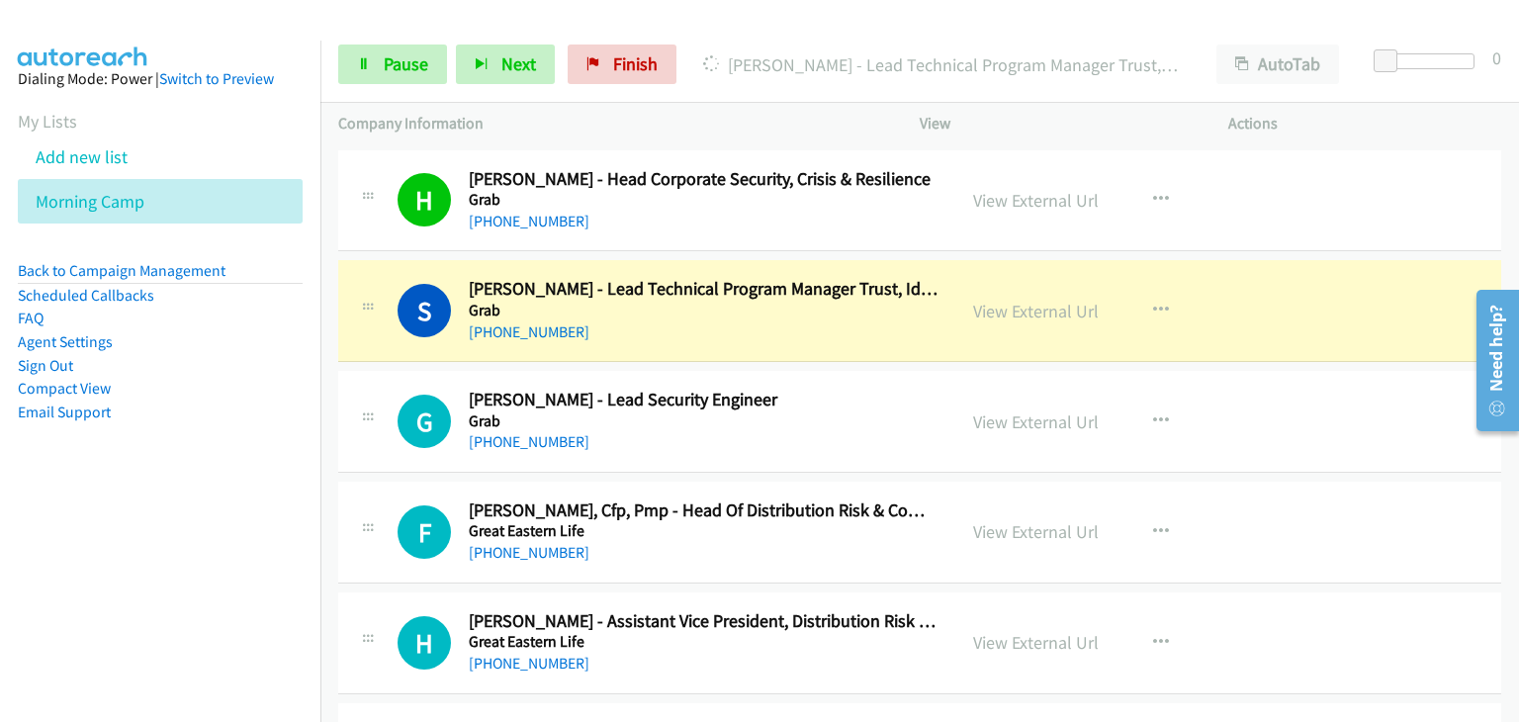
scroll to position [16023, 0]
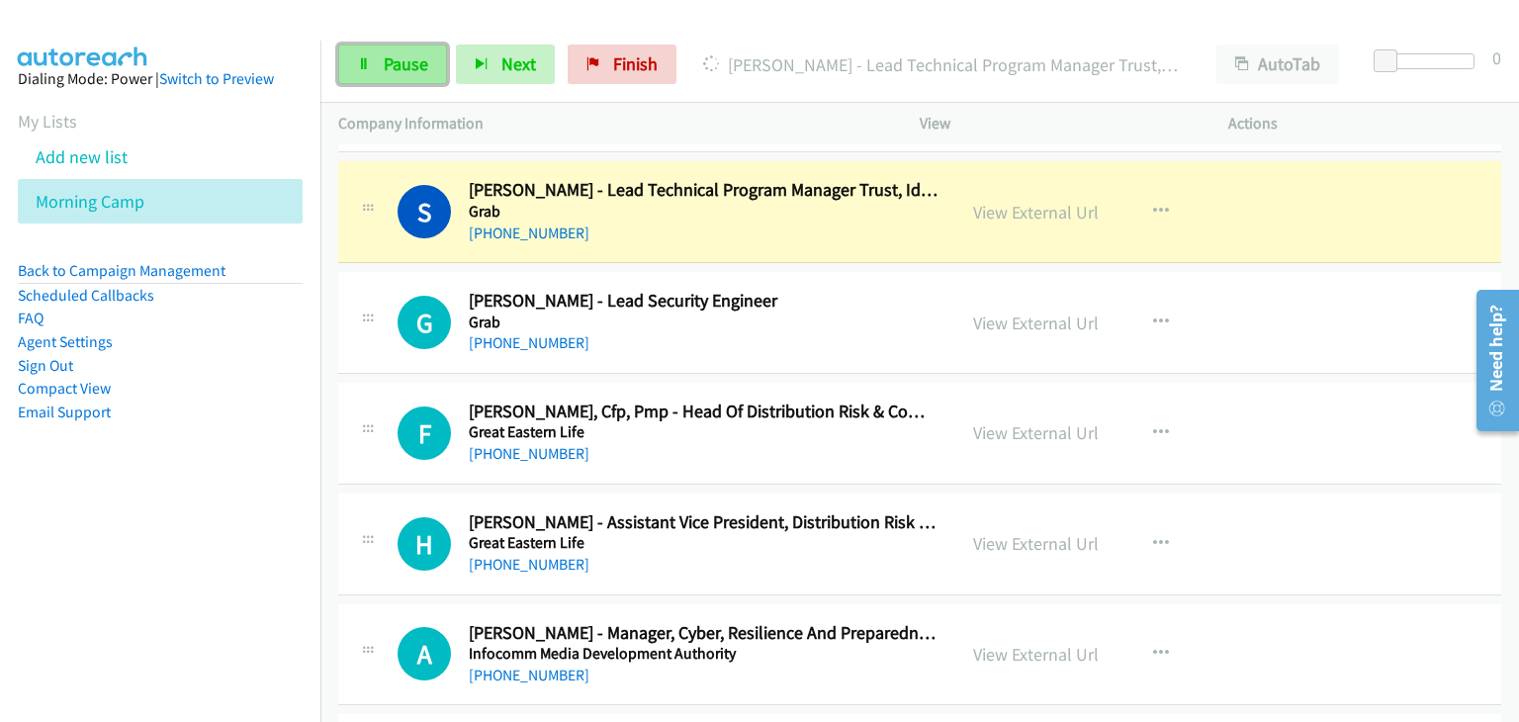
click at [388, 66] on span "Pause" at bounding box center [406, 63] width 45 height 23
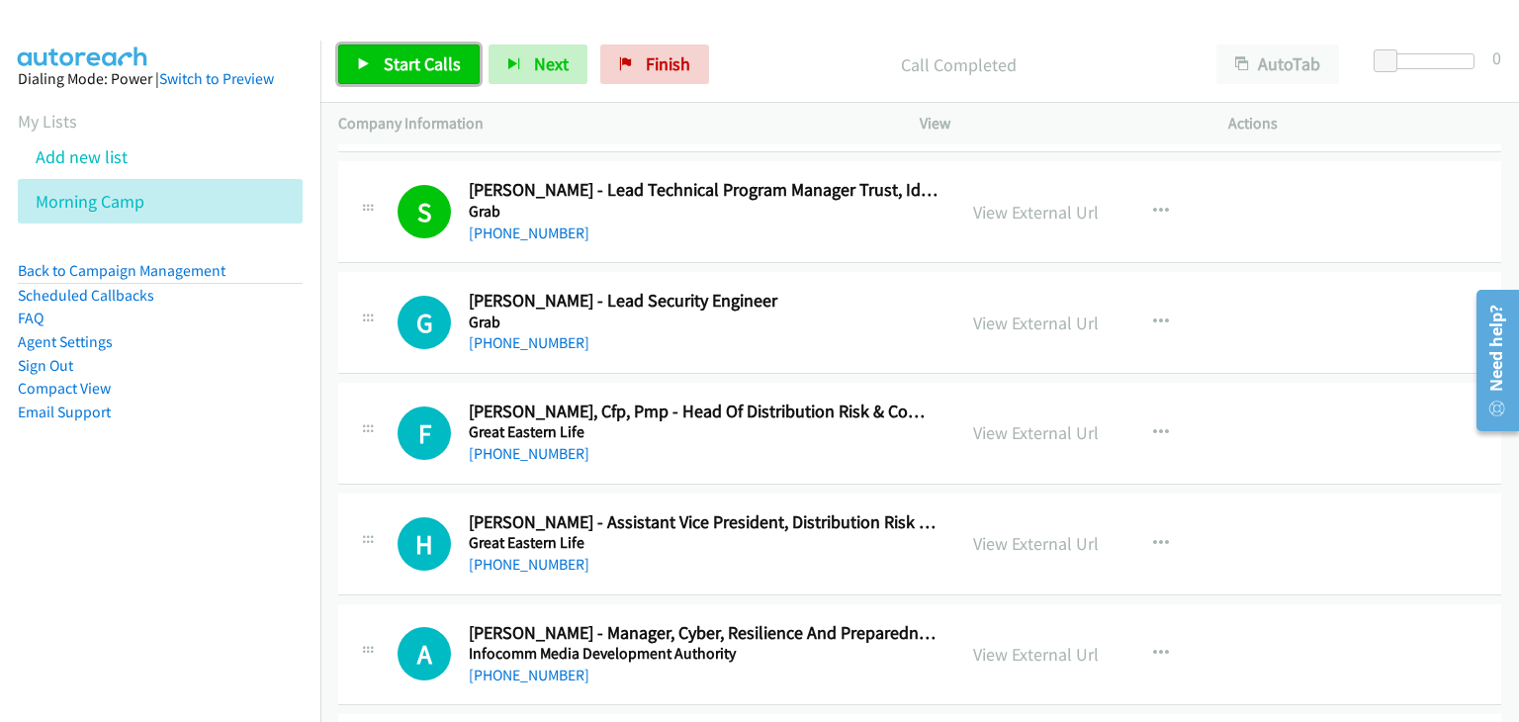
click at [416, 70] on span "Start Calls" at bounding box center [422, 63] width 77 height 23
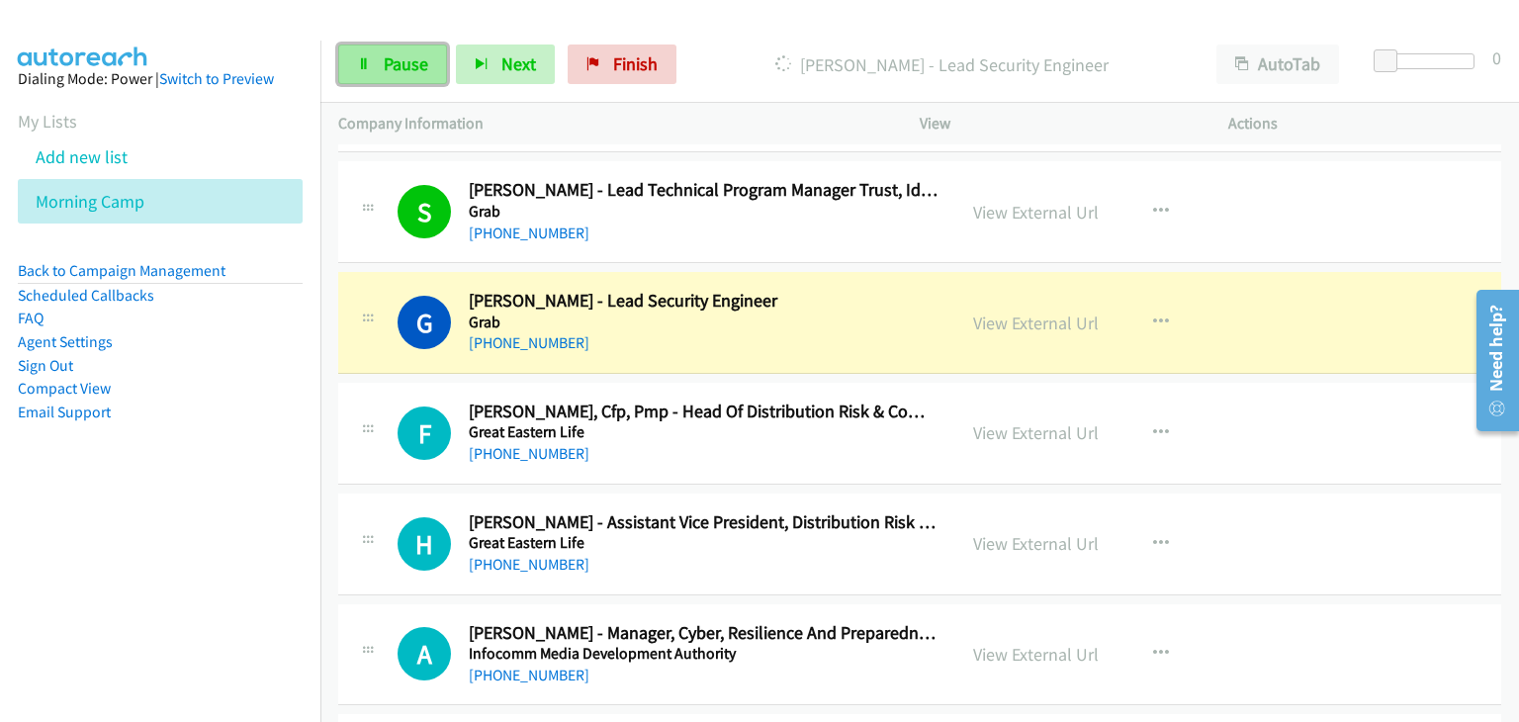
click at [343, 55] on link "Pause" at bounding box center [392, 65] width 109 height 40
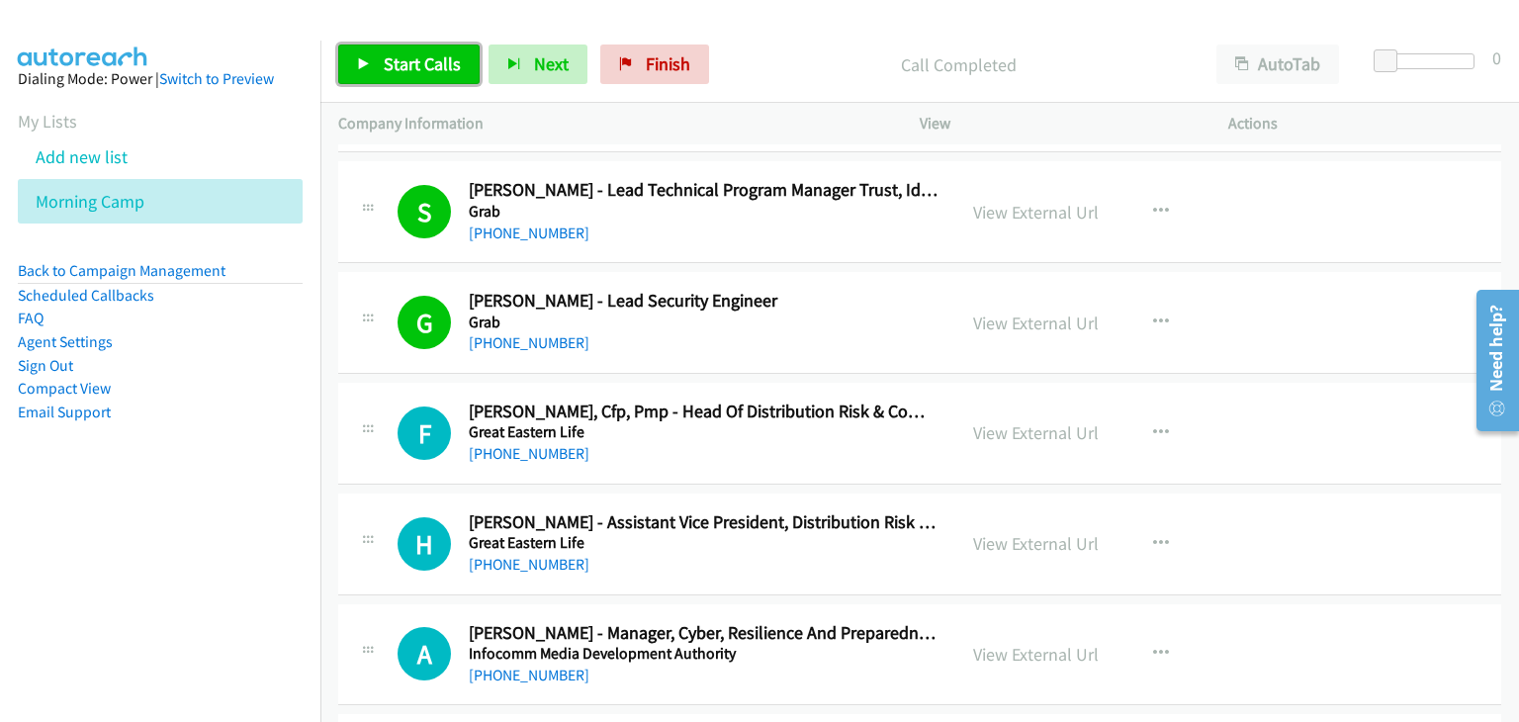
click at [360, 61] on icon at bounding box center [364, 65] width 14 height 14
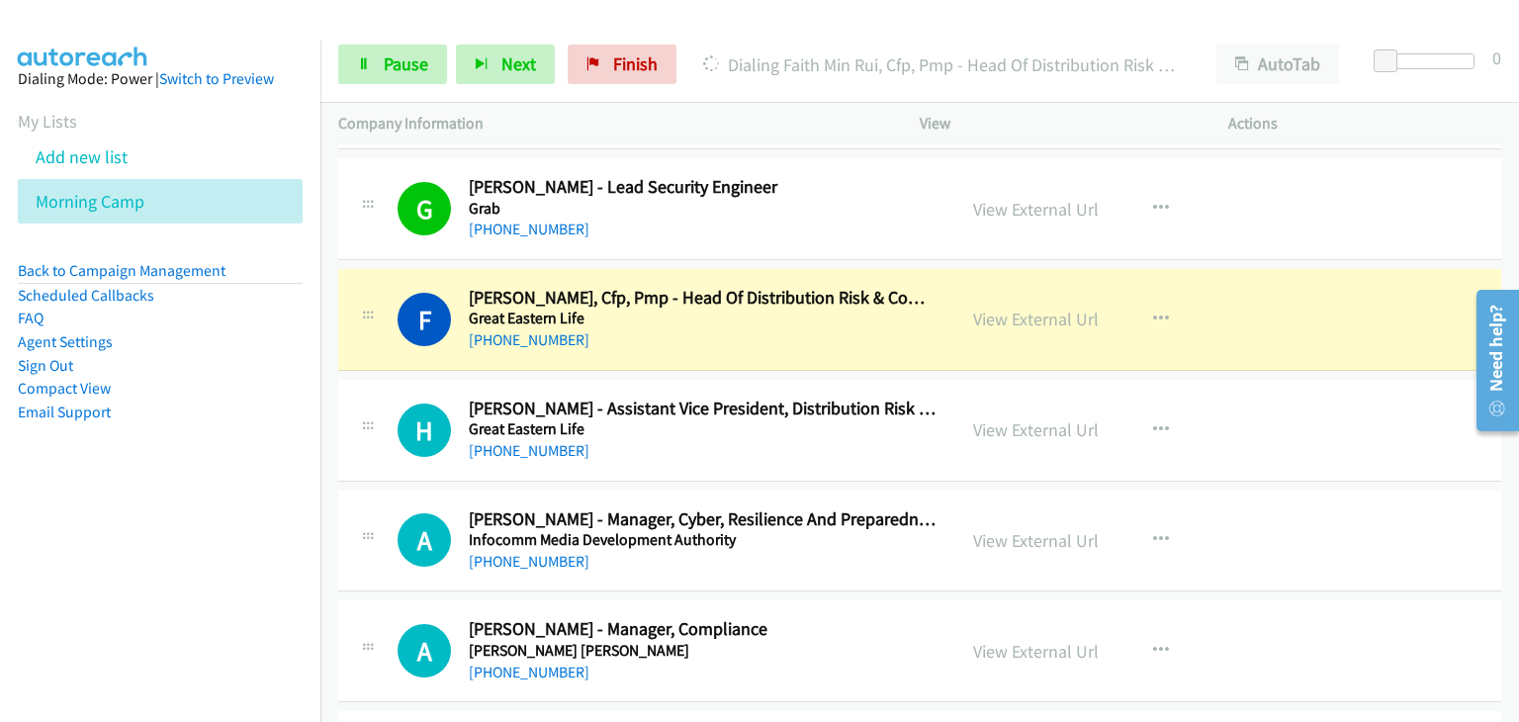
scroll to position [16221, 0]
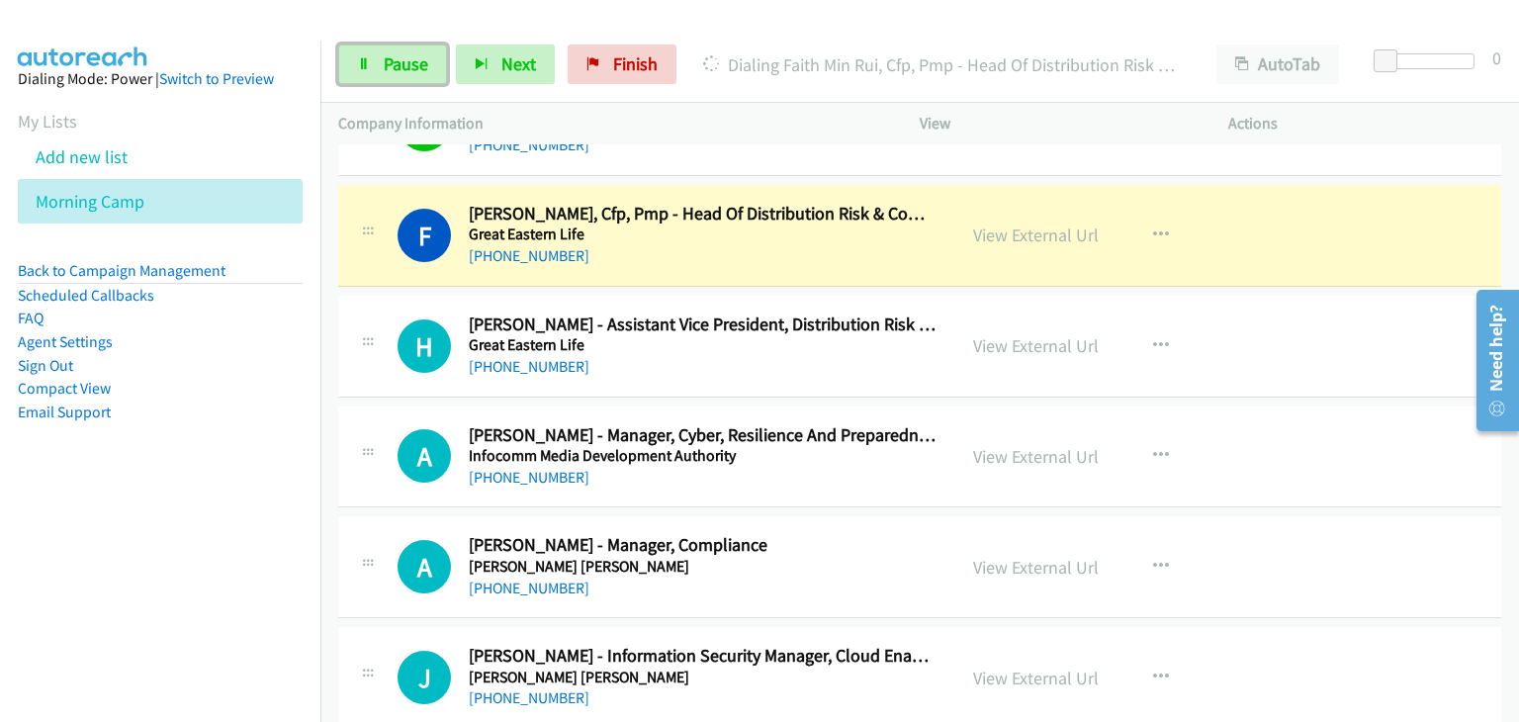
drag, startPoint x: 407, startPoint y: 71, endPoint x: 488, endPoint y: 175, distance: 131.8
click at [407, 71] on span "Pause" at bounding box center [406, 63] width 45 height 23
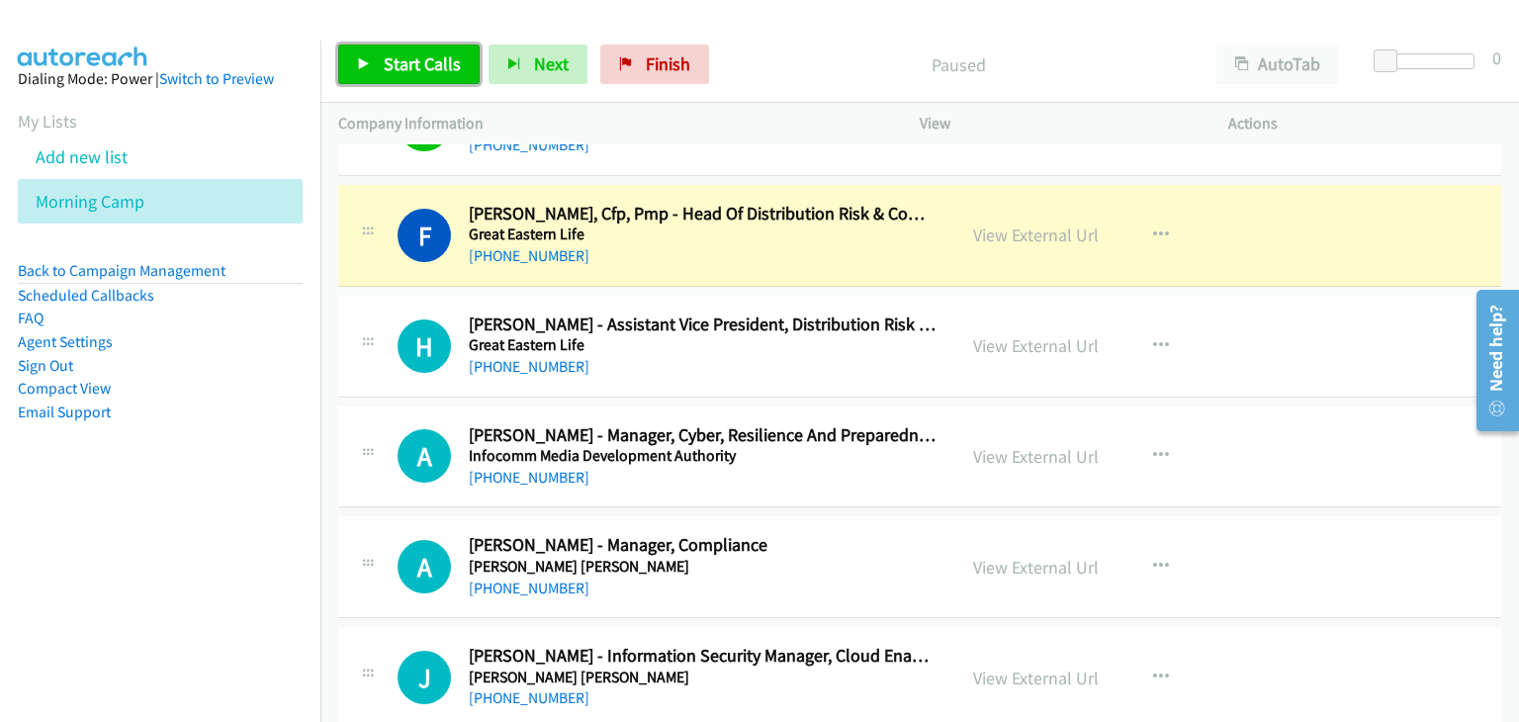
click at [361, 48] on link "Start Calls" at bounding box center [408, 65] width 141 height 40
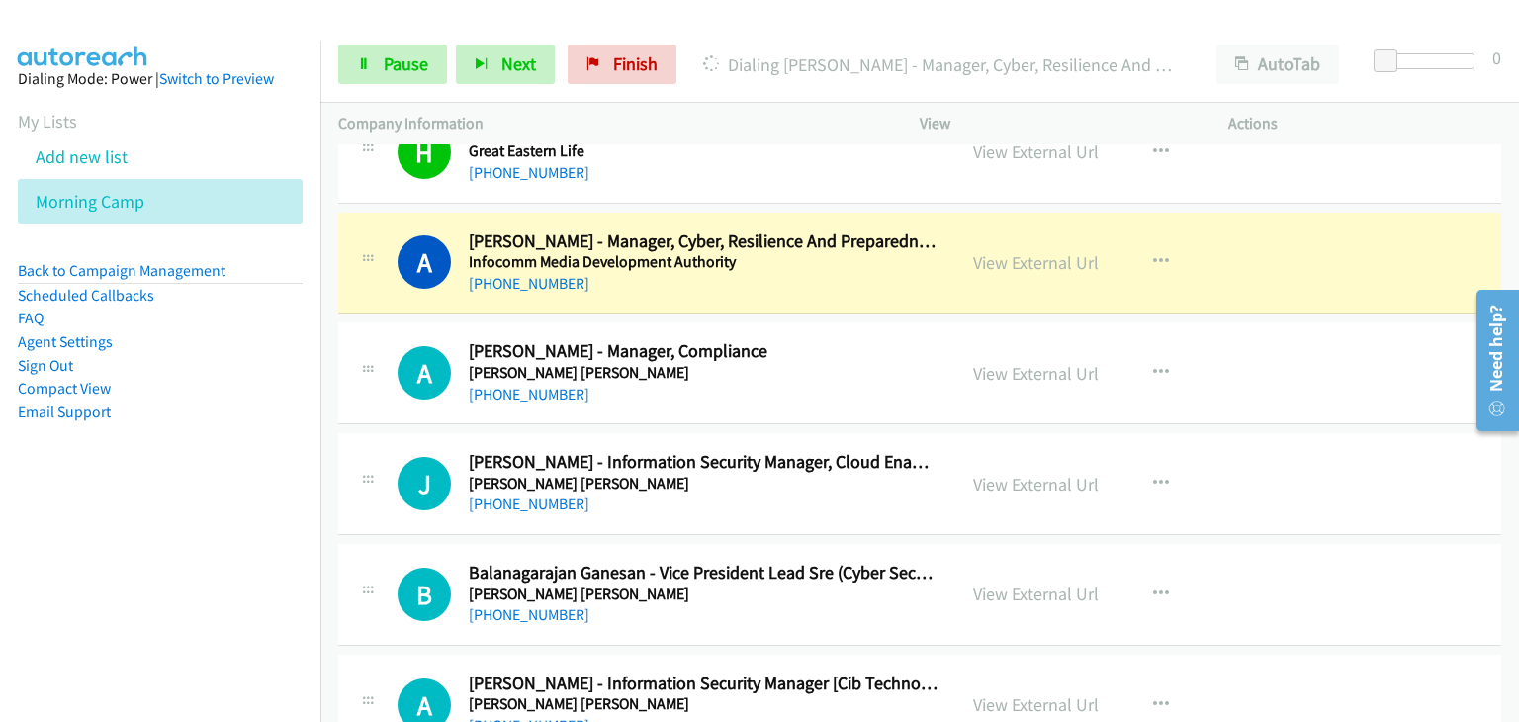
scroll to position [16419, 0]
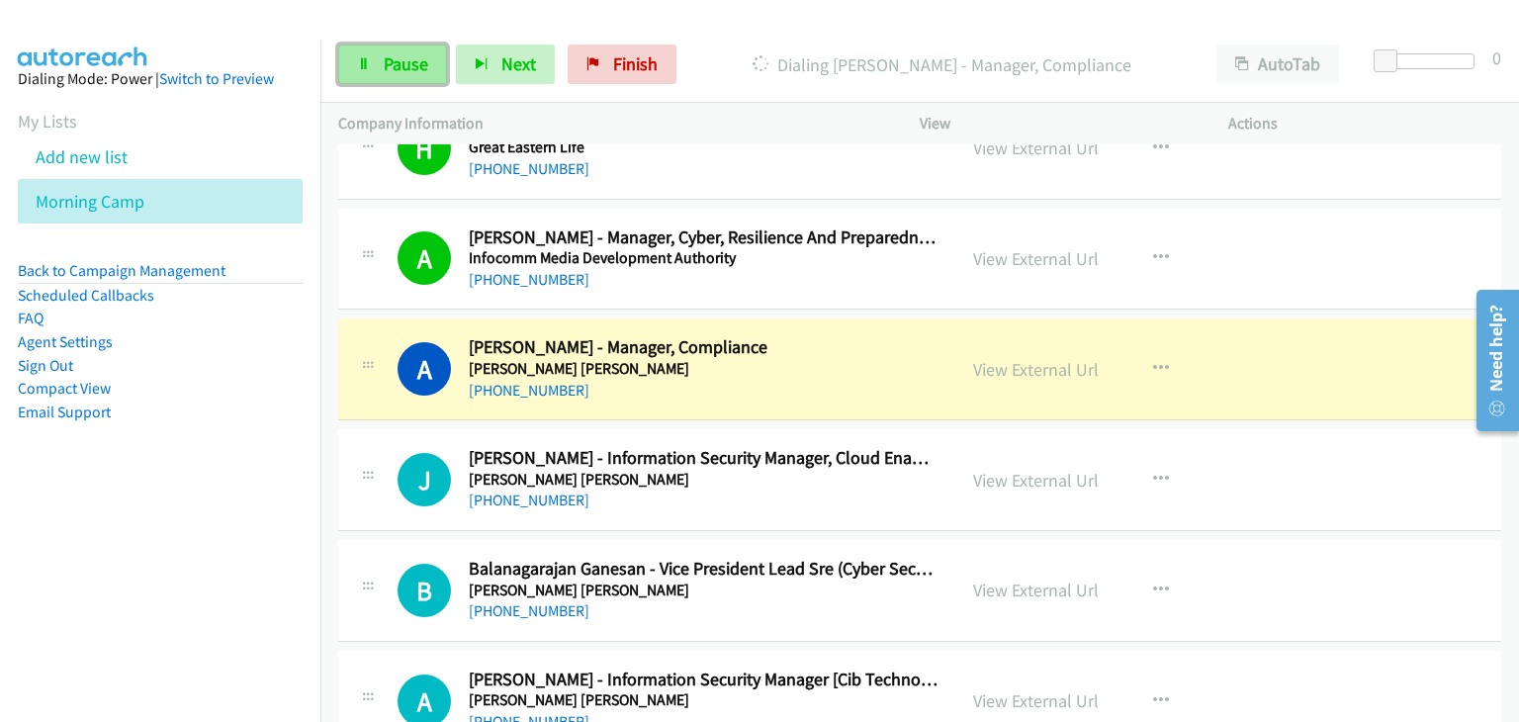
click at [359, 62] on icon at bounding box center [364, 65] width 14 height 14
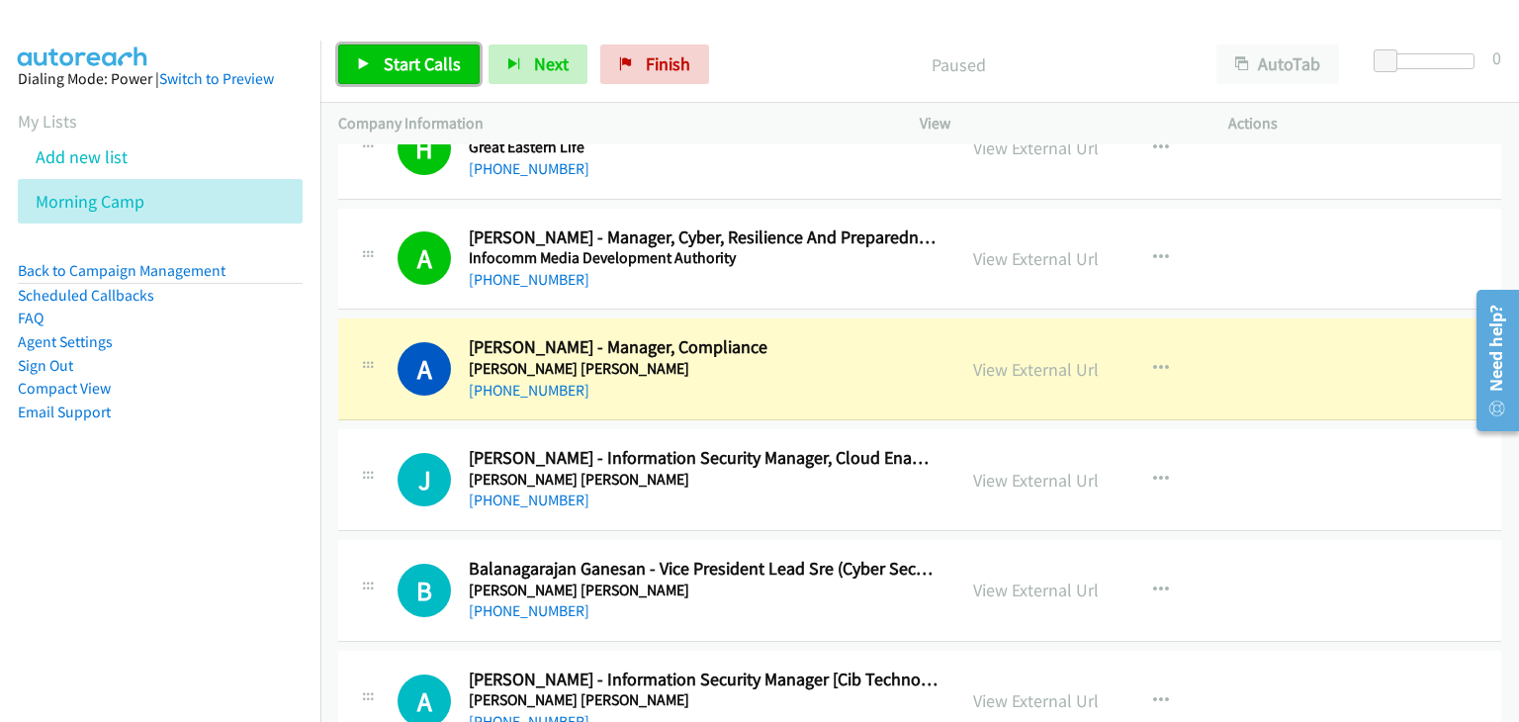
click at [388, 69] on span "Start Calls" at bounding box center [422, 63] width 77 height 23
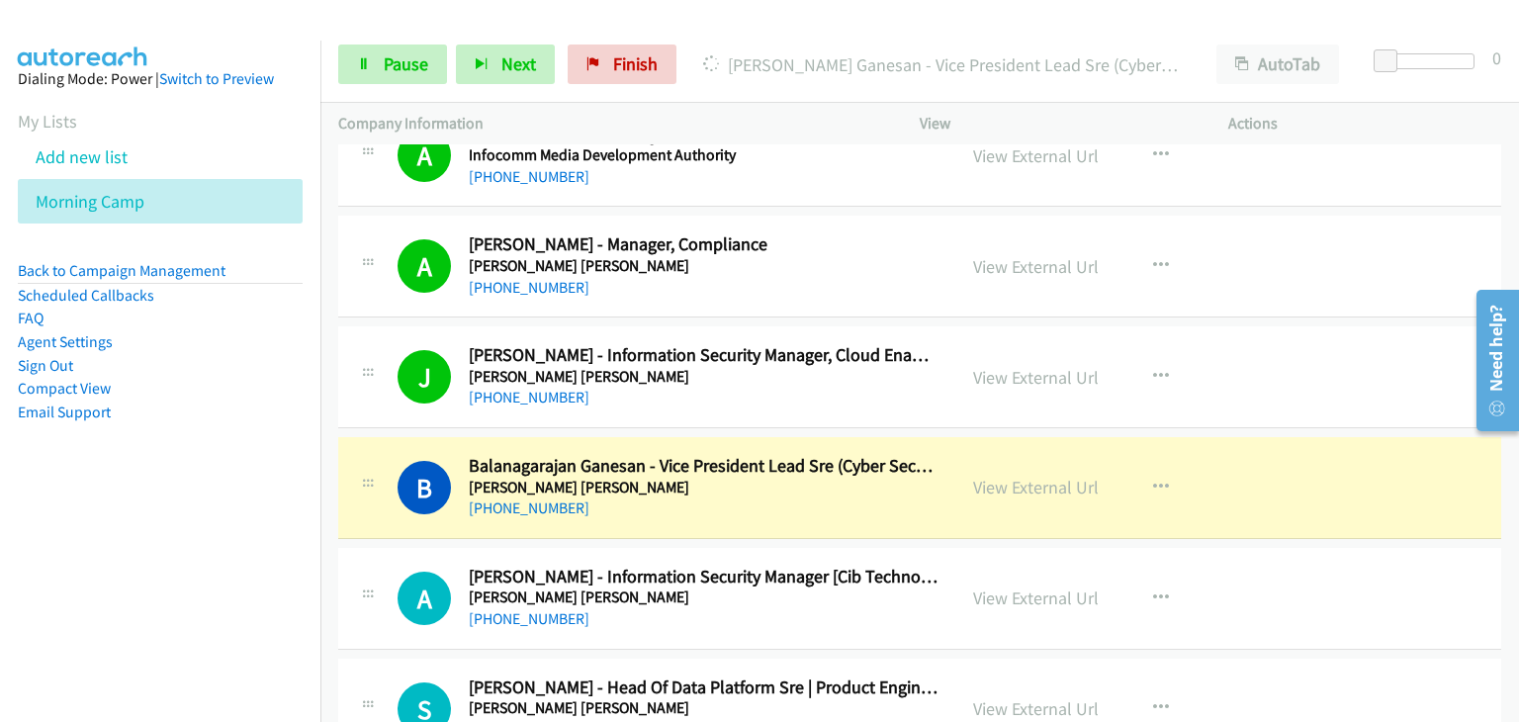
scroll to position [16715, 0]
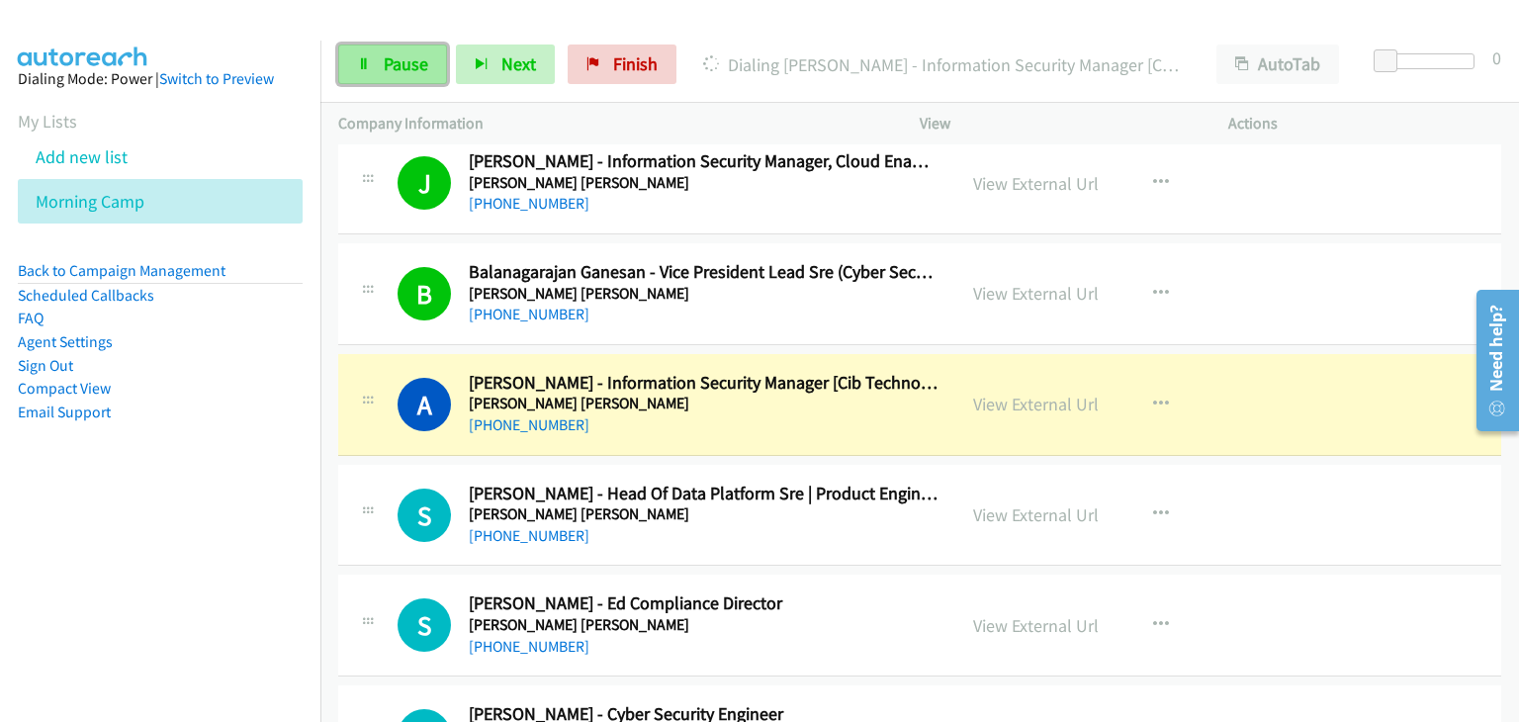
click at [392, 59] on span "Pause" at bounding box center [406, 63] width 45 height 23
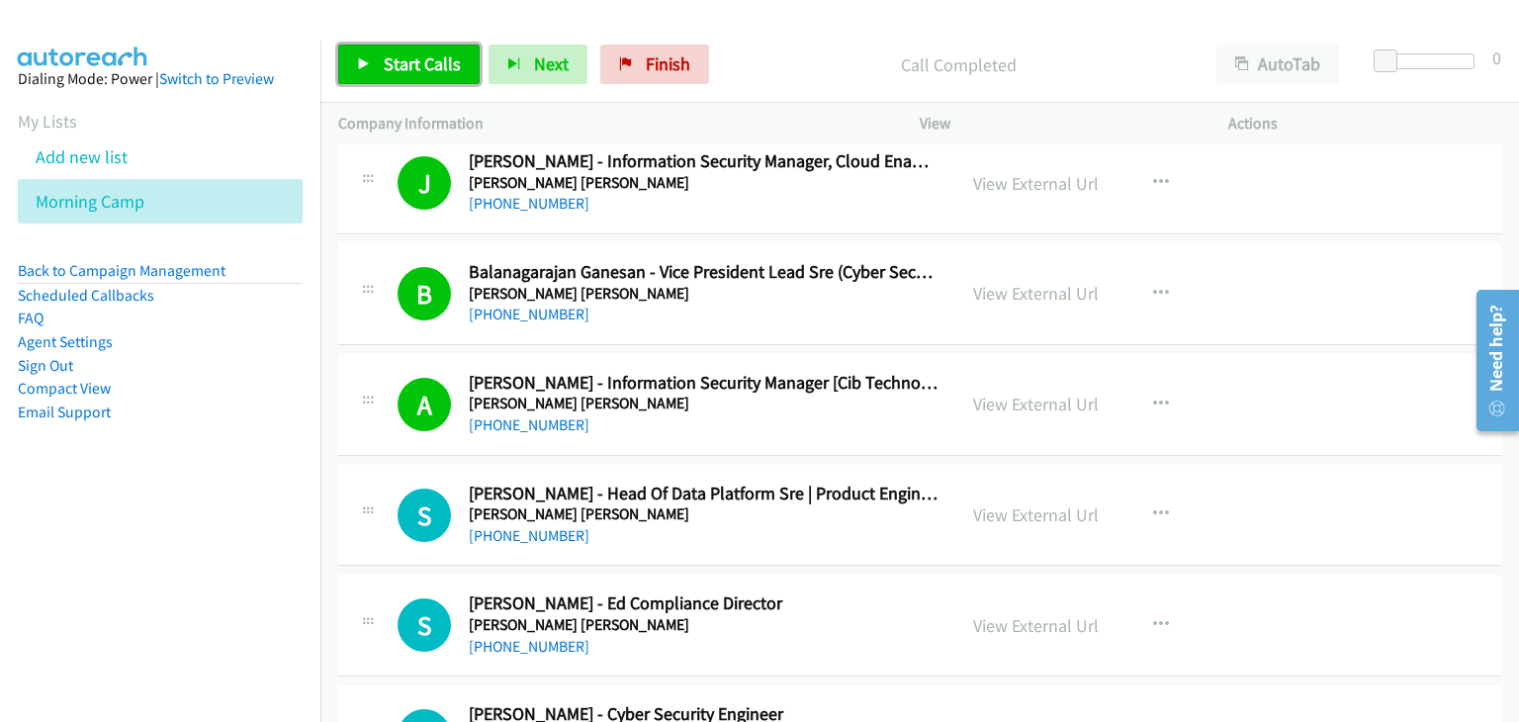
click at [402, 67] on span "Start Calls" at bounding box center [422, 63] width 77 height 23
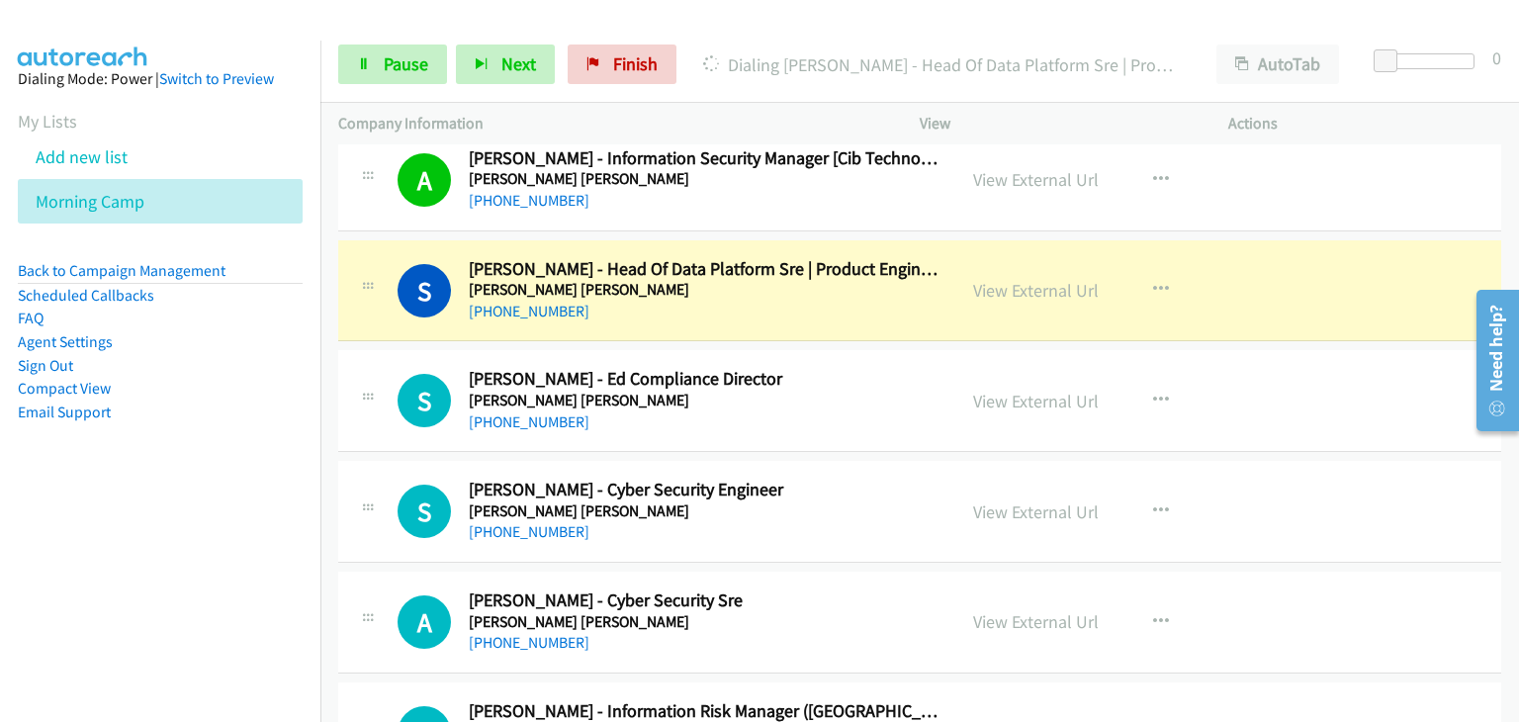
scroll to position [16814, 0]
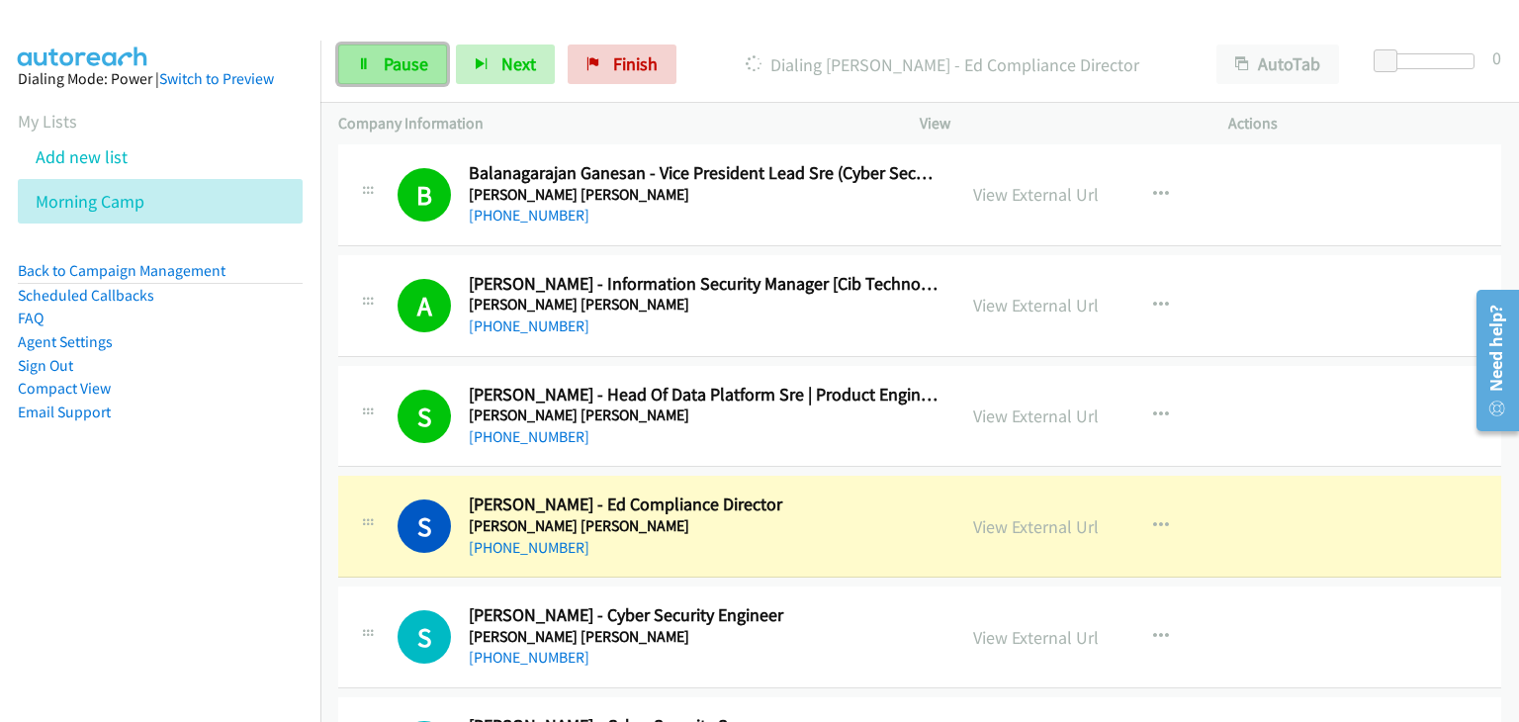
click at [418, 71] on span "Pause" at bounding box center [406, 63] width 45 height 23
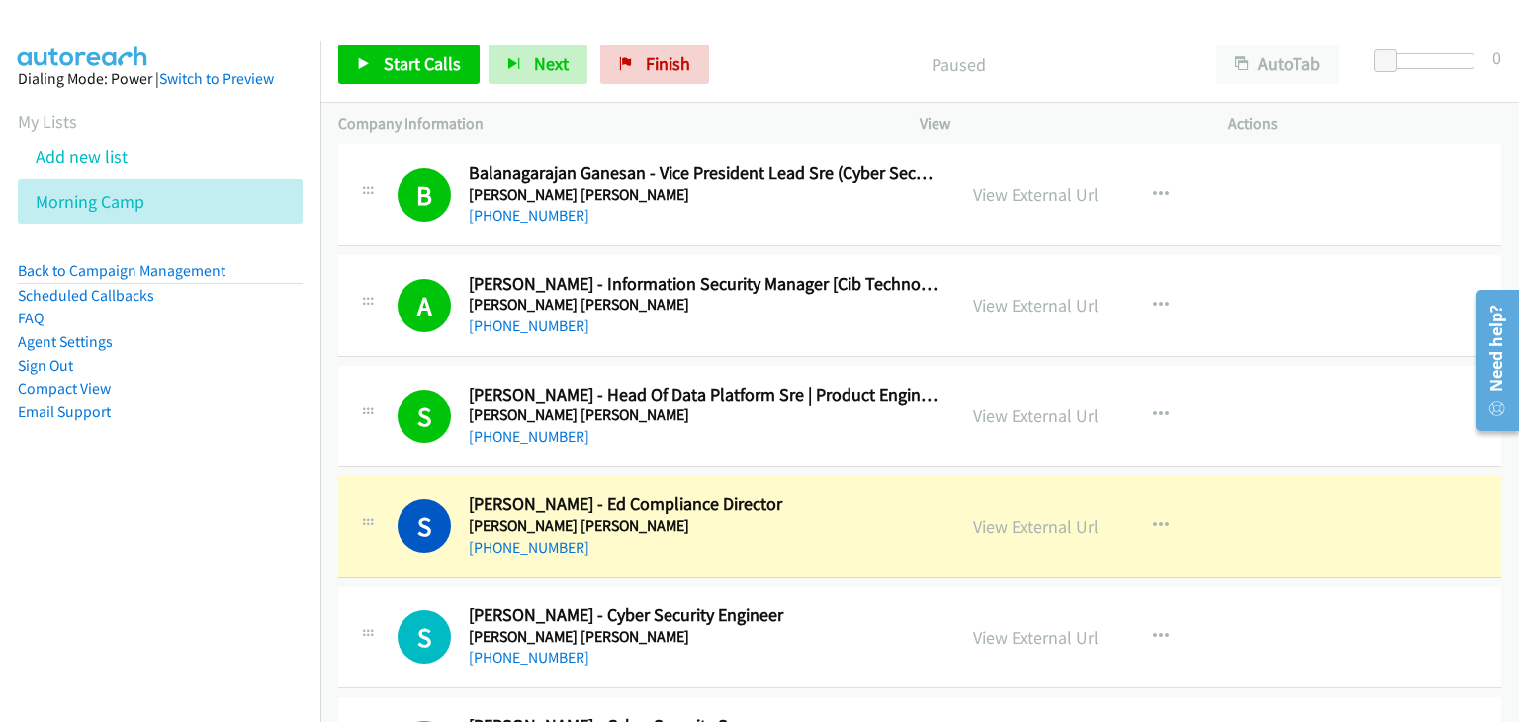
scroll to position [17012, 0]
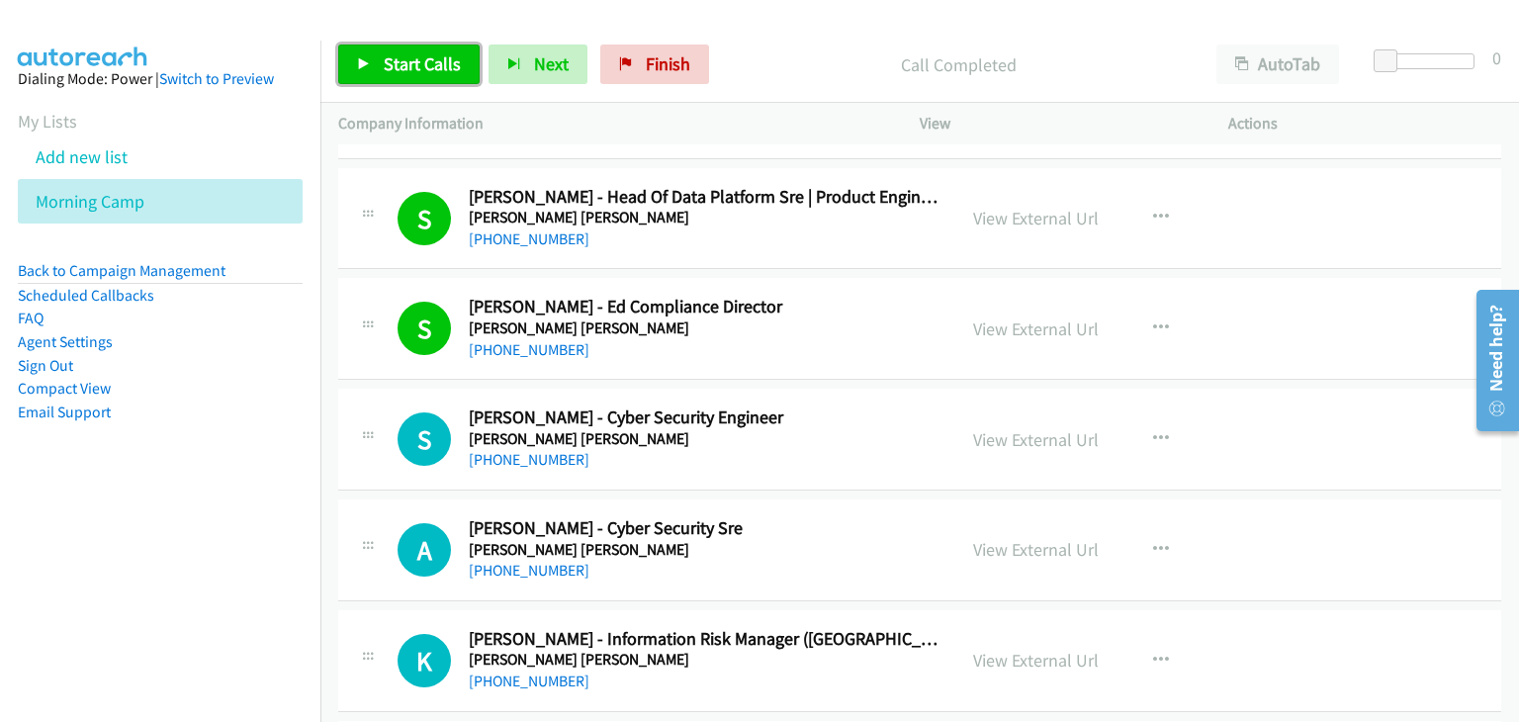
click at [396, 73] on span "Start Calls" at bounding box center [422, 63] width 77 height 23
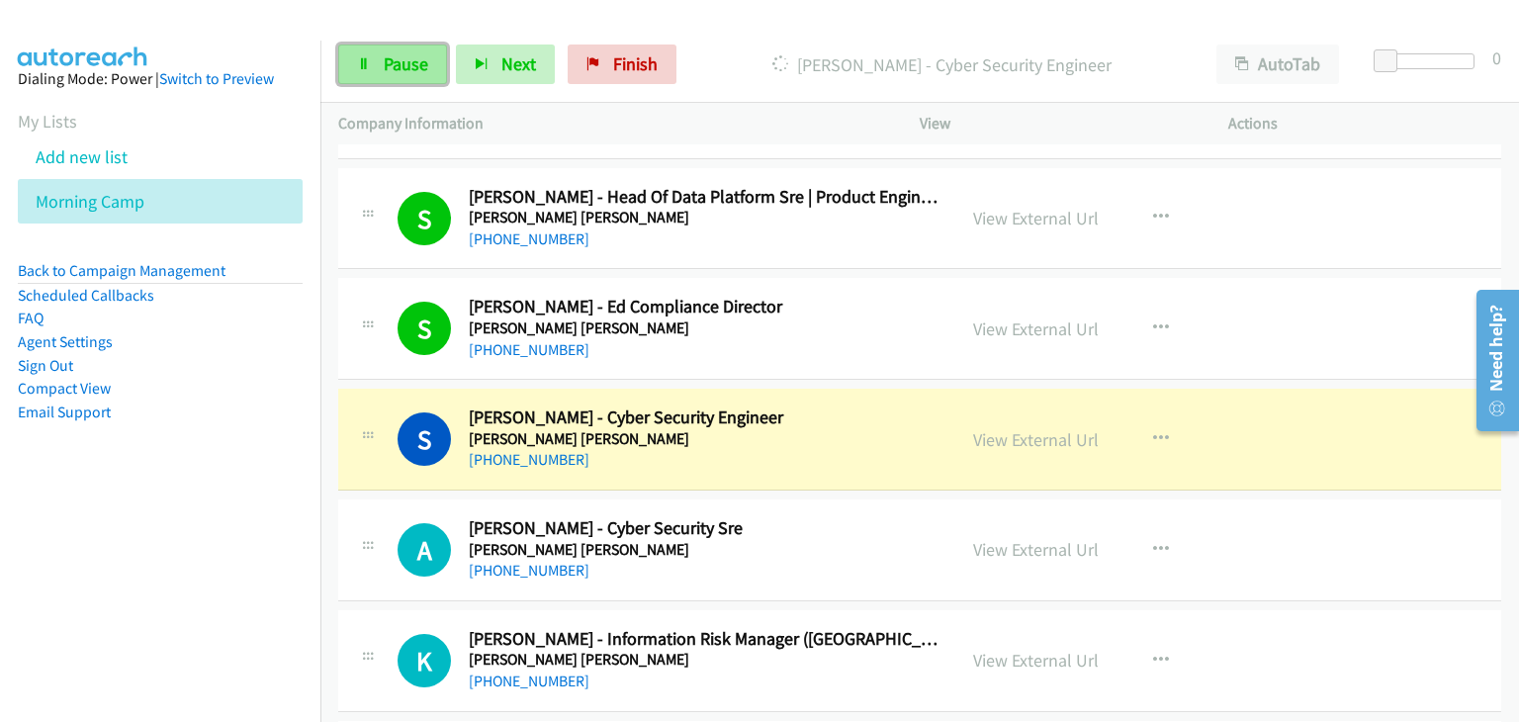
click at [368, 76] on link "Pause" at bounding box center [392, 65] width 109 height 40
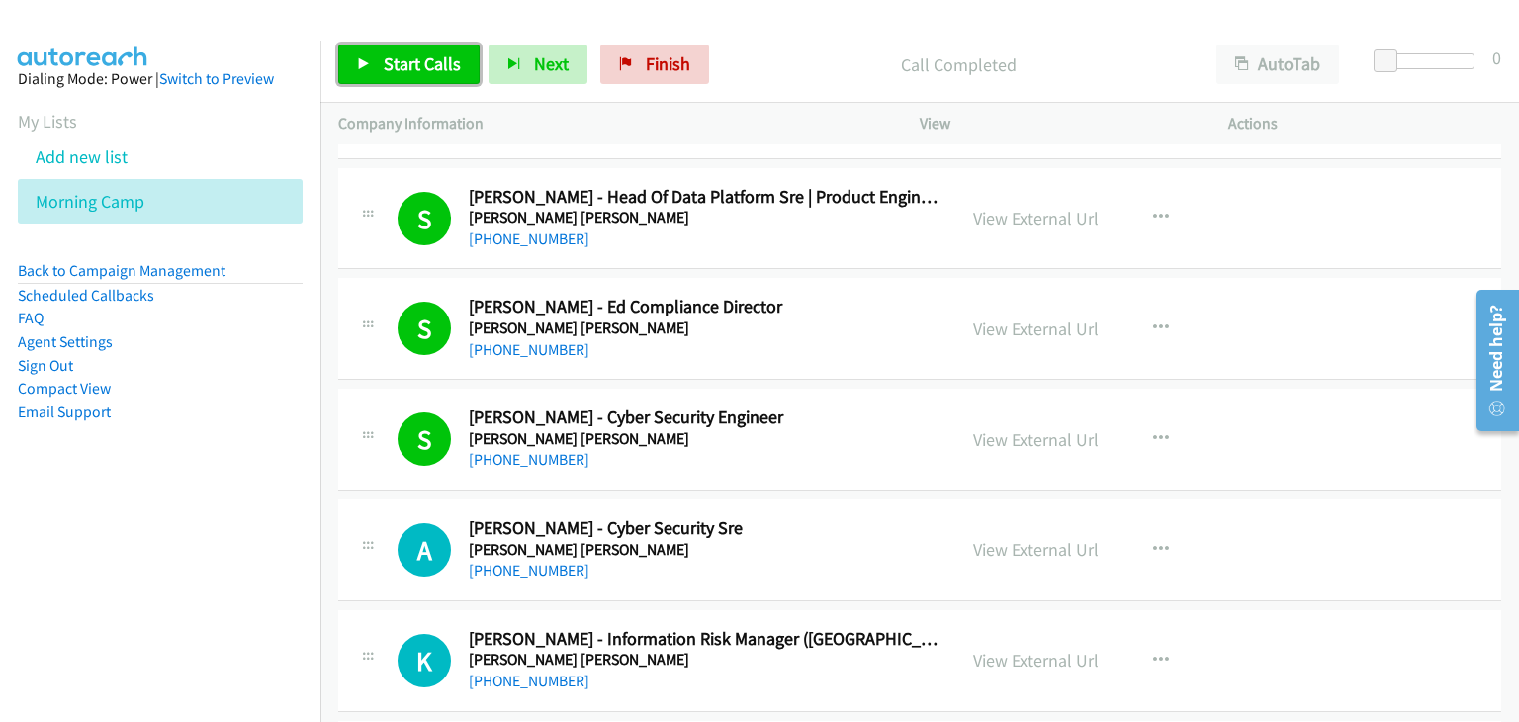
click at [396, 54] on span "Start Calls" at bounding box center [422, 63] width 77 height 23
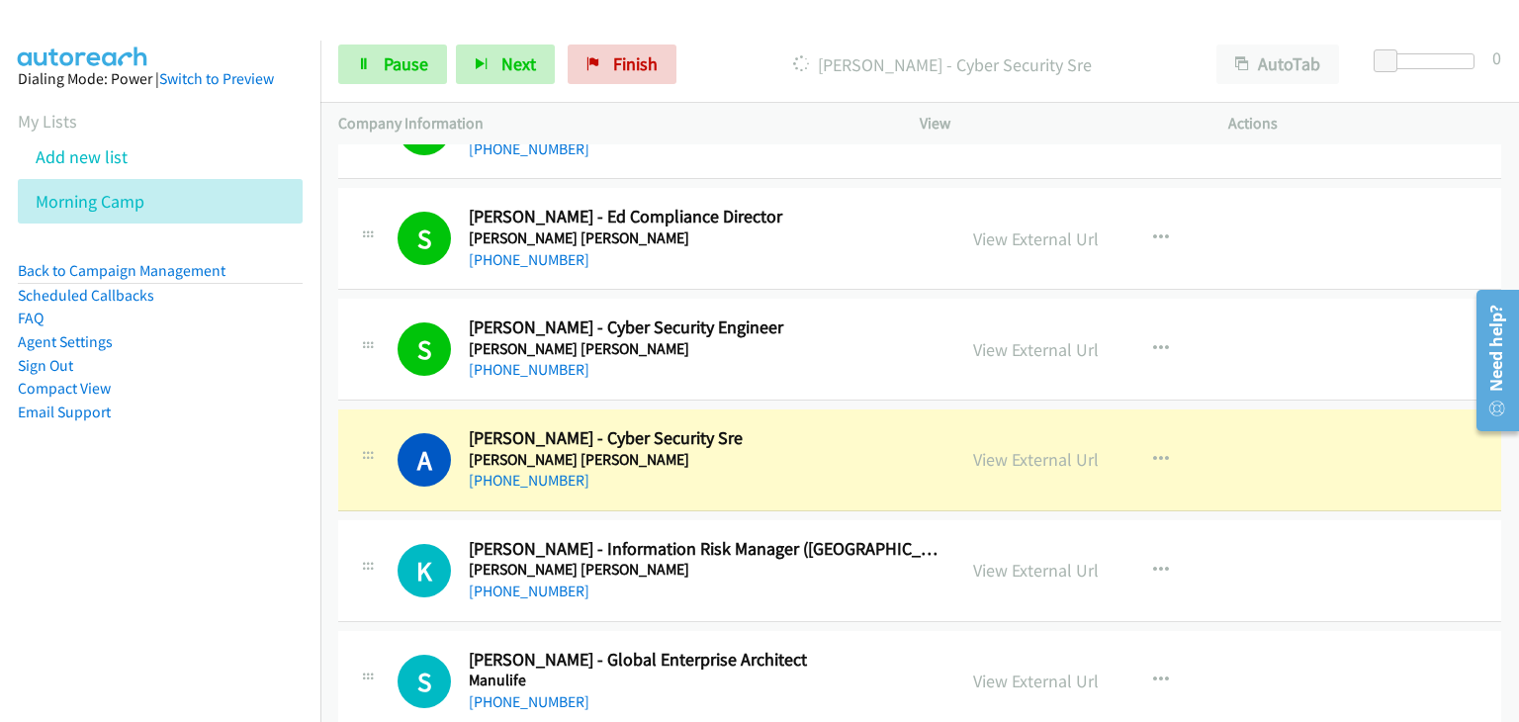
scroll to position [17210, 0]
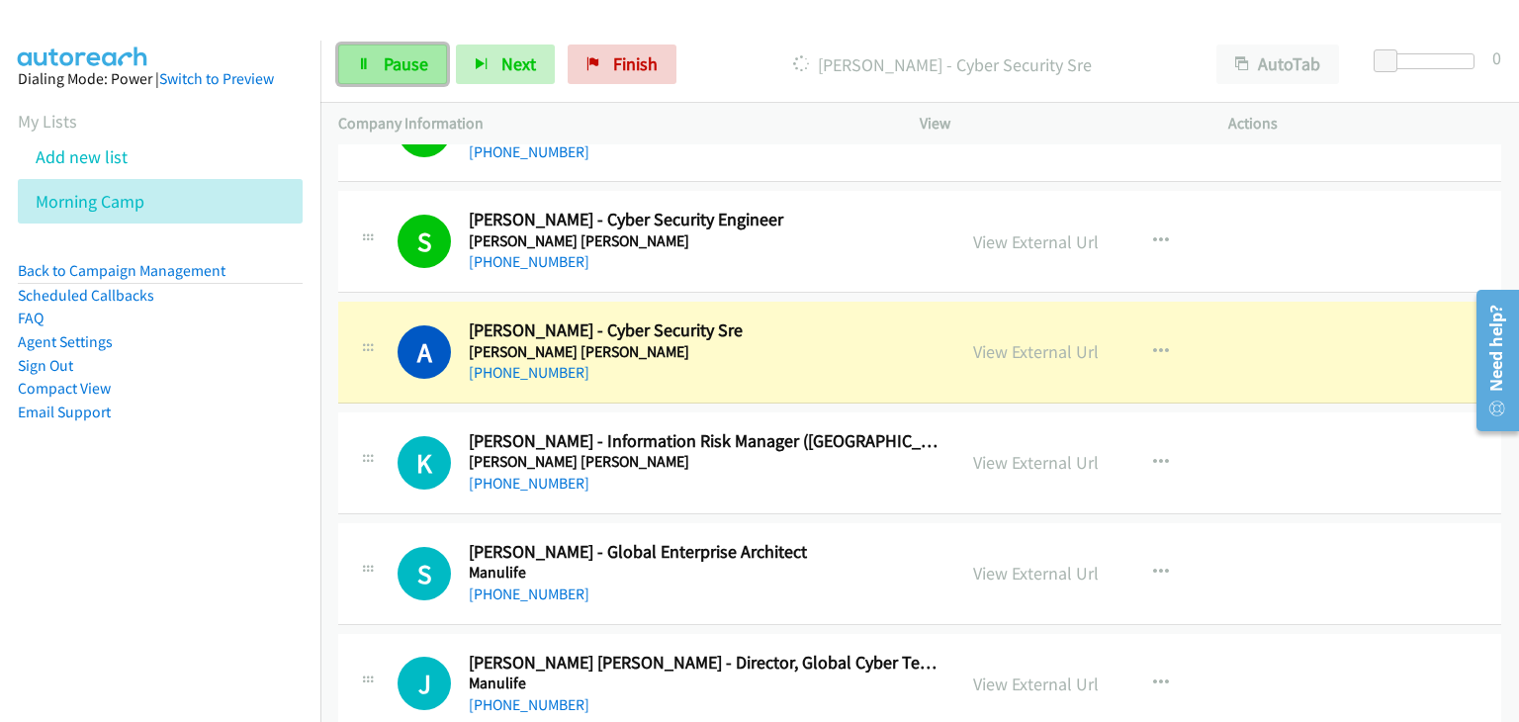
click at [367, 53] on link "Pause" at bounding box center [392, 65] width 109 height 40
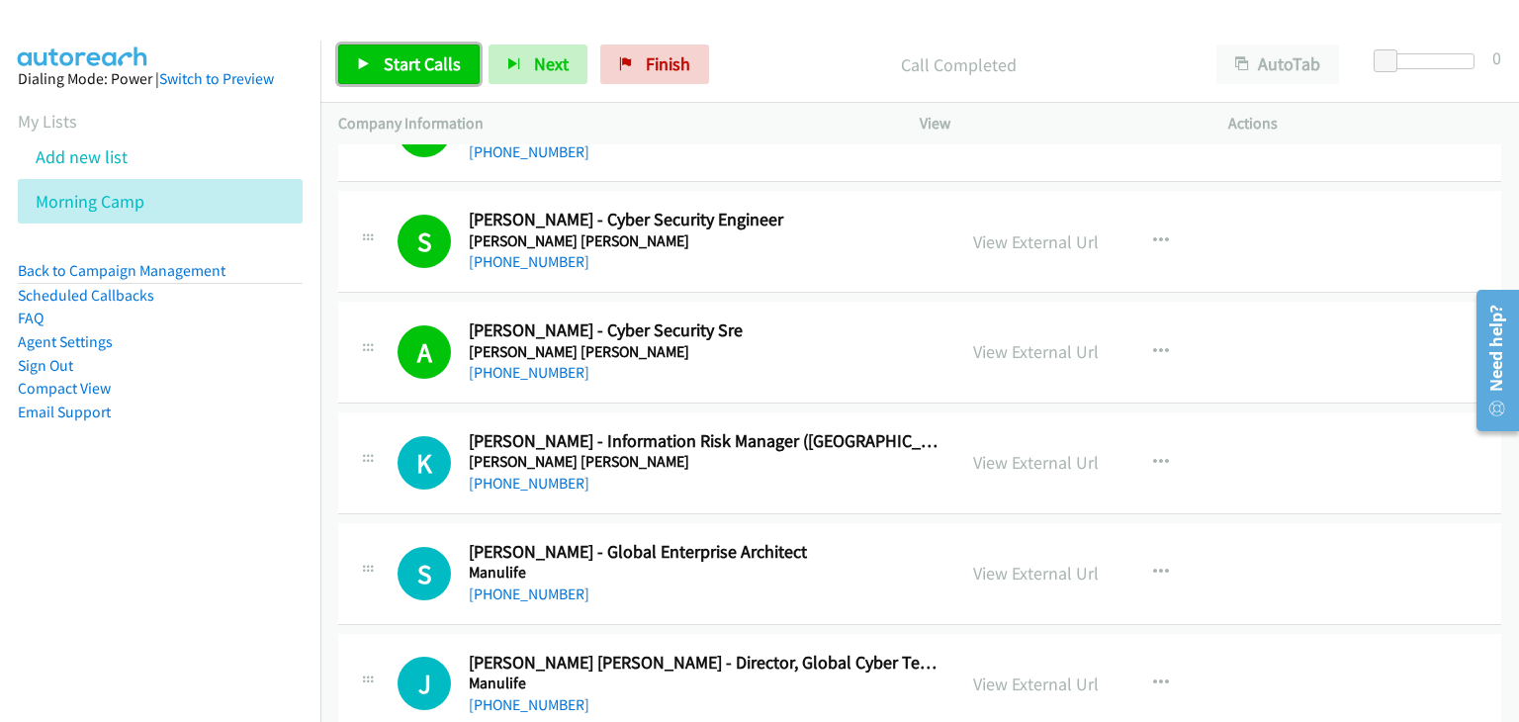
click at [352, 50] on link "Start Calls" at bounding box center [408, 65] width 141 height 40
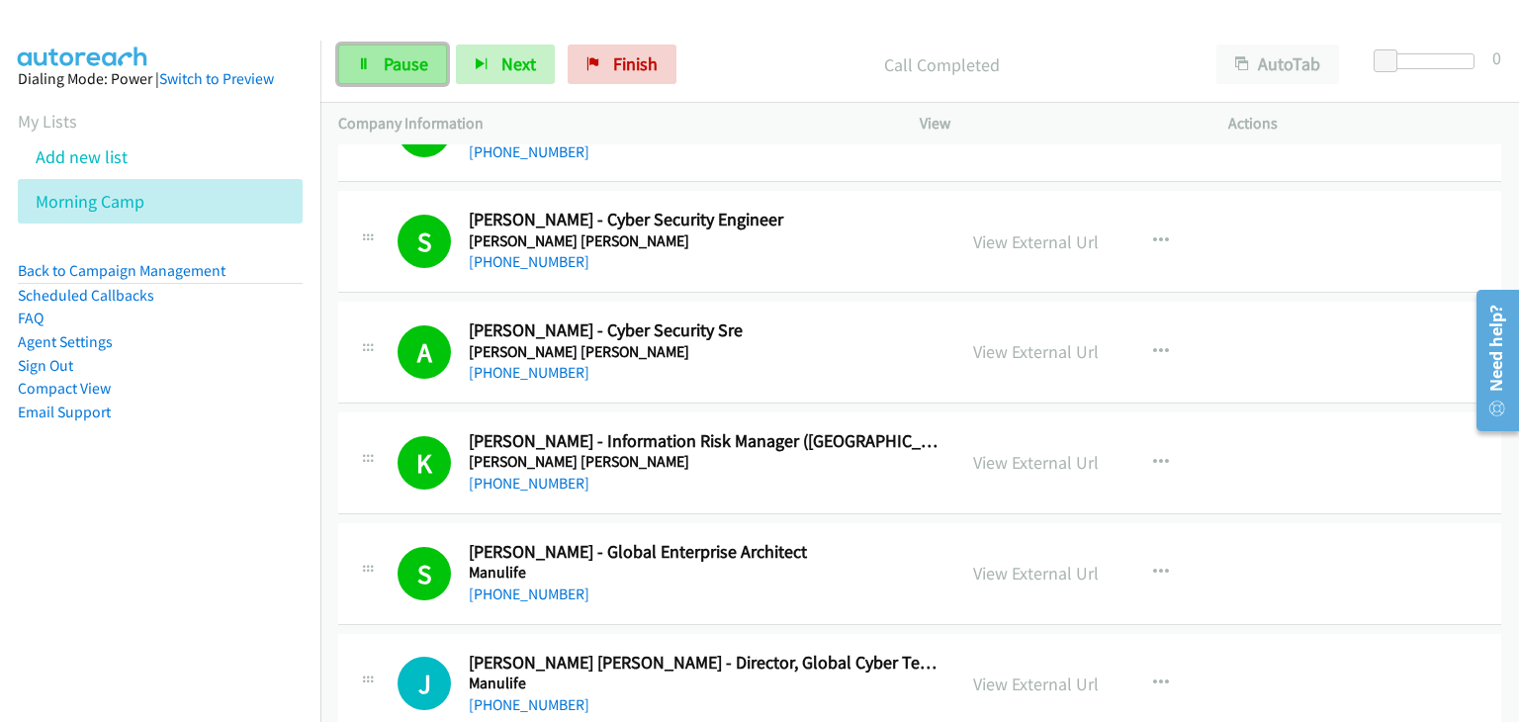
click at [390, 80] on link "Pause" at bounding box center [392, 65] width 109 height 40
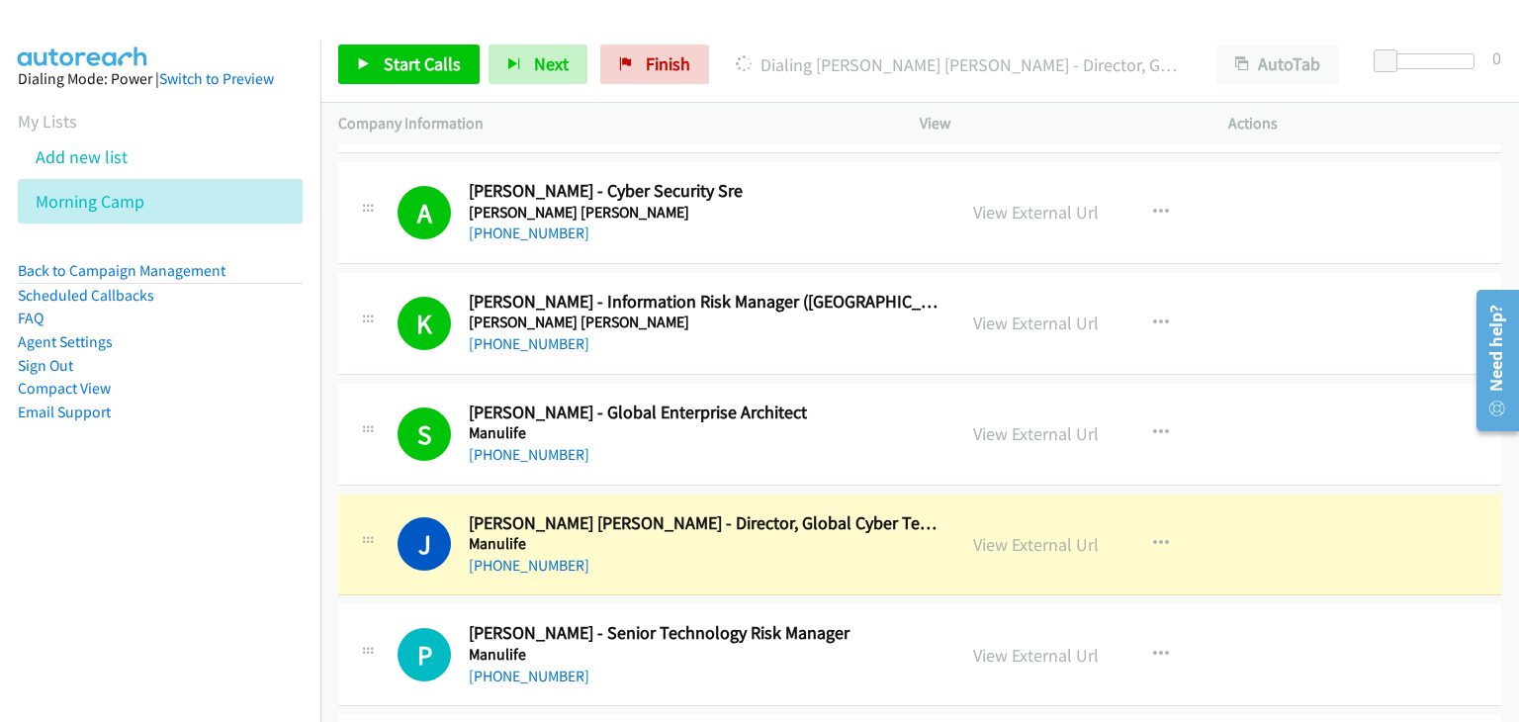
scroll to position [17408, 0]
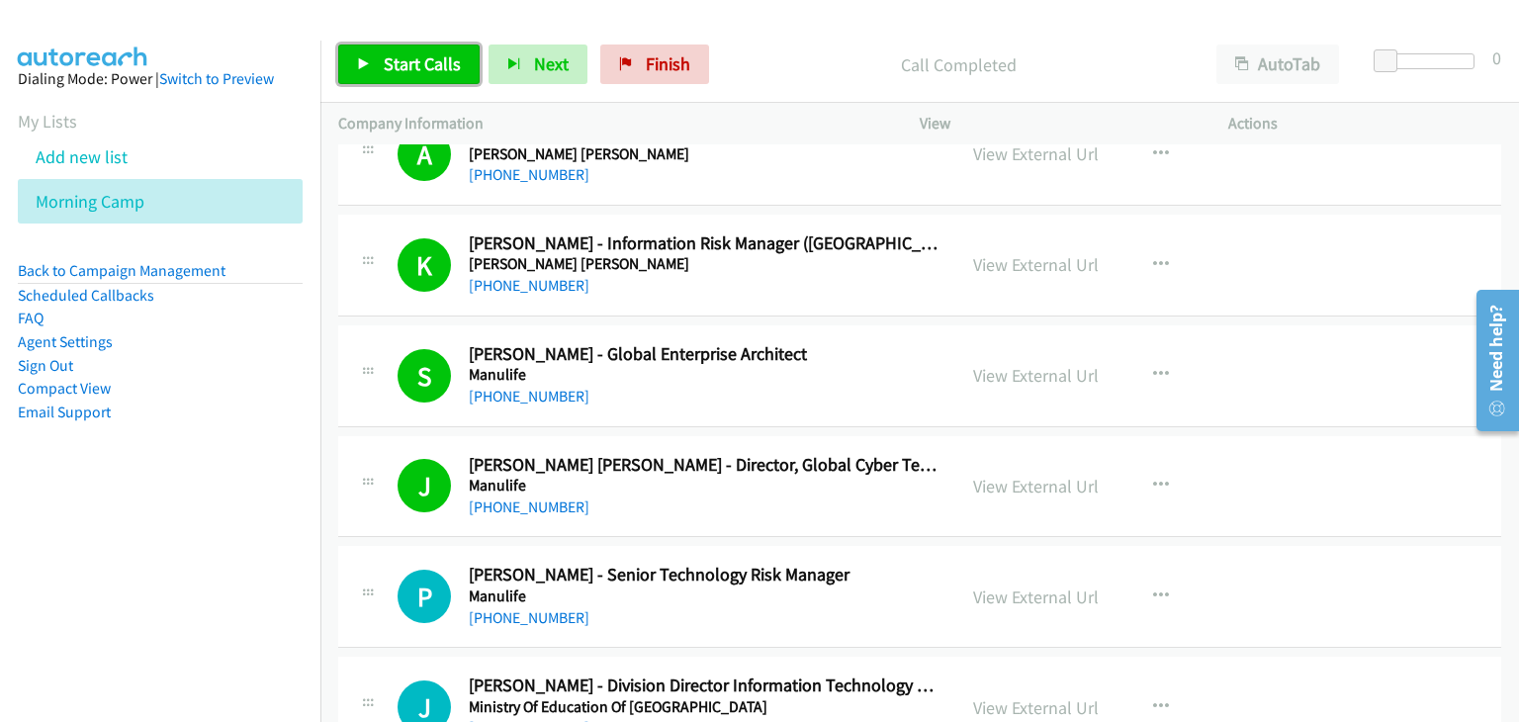
click at [433, 72] on span "Start Calls" at bounding box center [422, 63] width 77 height 23
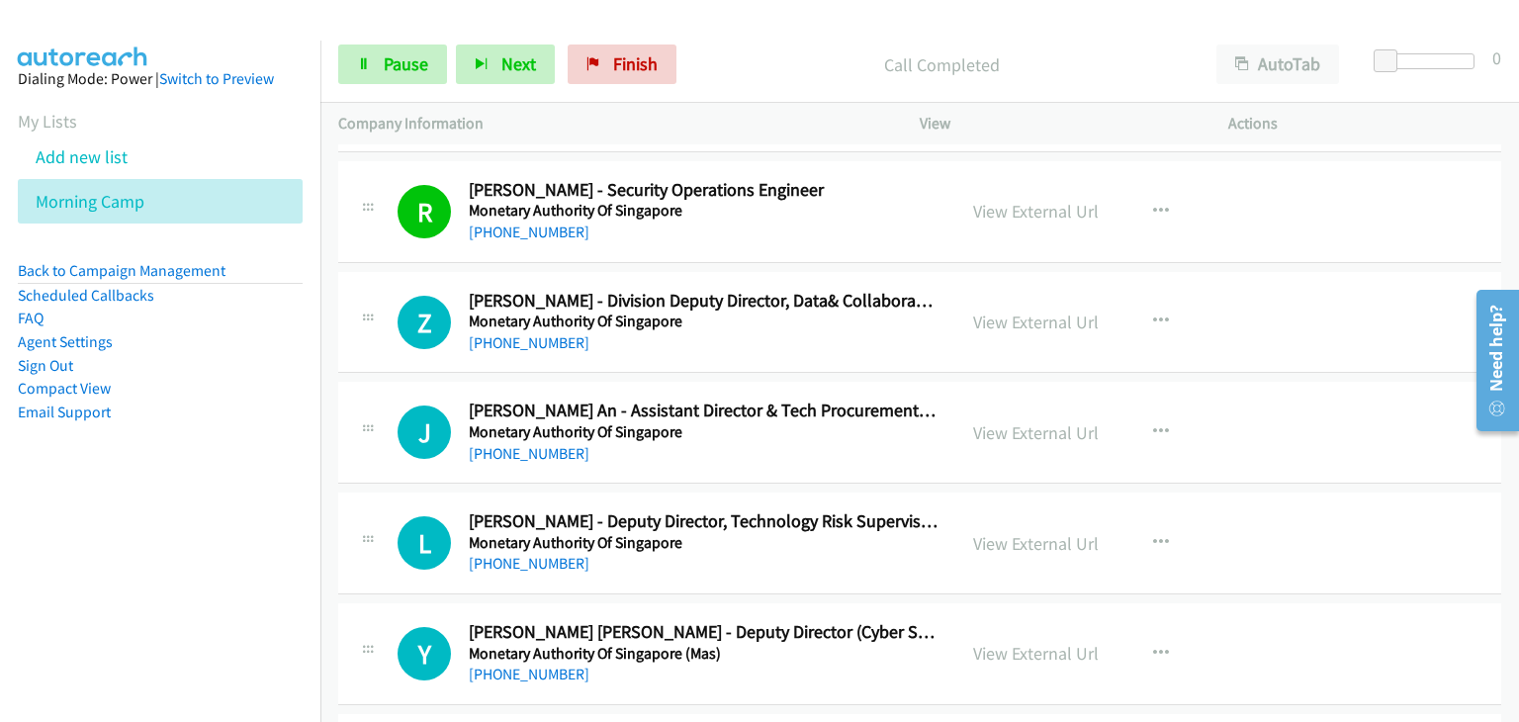
scroll to position [18693, 0]
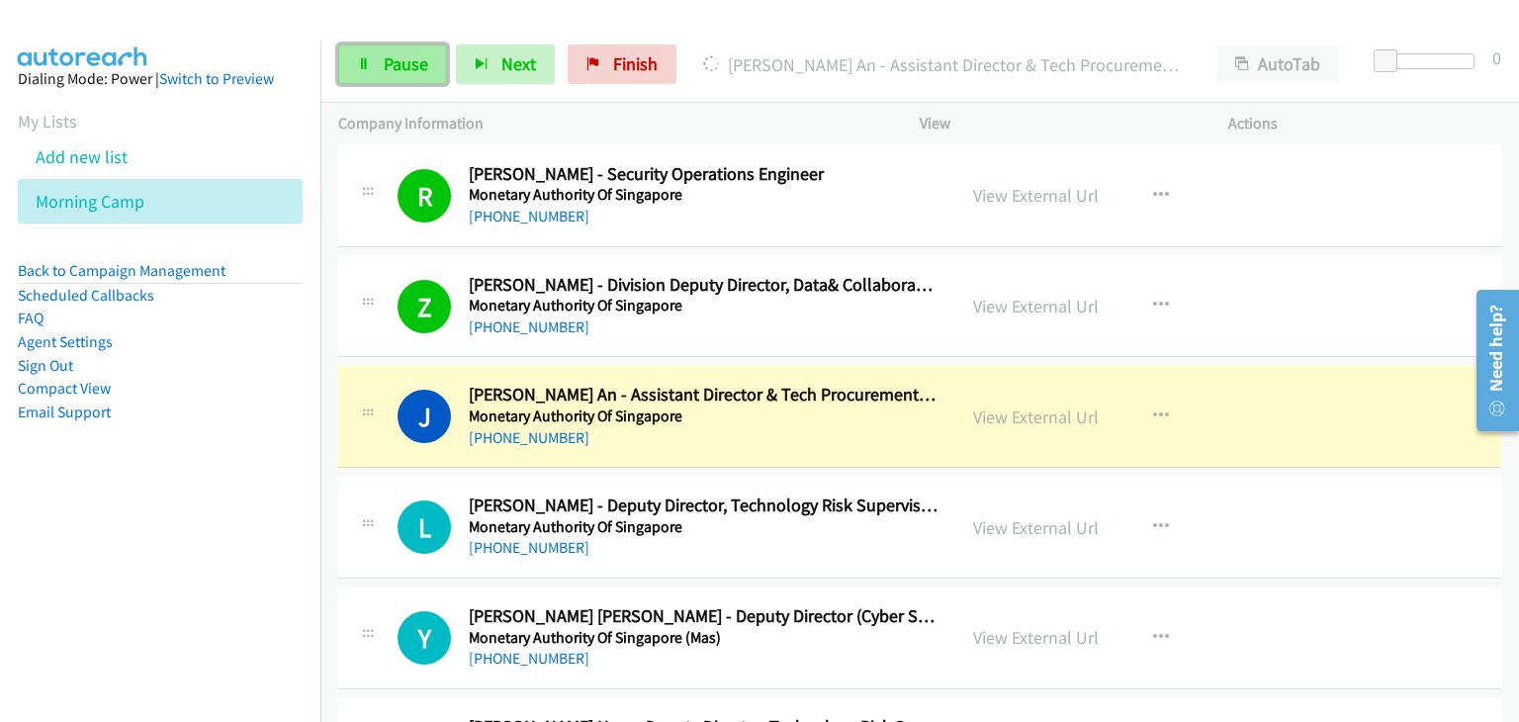
click at [407, 59] on span "Pause" at bounding box center [406, 63] width 45 height 23
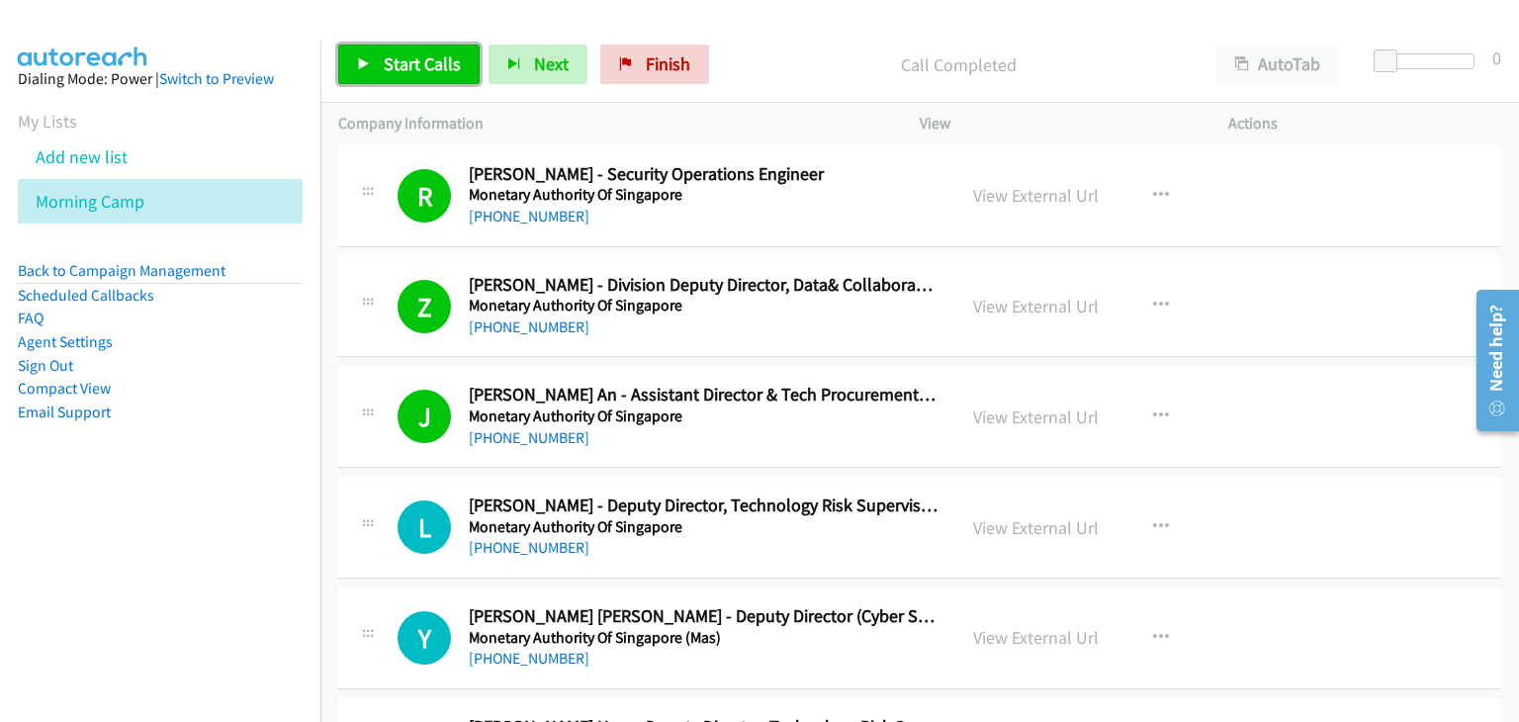
click at [378, 67] on link "Start Calls" at bounding box center [408, 65] width 141 height 40
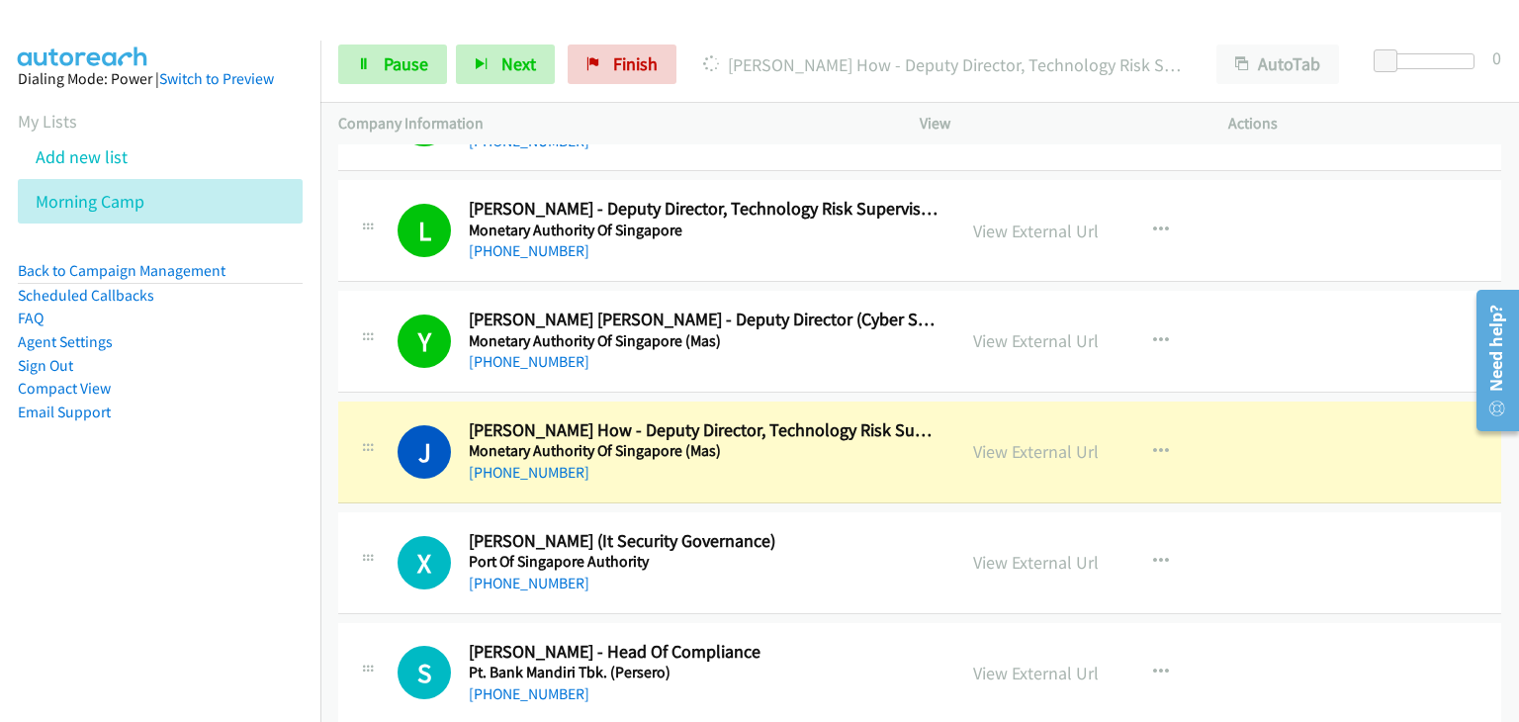
scroll to position [19089, 0]
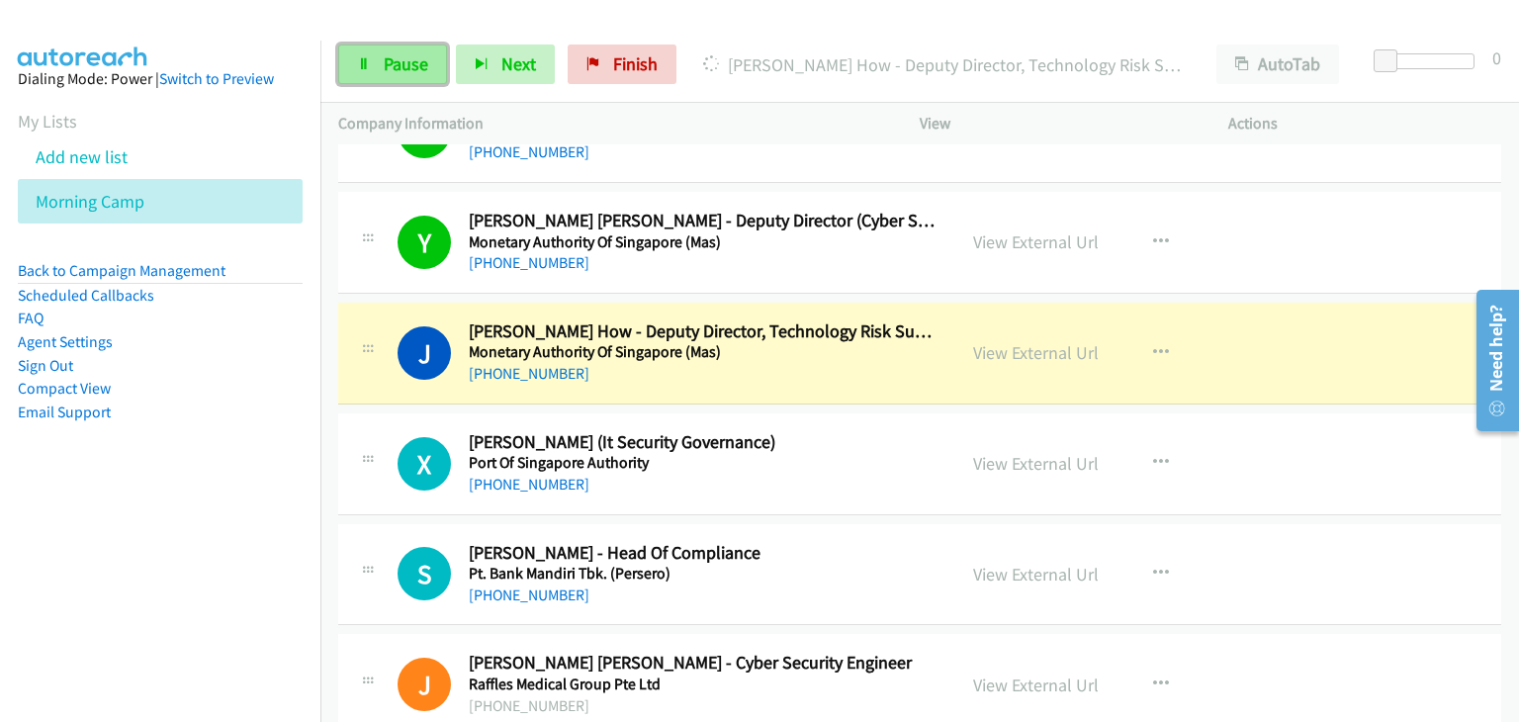
click at [381, 71] on link "Pause" at bounding box center [392, 65] width 109 height 40
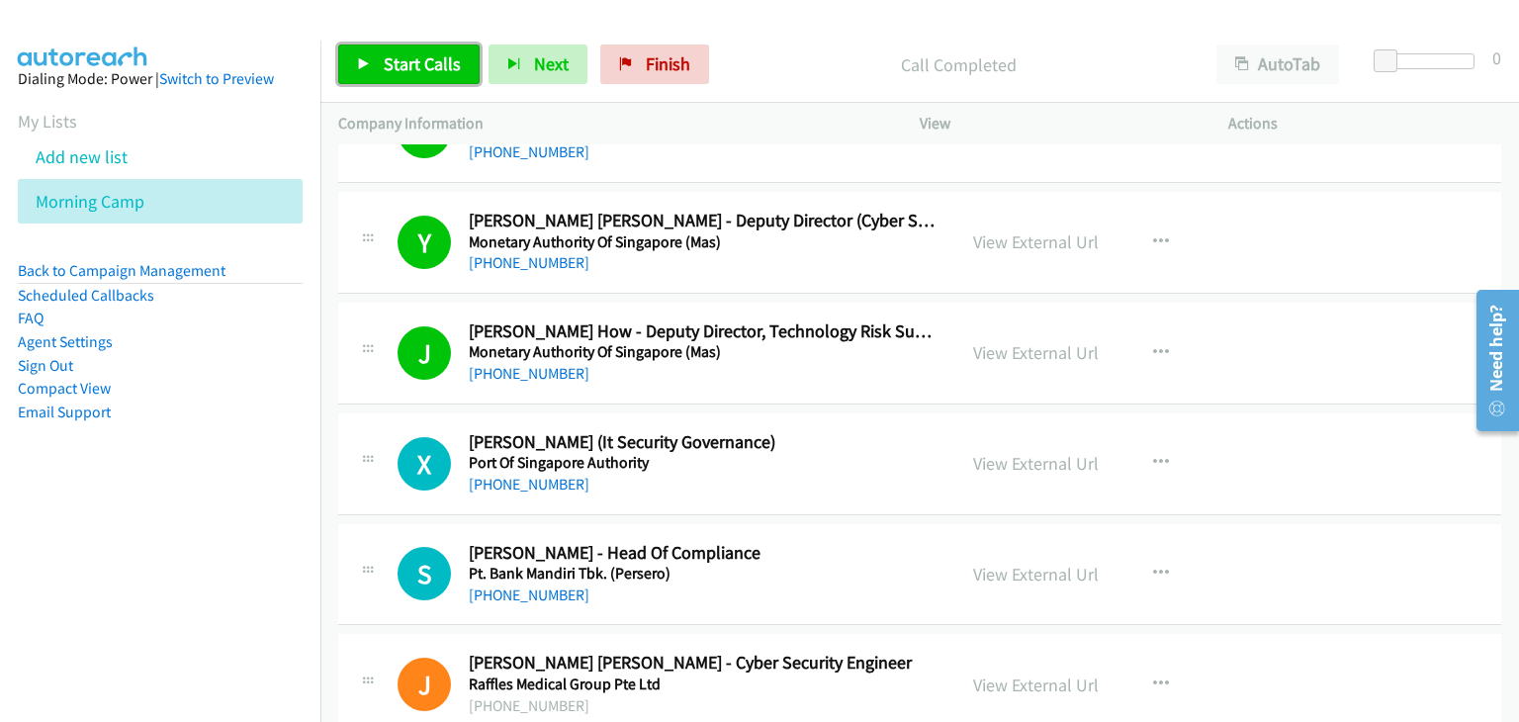
click at [384, 61] on span "Start Calls" at bounding box center [422, 63] width 77 height 23
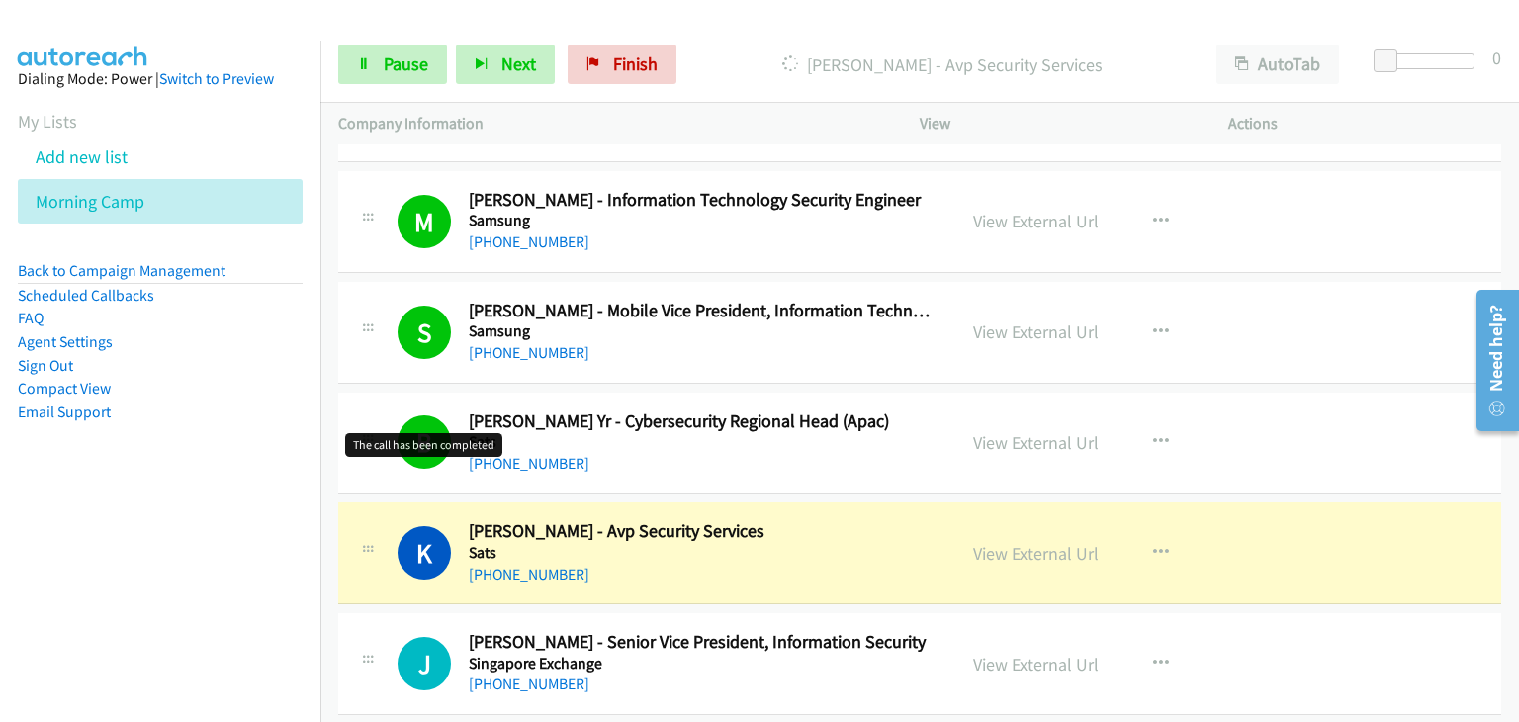
scroll to position [19880, 0]
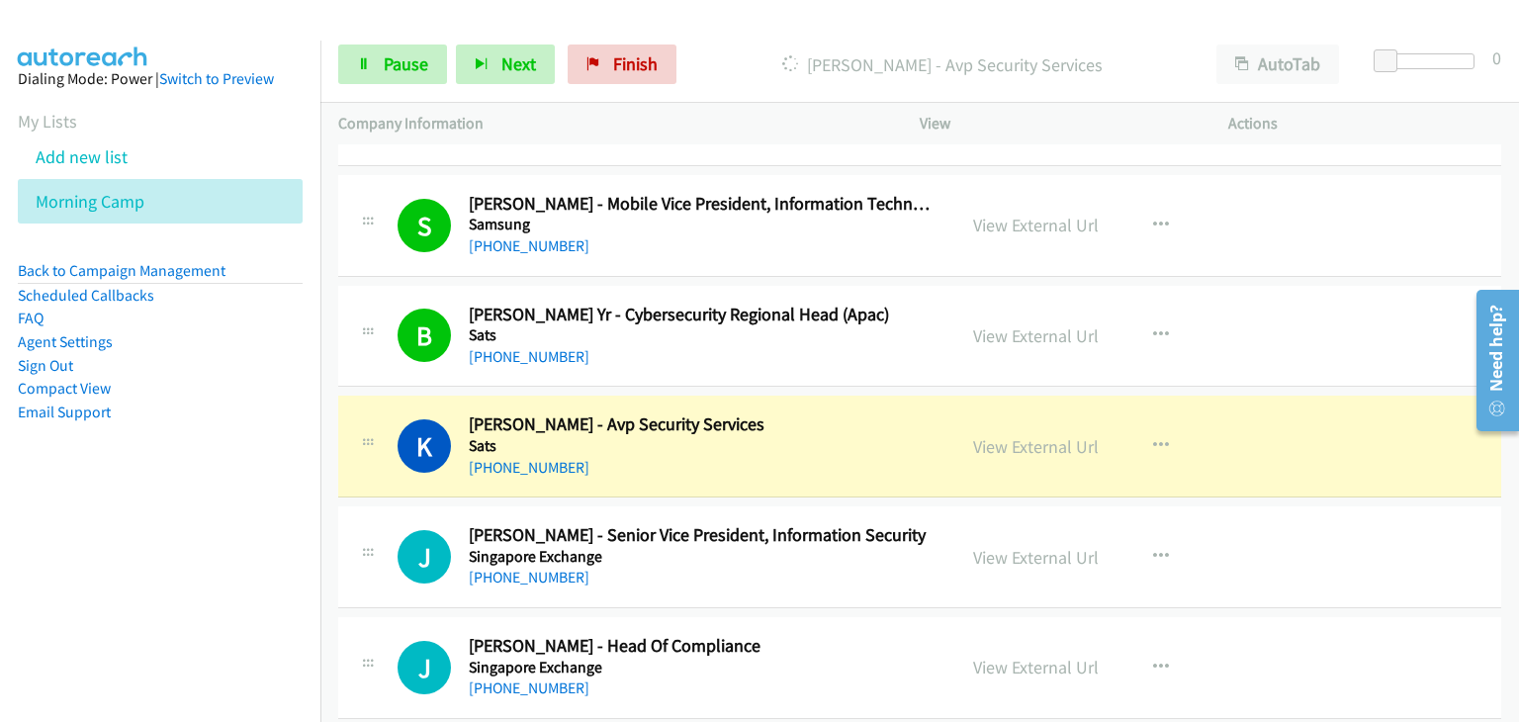
drag, startPoint x: 359, startPoint y: 365, endPoint x: 377, endPoint y: 356, distance: 19.9
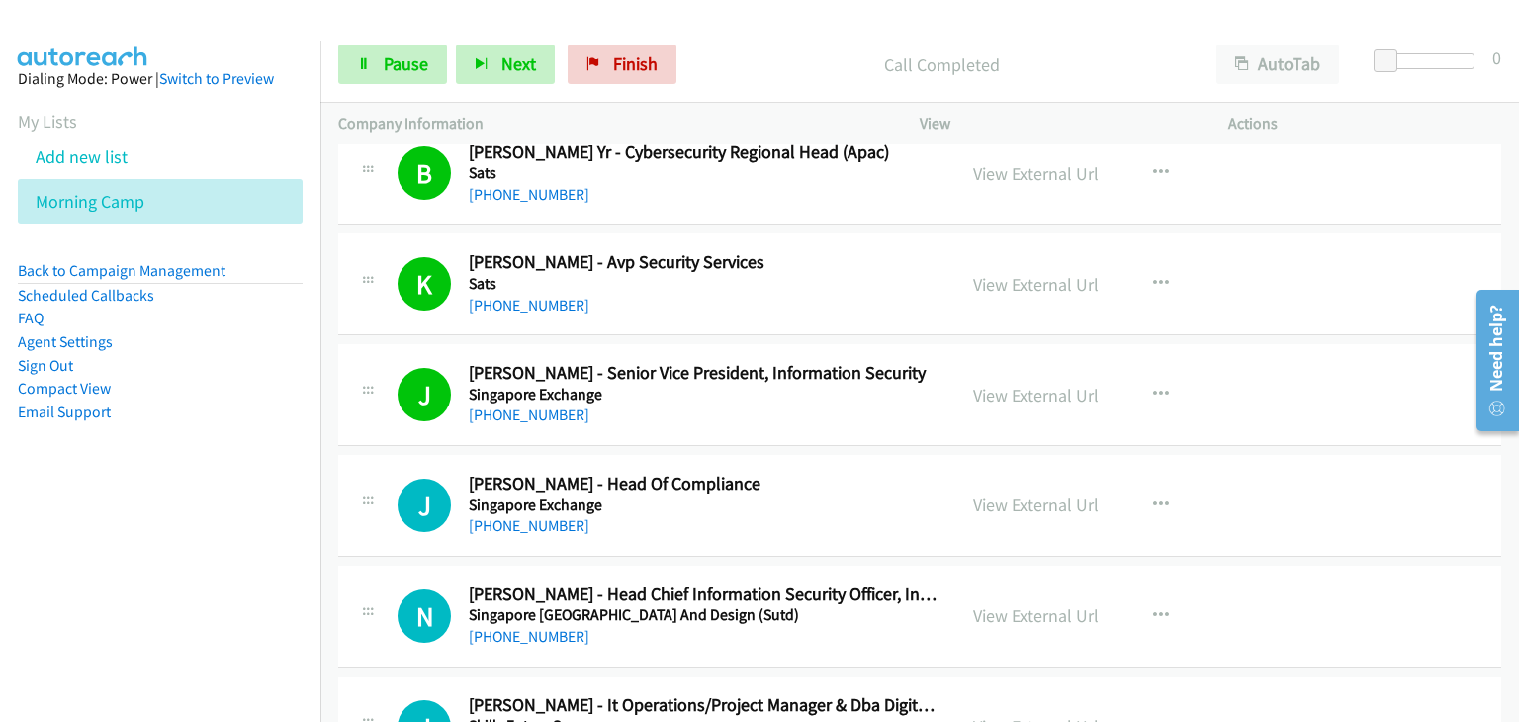
scroll to position [20078, 0]
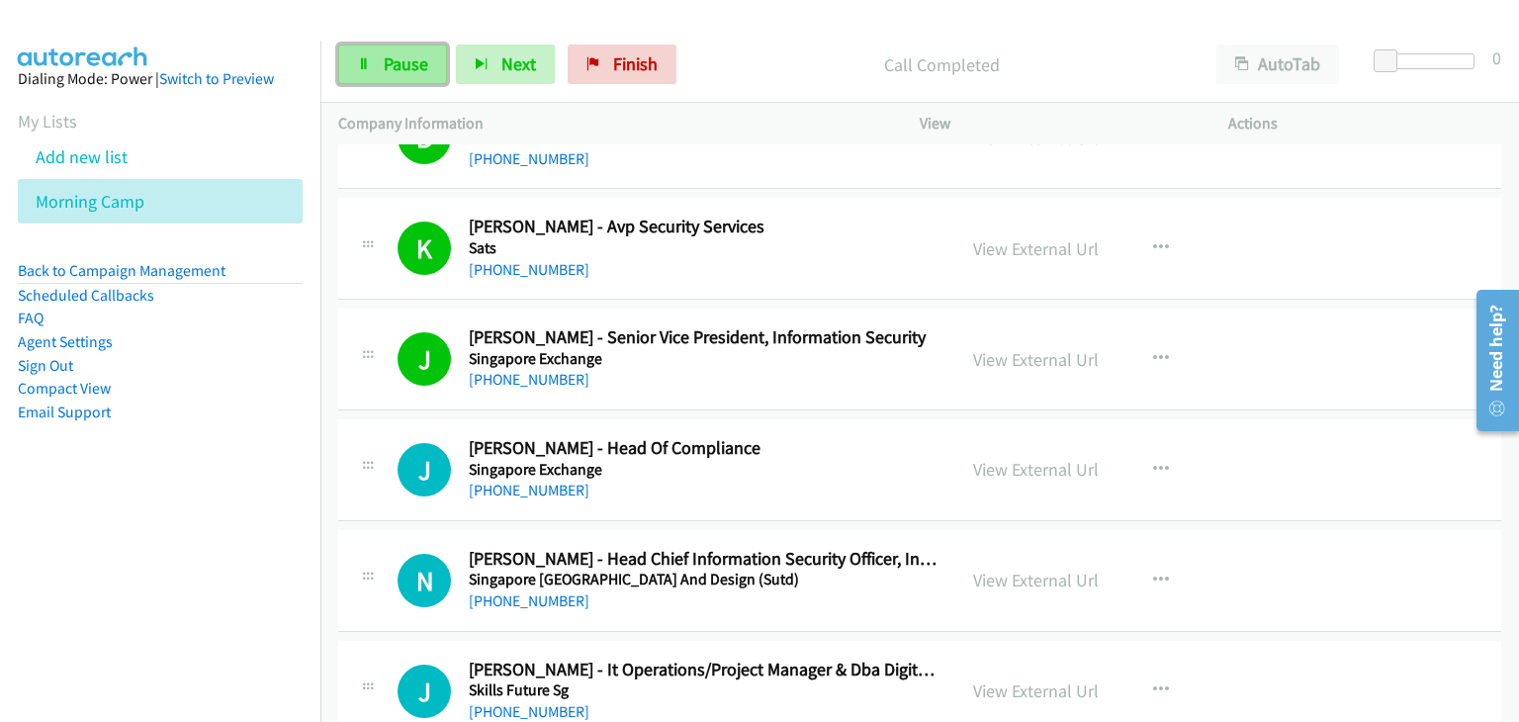
click at [364, 64] on icon at bounding box center [364, 65] width 14 height 14
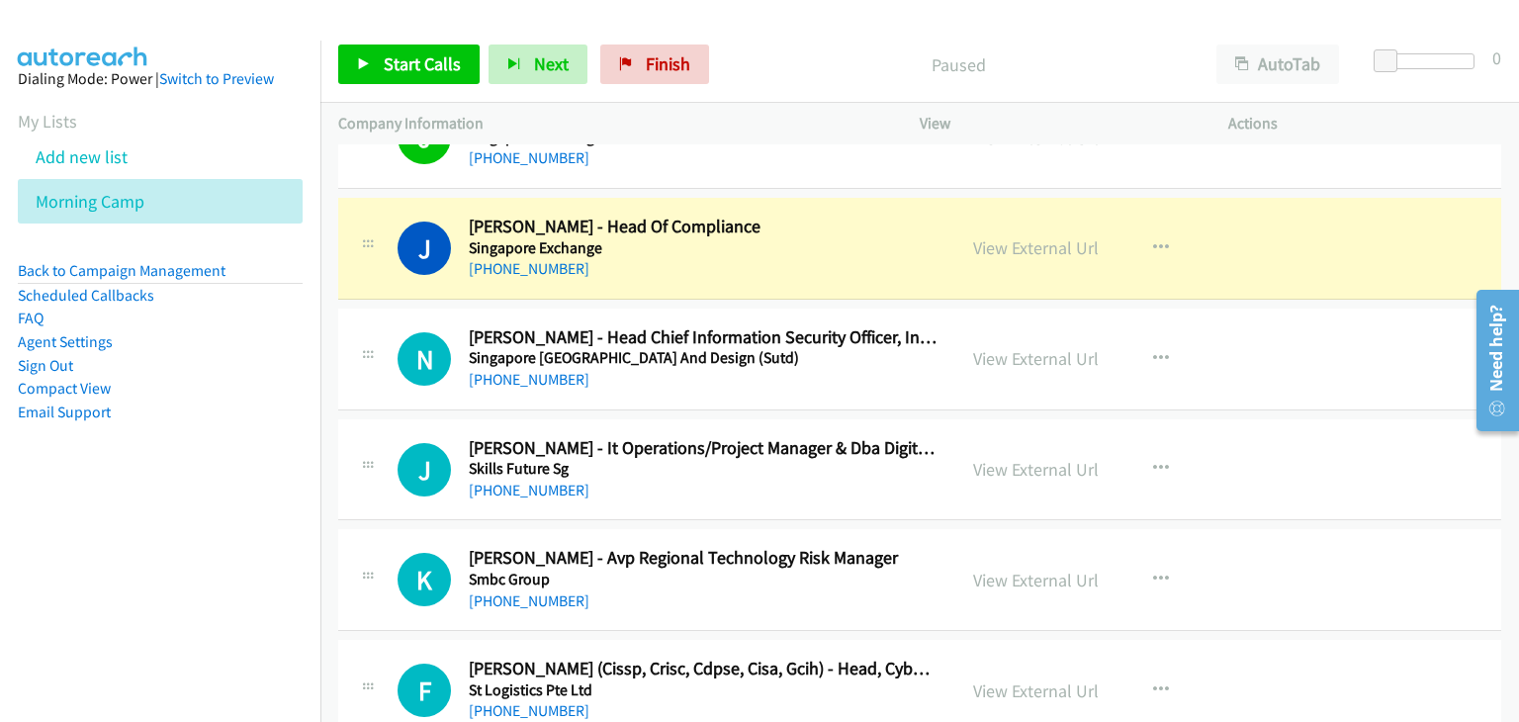
scroll to position [20334, 0]
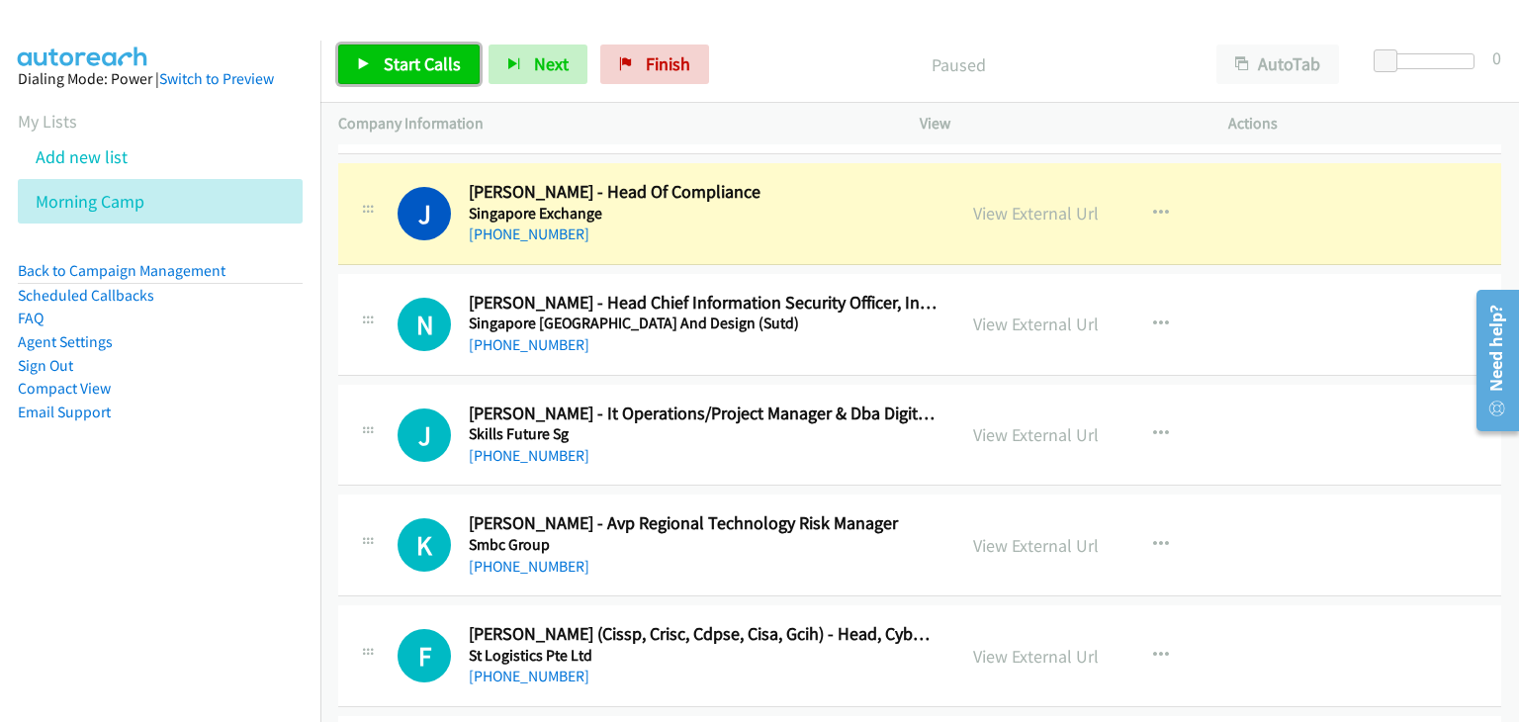
click at [404, 53] on span "Start Calls" at bounding box center [422, 63] width 77 height 23
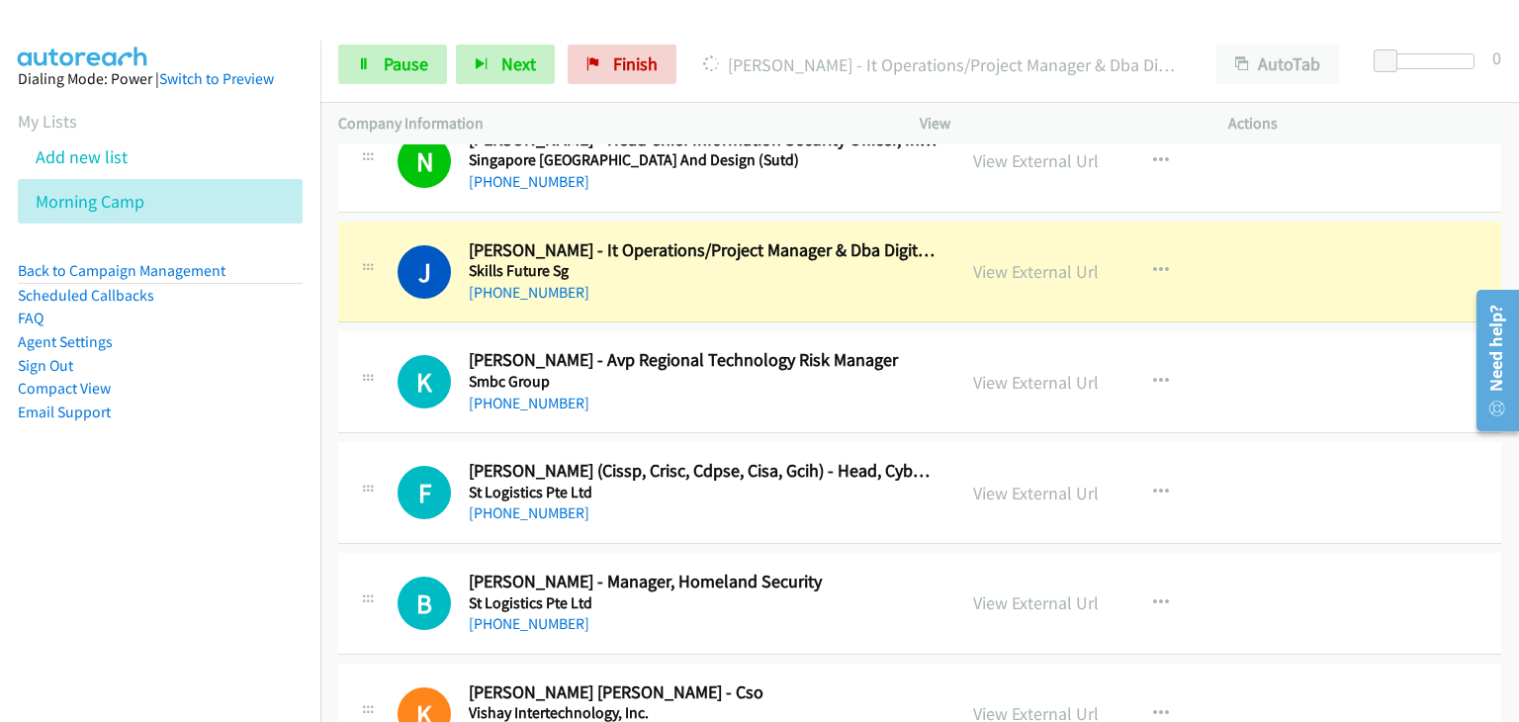
scroll to position [20532, 0]
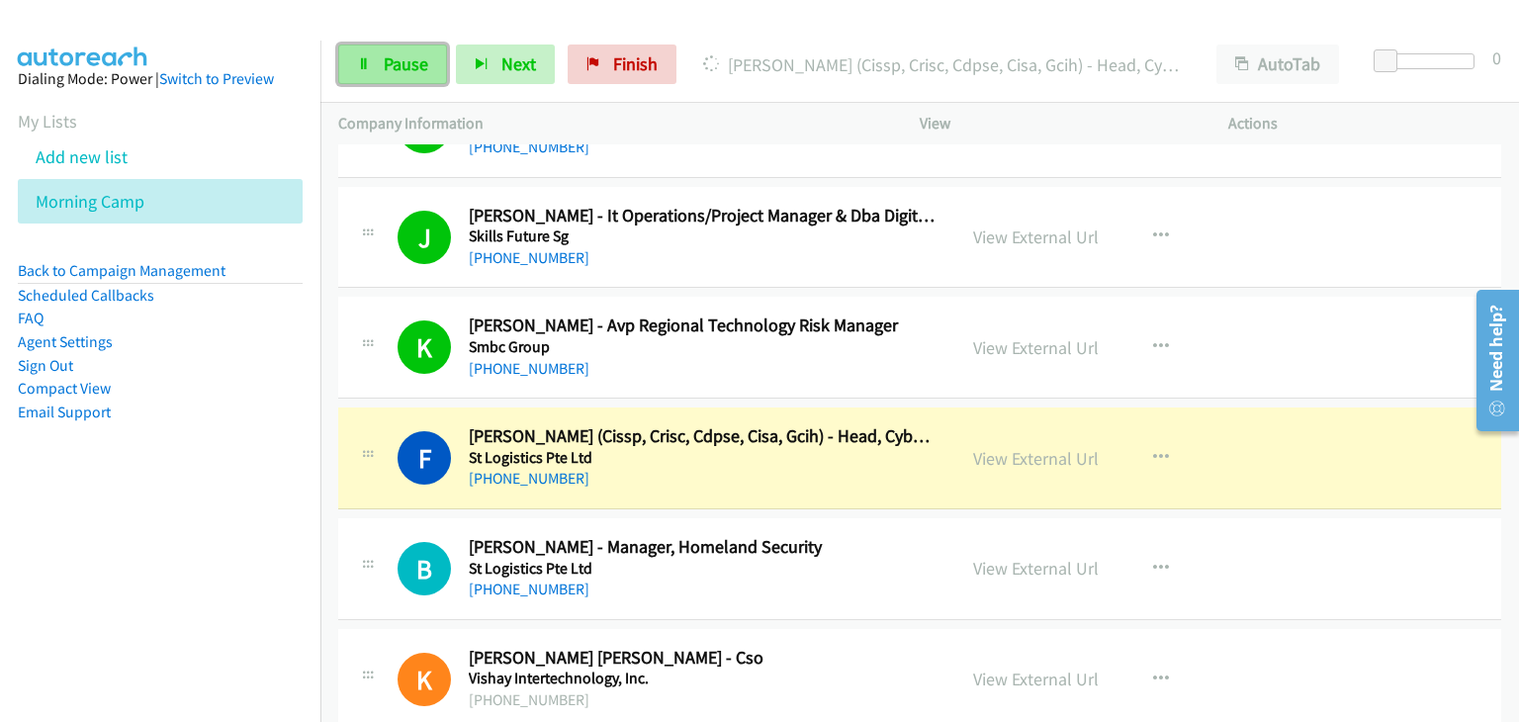
click at [363, 82] on link "Pause" at bounding box center [392, 65] width 109 height 40
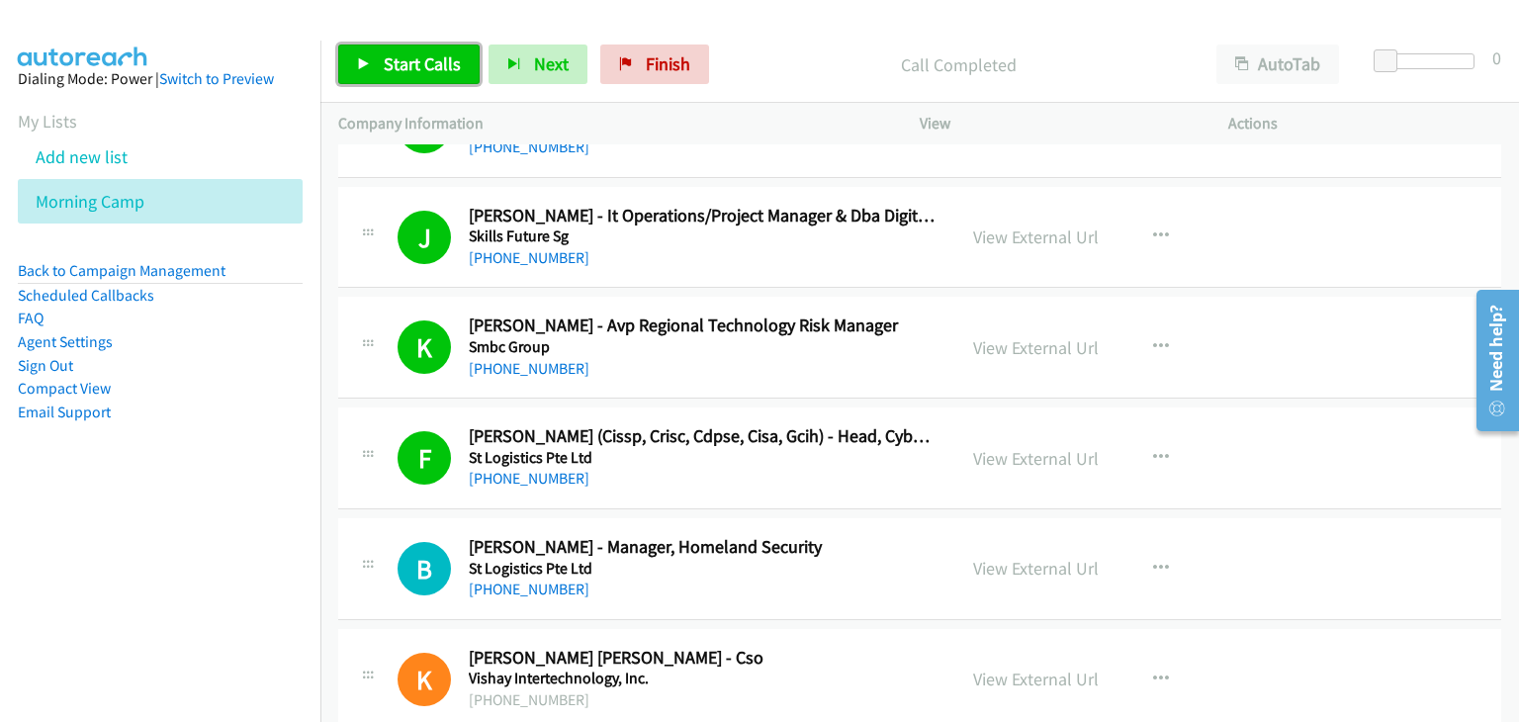
click at [394, 66] on span "Start Calls" at bounding box center [422, 63] width 77 height 23
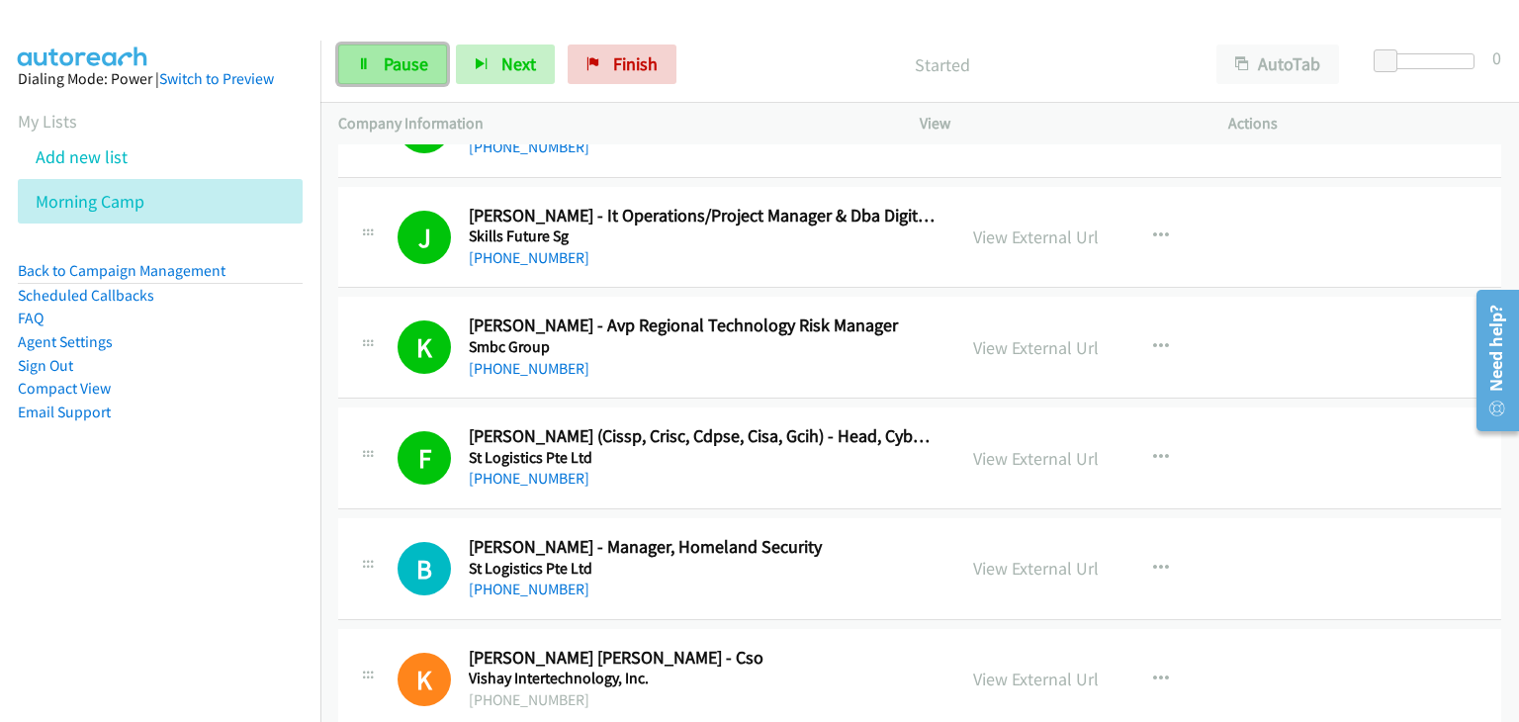
click at [393, 63] on span "Pause" at bounding box center [406, 63] width 45 height 23
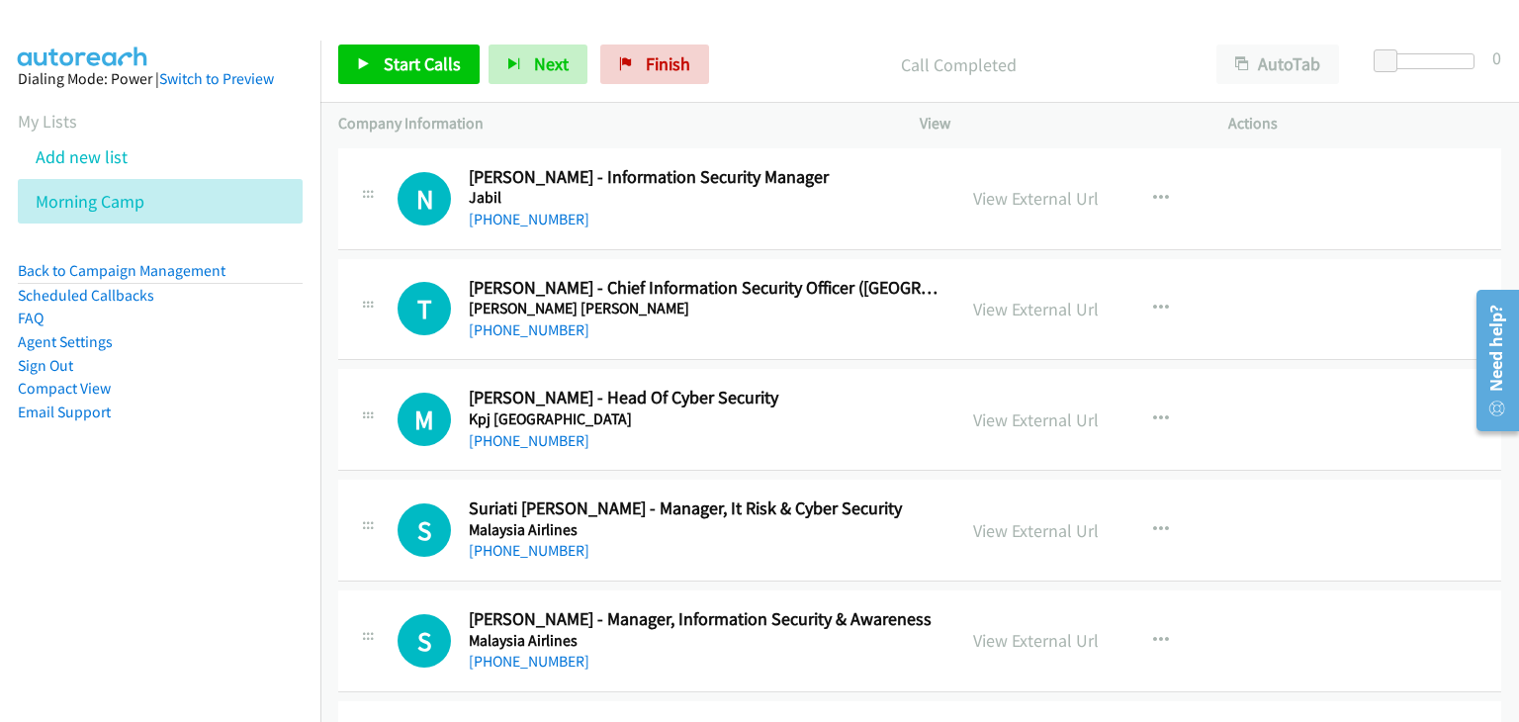
scroll to position [5644, 0]
